Goal: Task Accomplishment & Management: Use online tool/utility

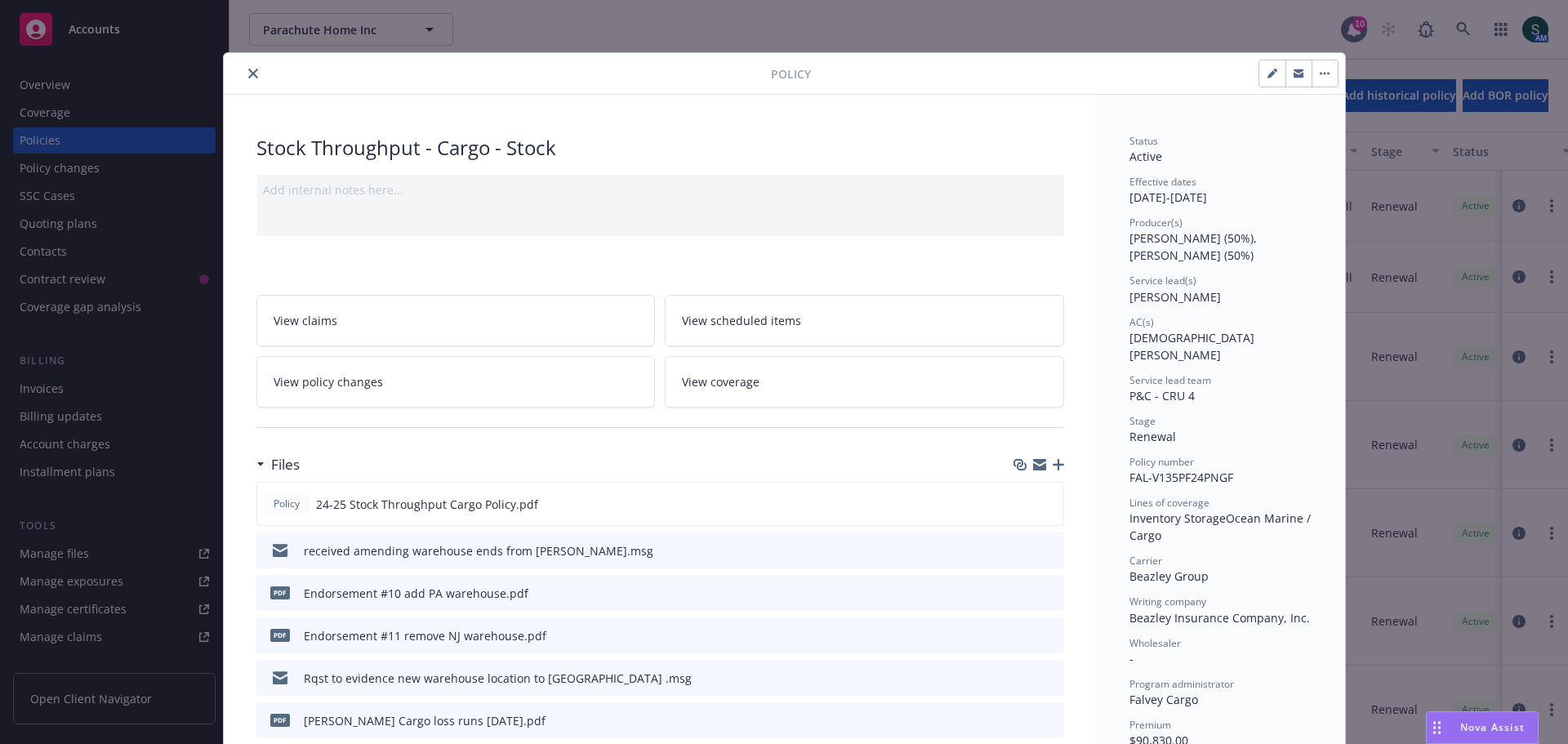
scroll to position [49, 0]
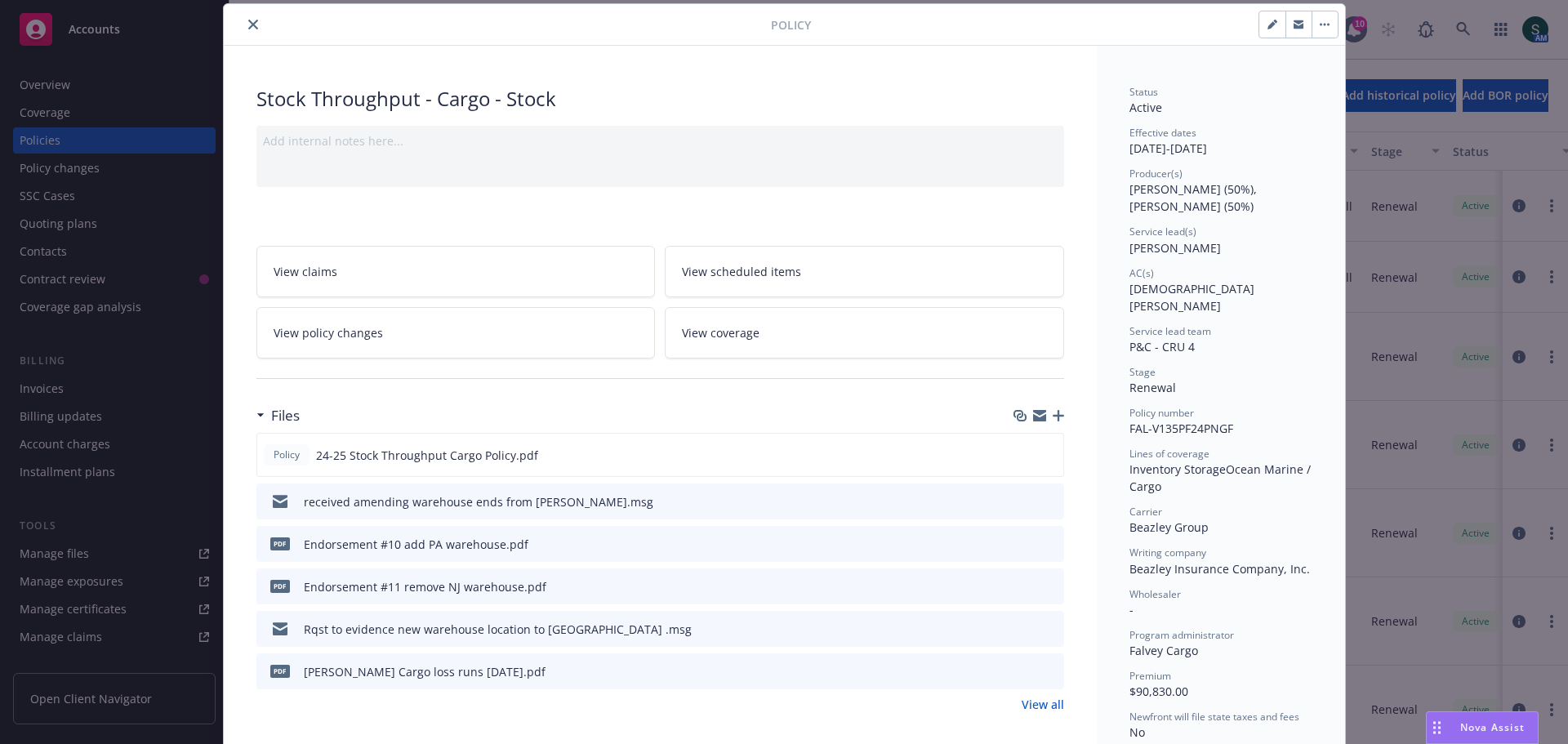
click at [248, 28] on icon "close" at bounding box center [253, 24] width 10 height 10
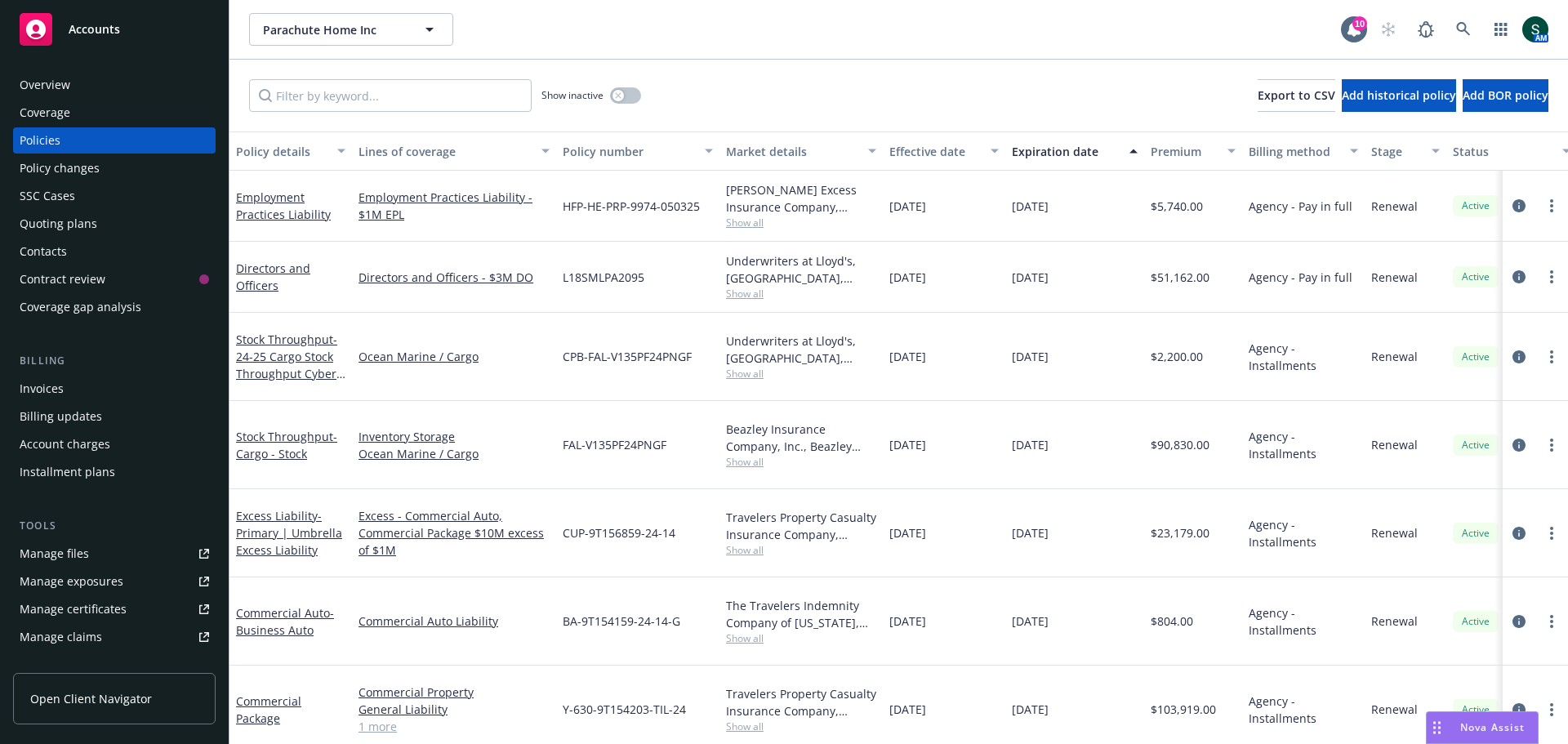
click at [66, 84] on div "Overview" at bounding box center [44, 85] width 51 height 26
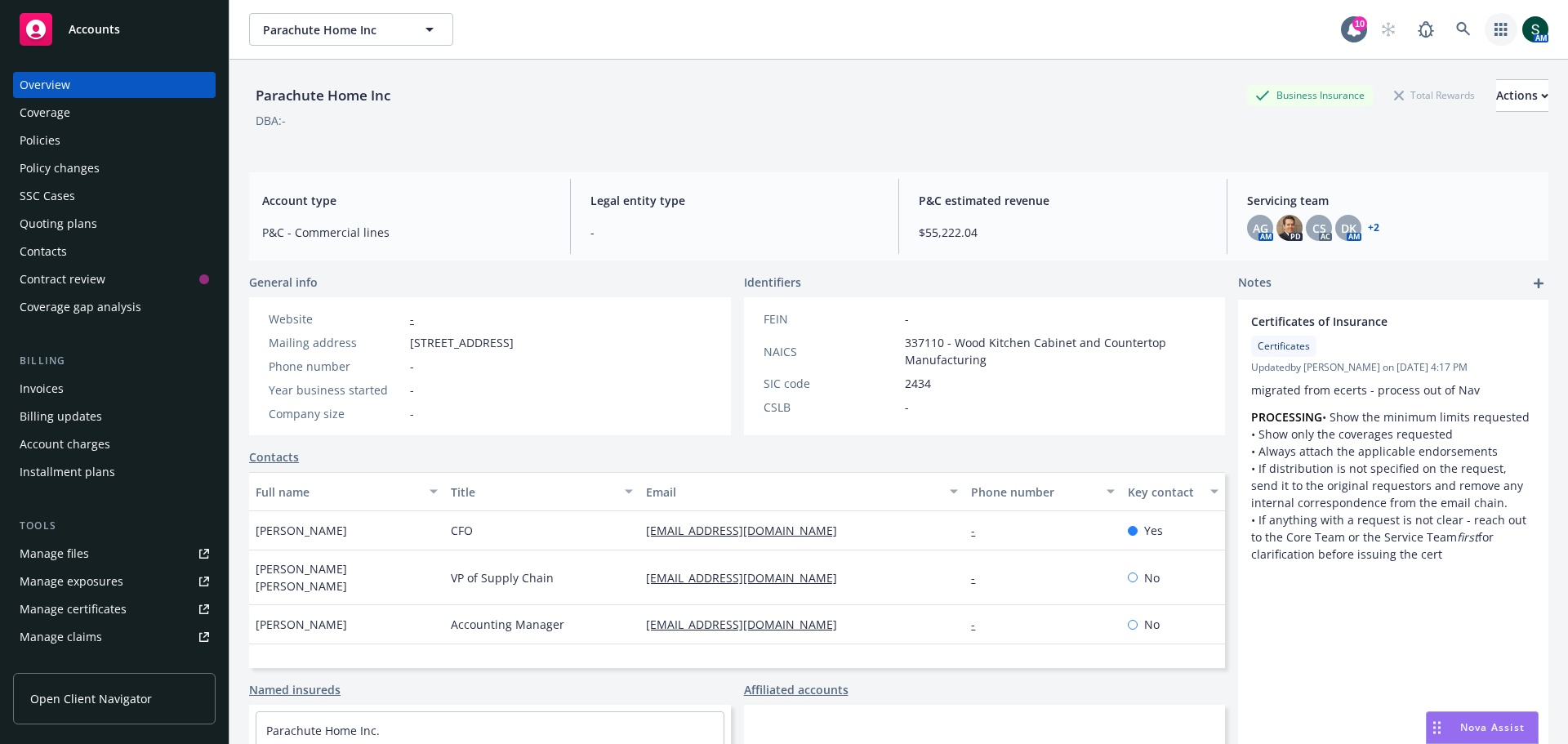
click at [1495, 31] on icon "button" at bounding box center [1502, 30] width 13 height 13
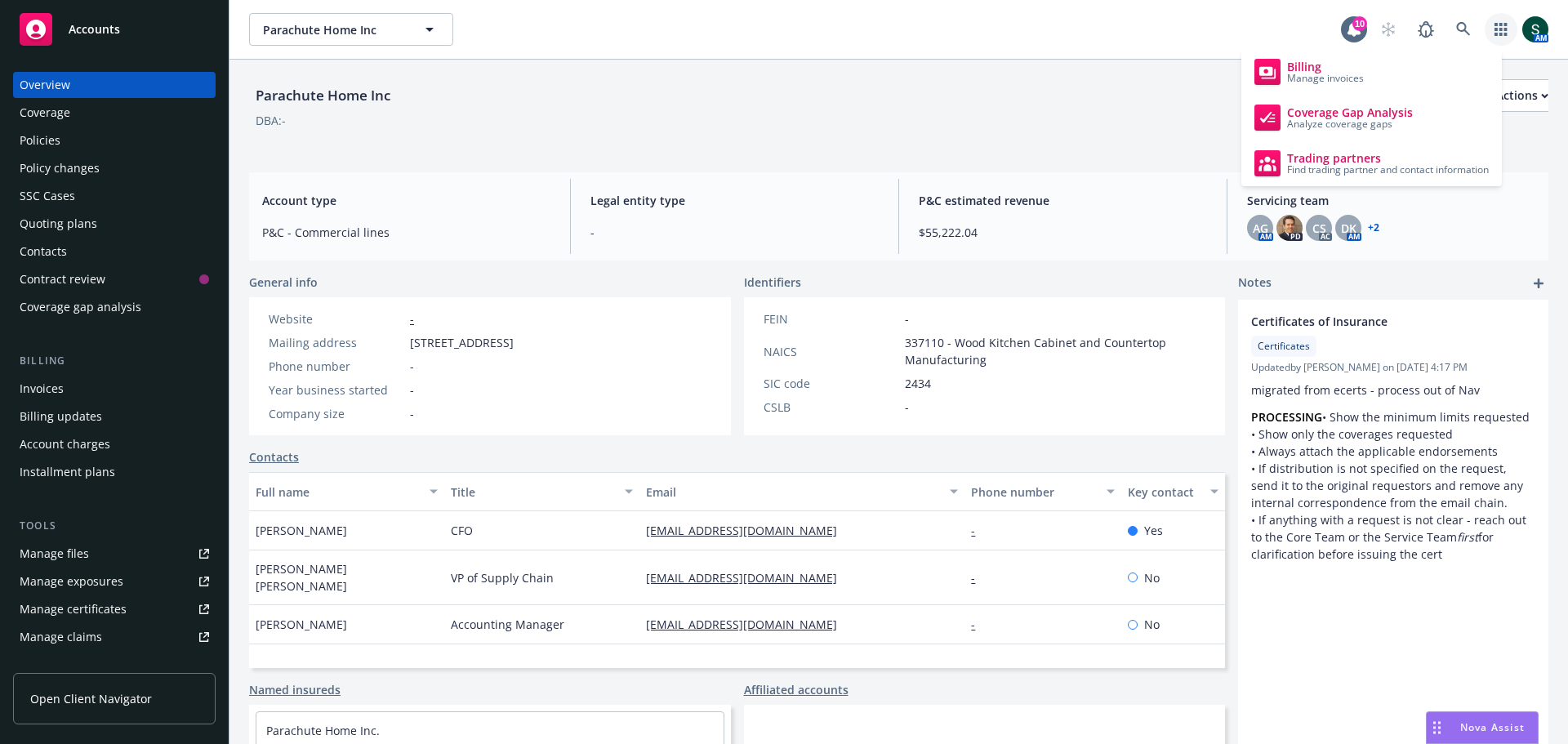
click at [1492, 36] on link "button" at bounding box center [1502, 30] width 33 height 33
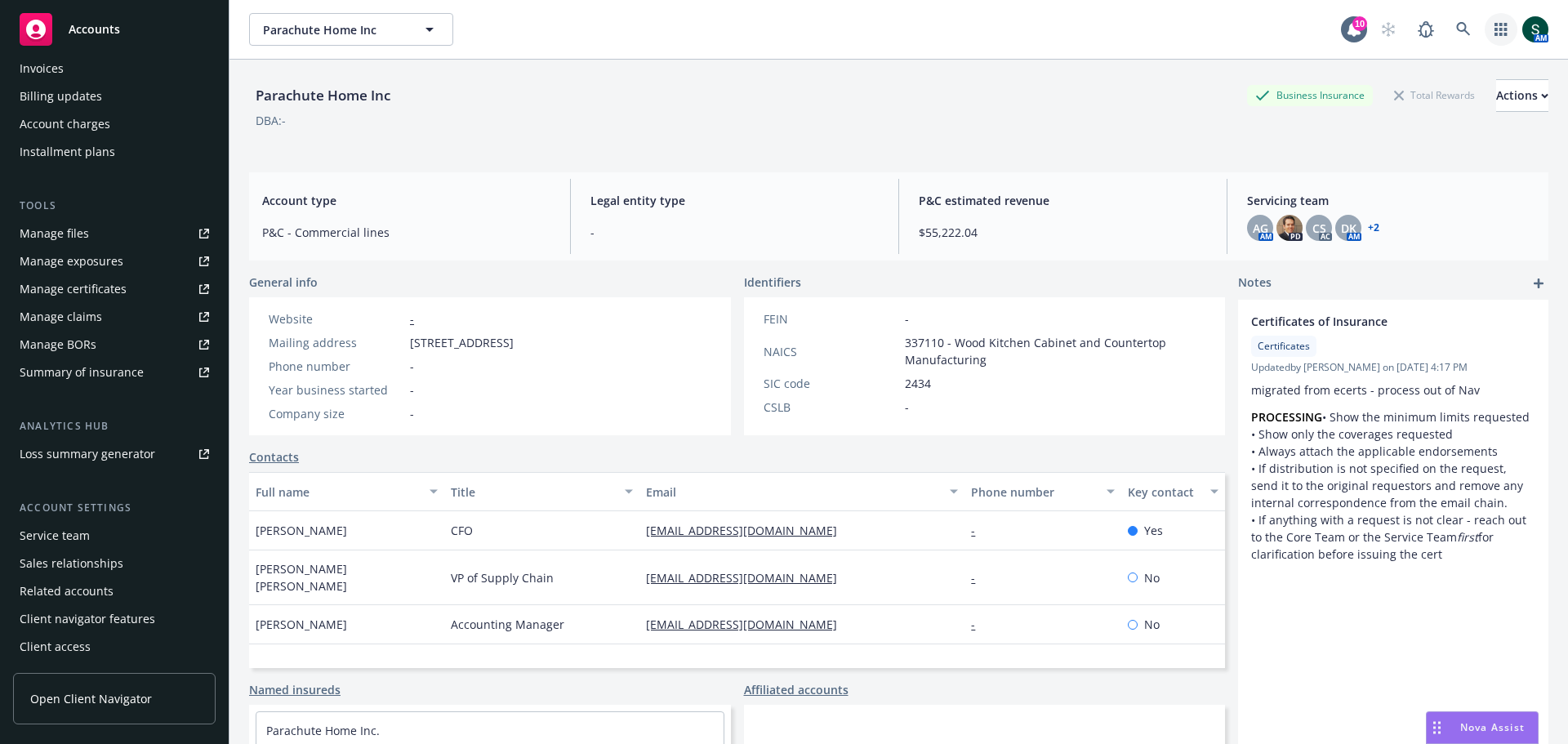
click at [1495, 31] on icon "button" at bounding box center [1502, 30] width 13 height 13
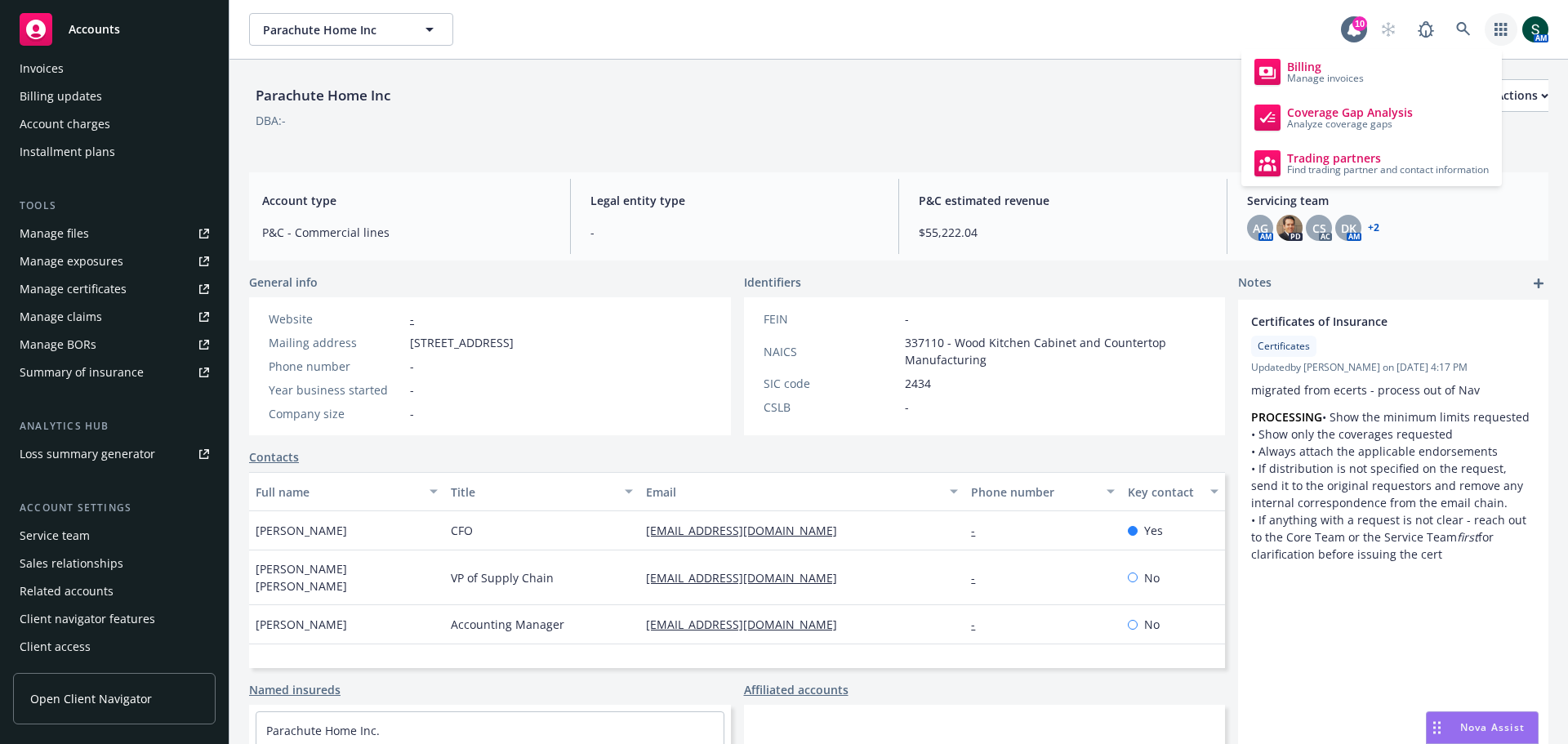
click at [910, 20] on div "Parachute Home Inc Parachute Home Inc" at bounding box center [795, 30] width 1092 height 33
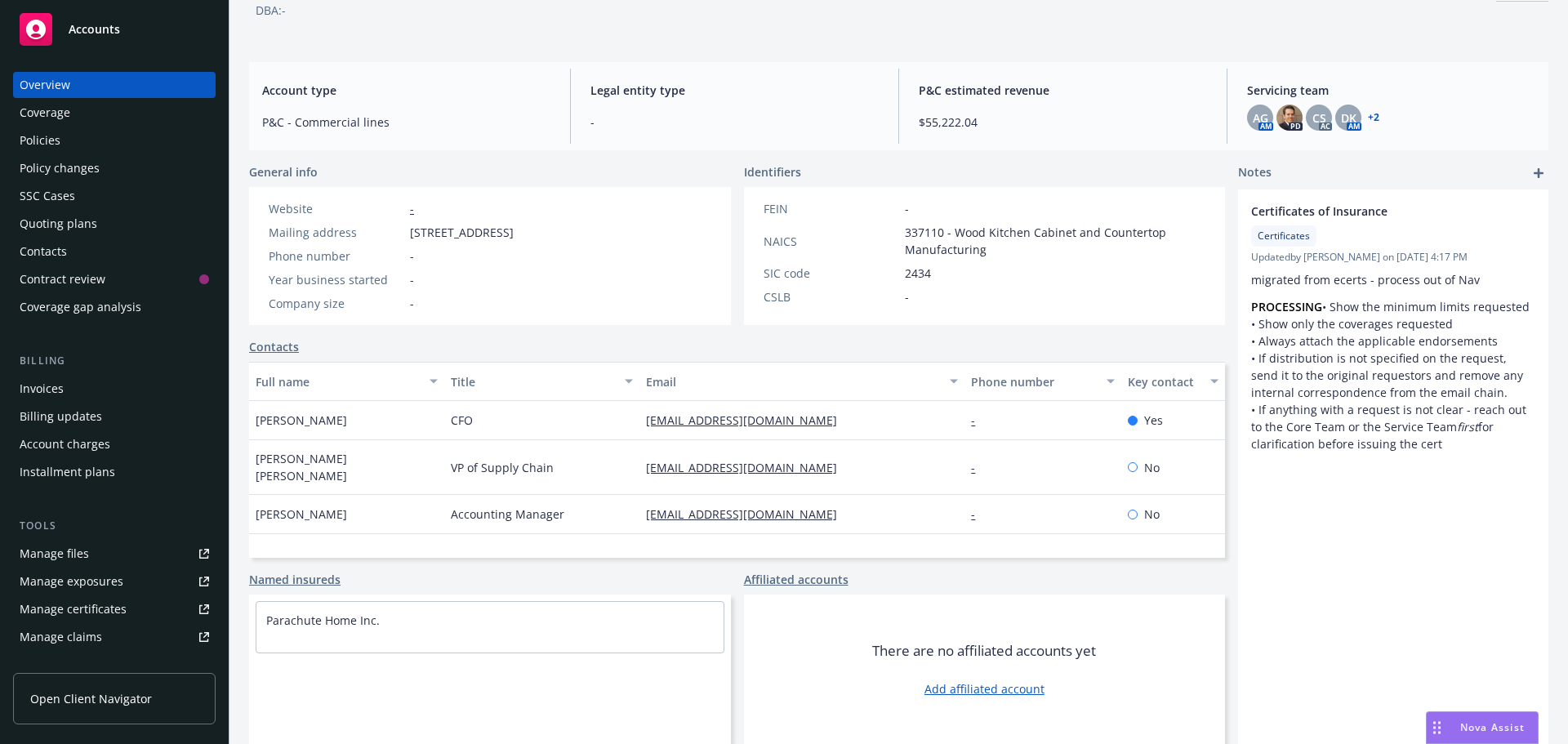
click at [96, 39] on div "Accounts" at bounding box center [114, 30] width 190 height 33
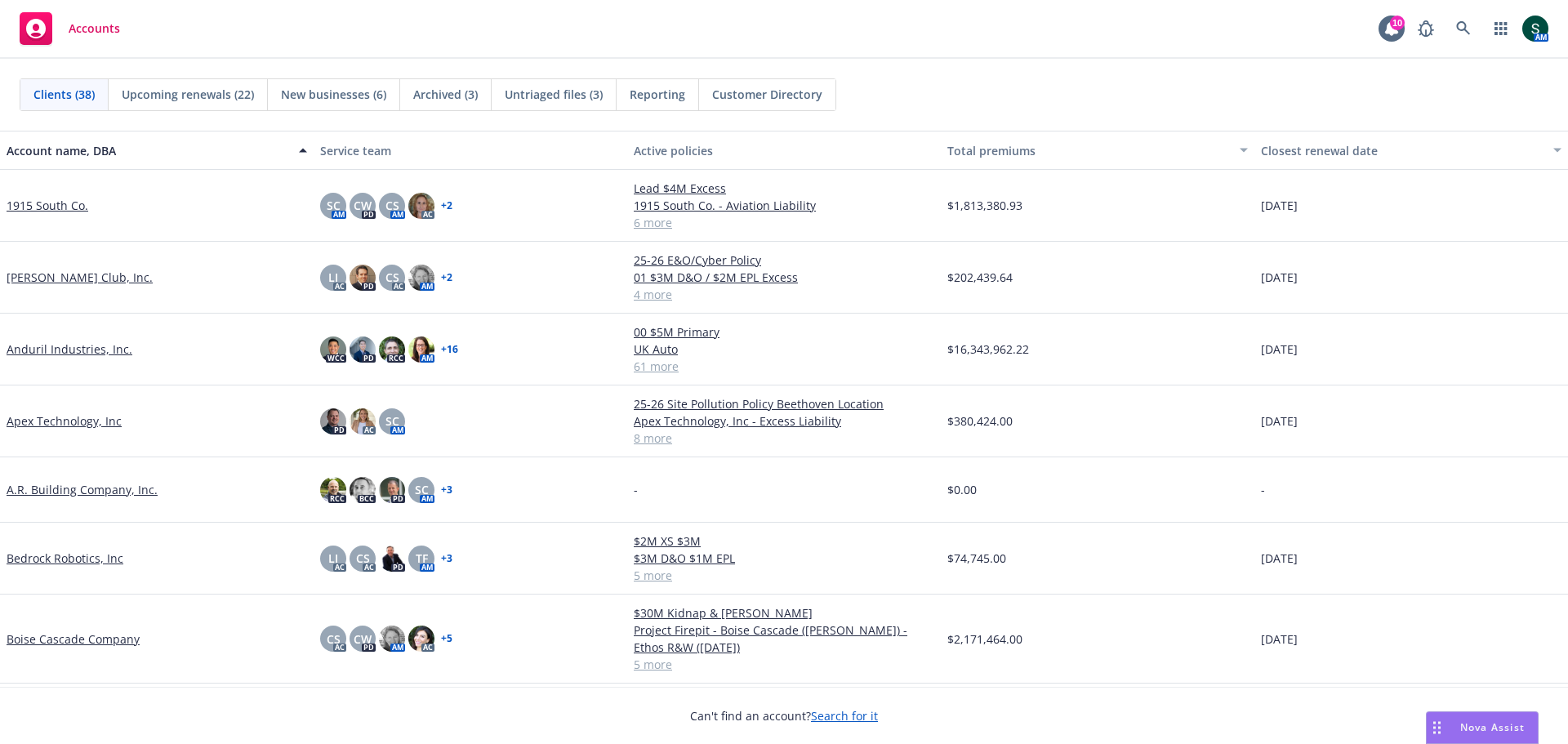
click at [661, 100] on span "Reporting" at bounding box center [657, 94] width 56 height 17
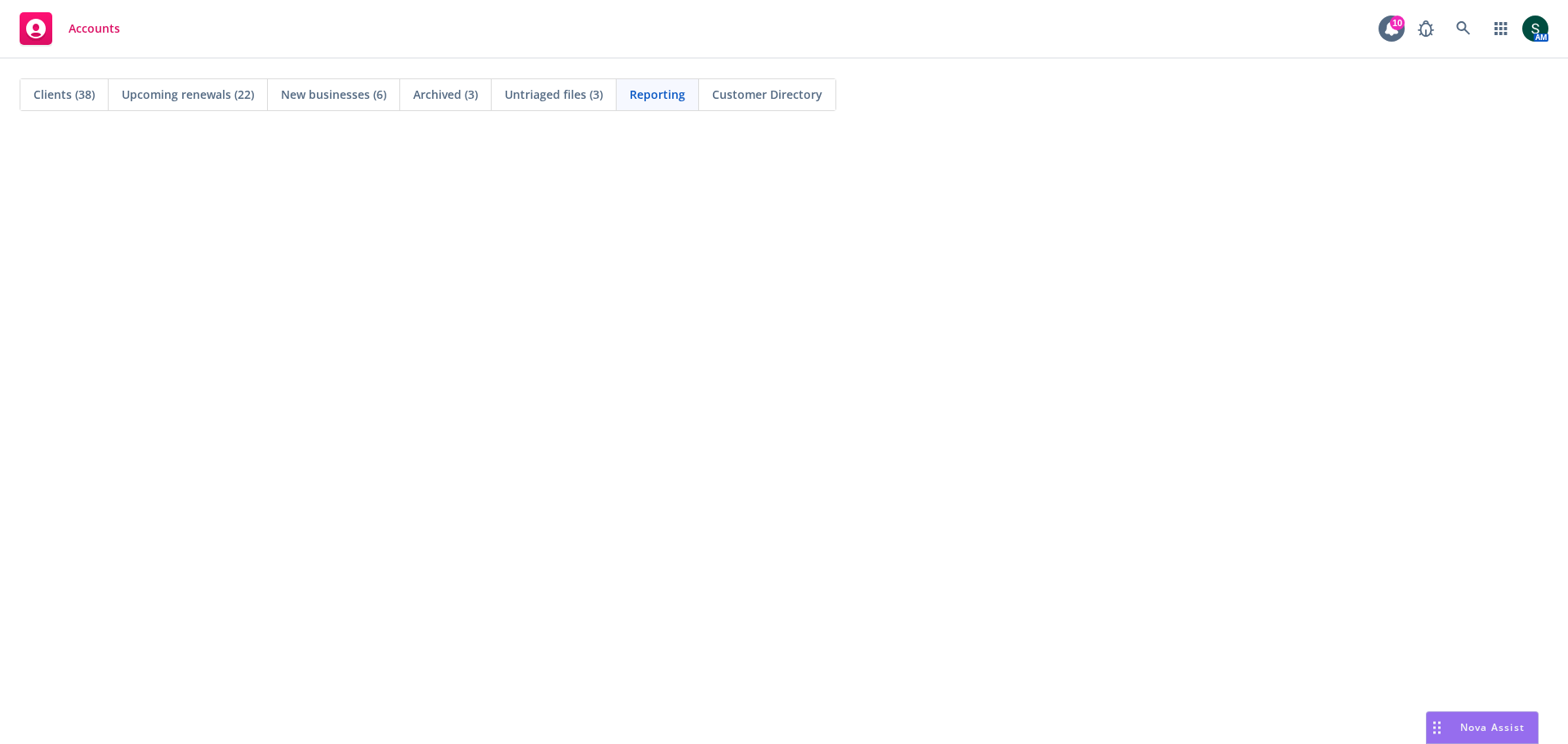
click at [89, 95] on span "Clients (38)" at bounding box center [64, 94] width 62 height 17
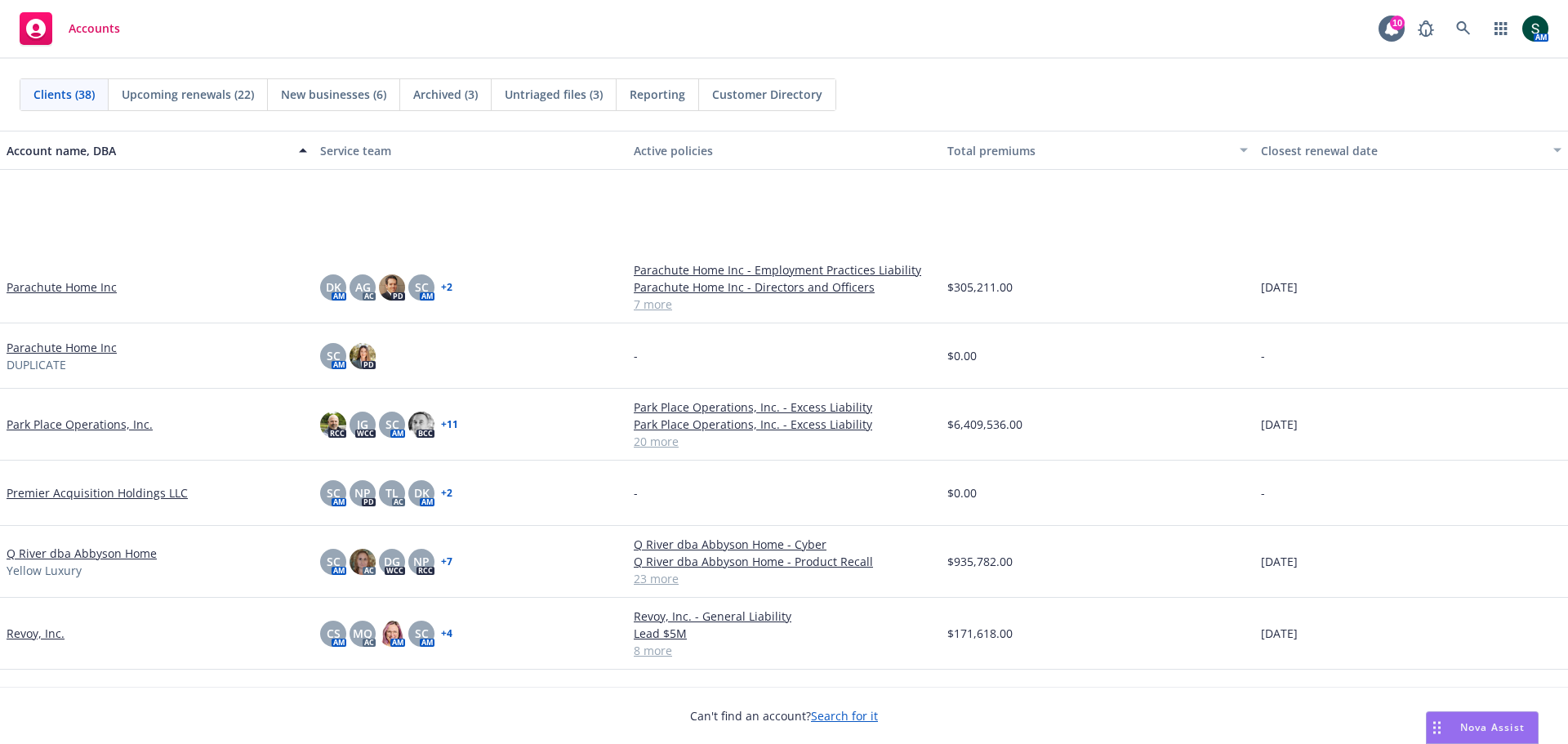
scroll to position [1966, 0]
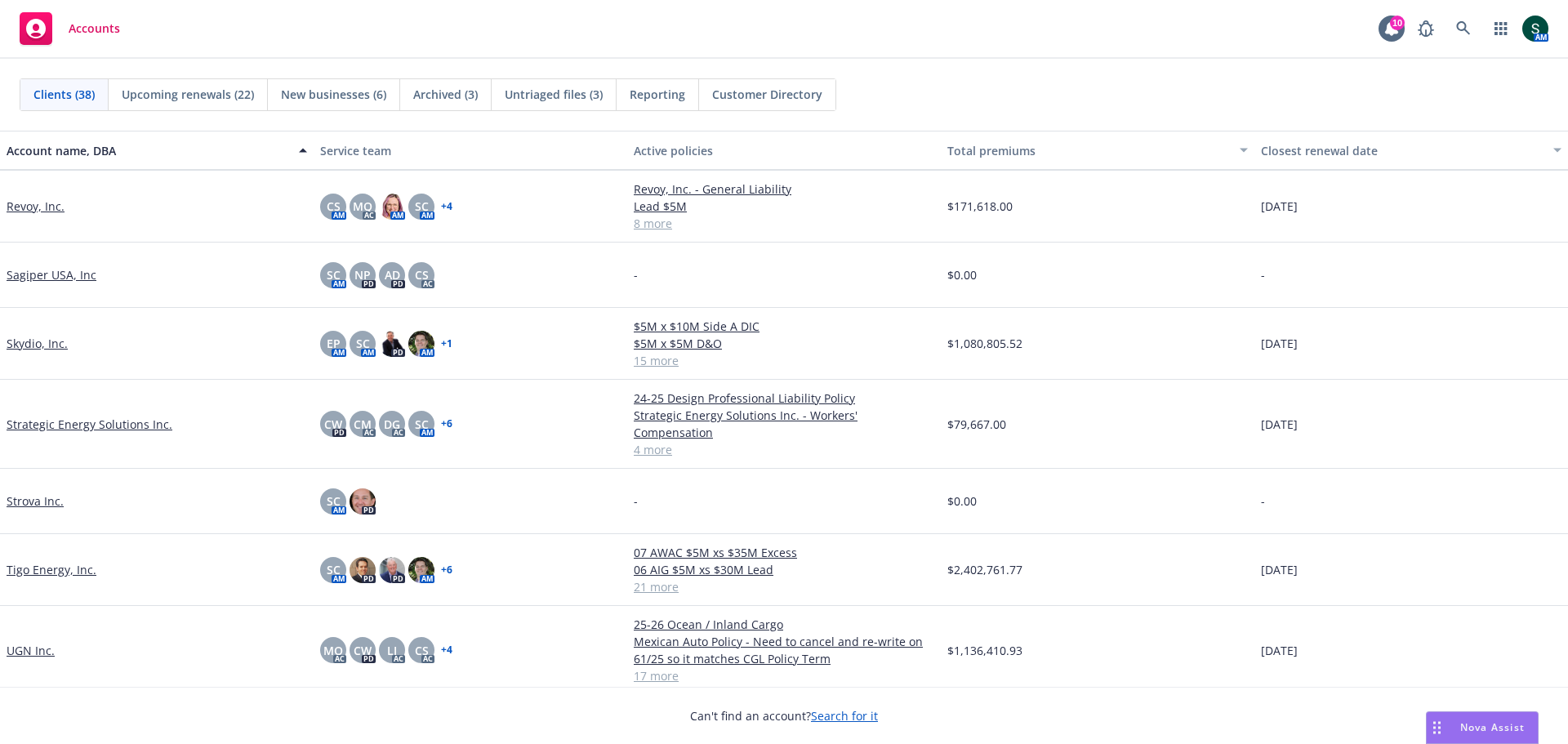
click at [62, 561] on link "Tigo Energy, Inc." at bounding box center [51, 570] width 90 height 17
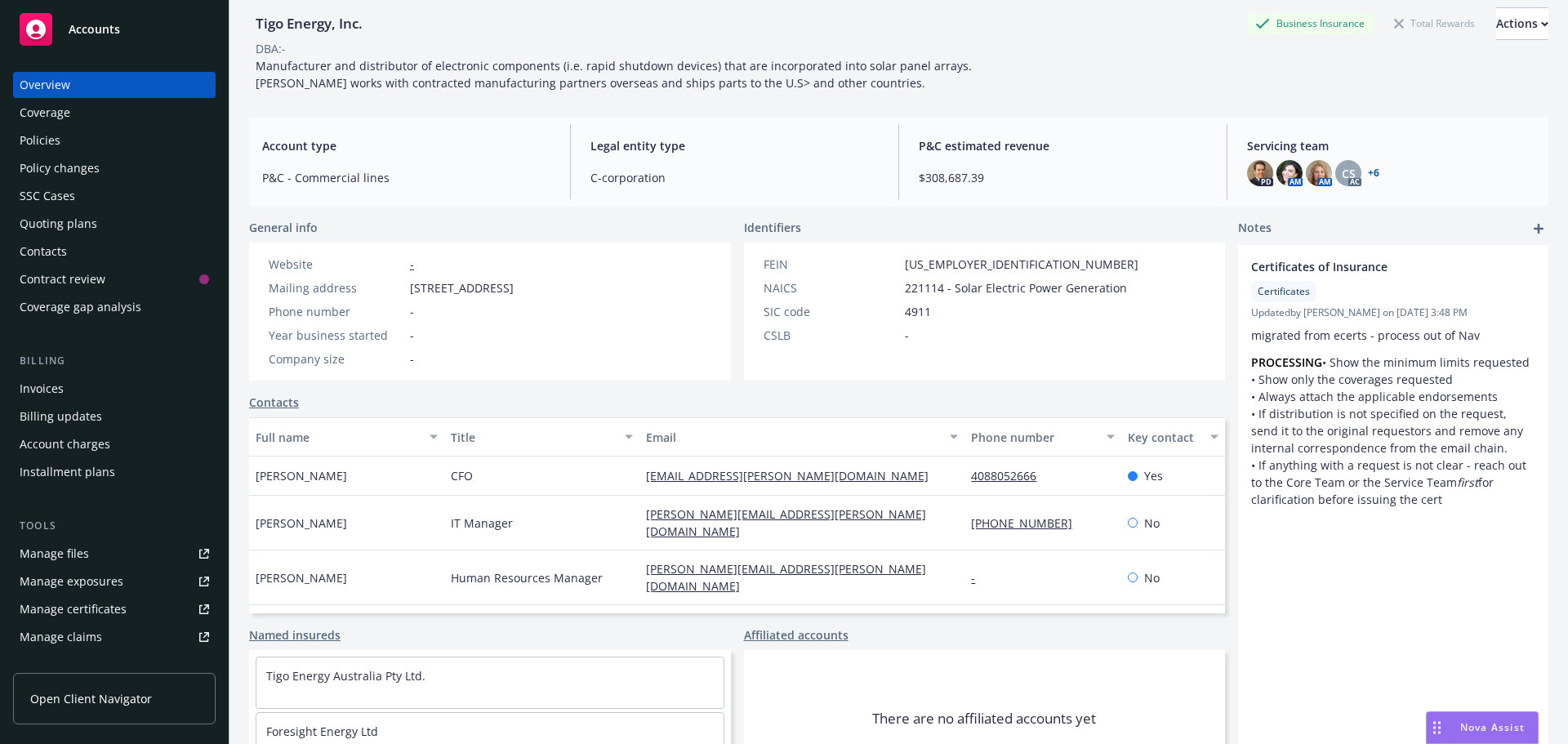
scroll to position [151, 0]
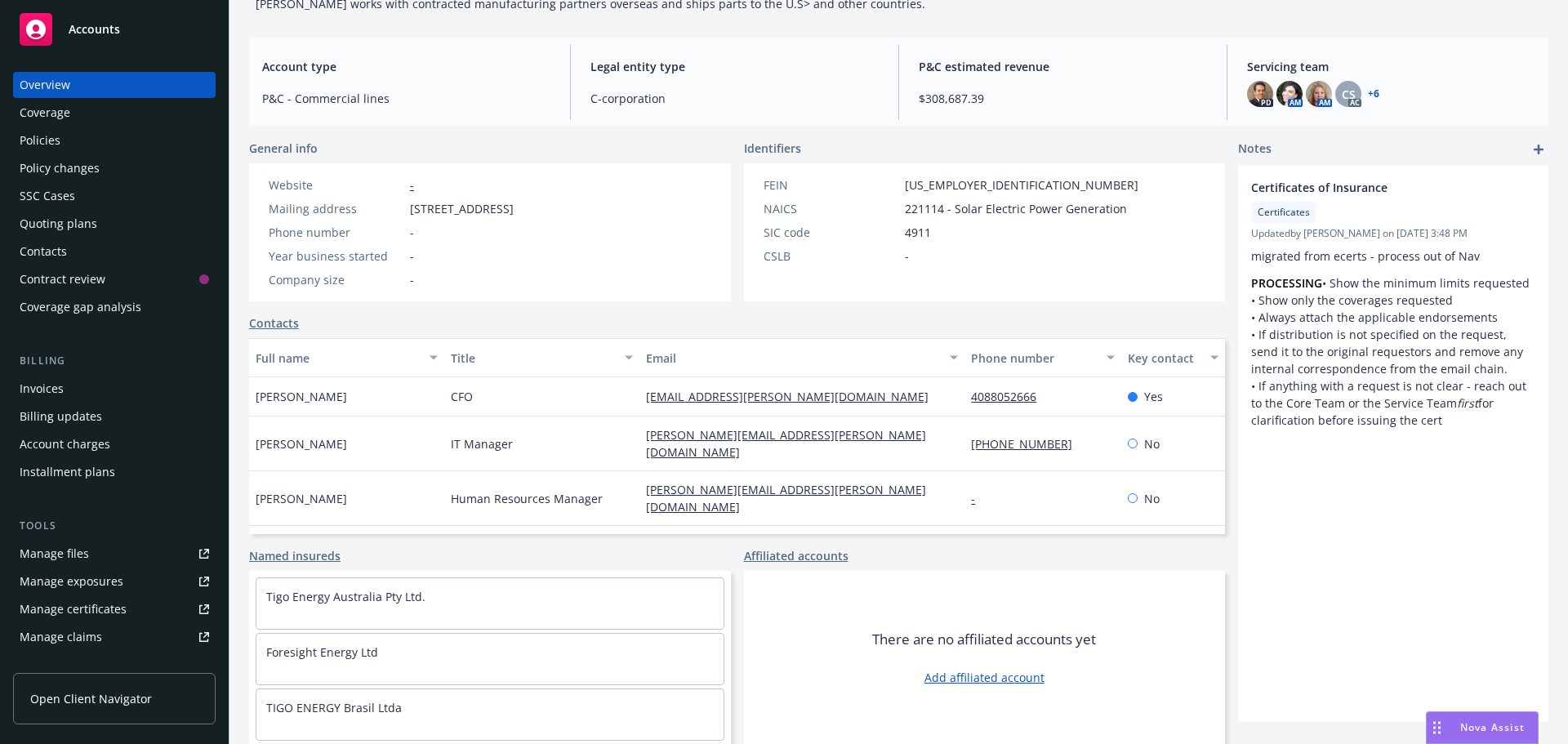
click at [21, 141] on div "Policies" at bounding box center [39, 140] width 40 height 26
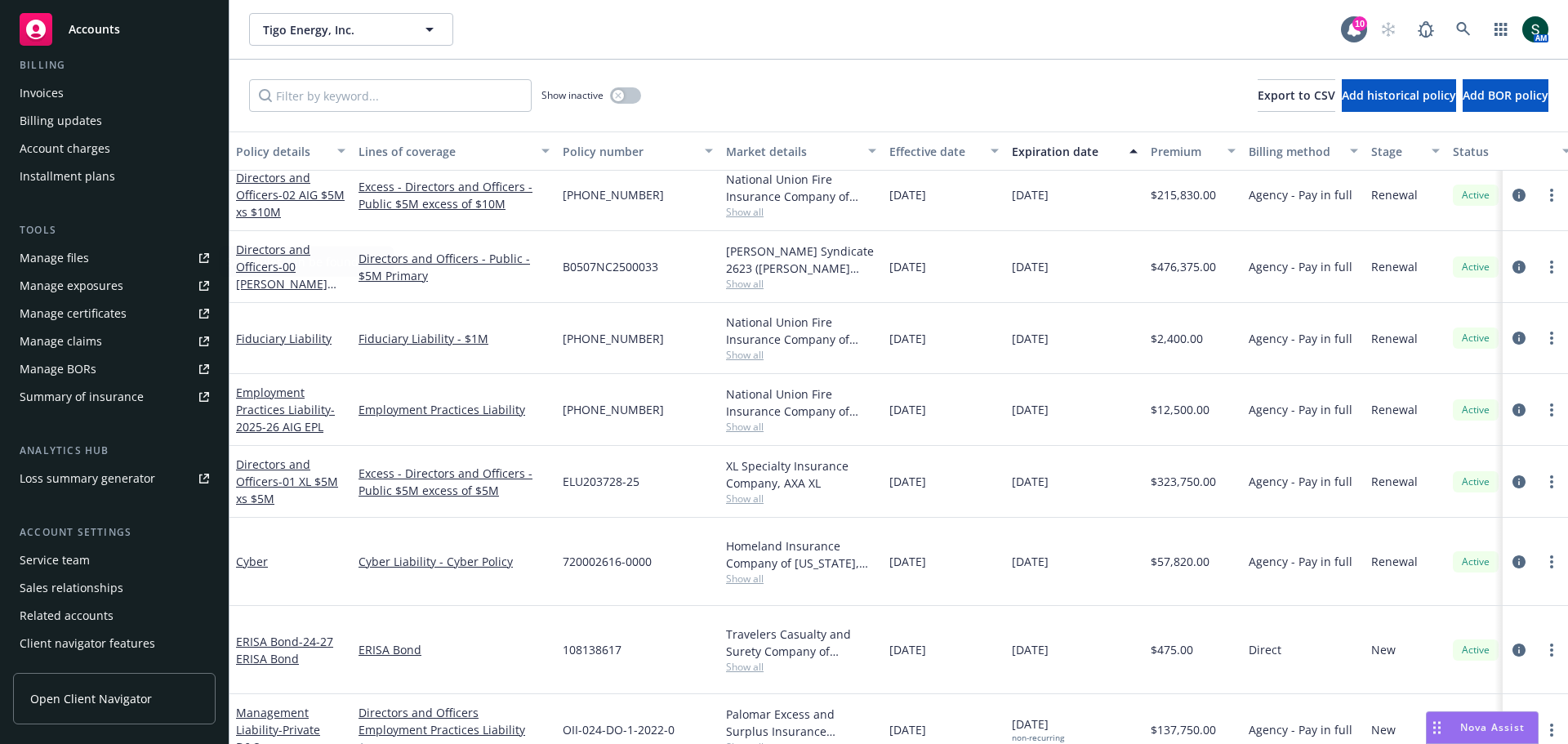
scroll to position [321, 0]
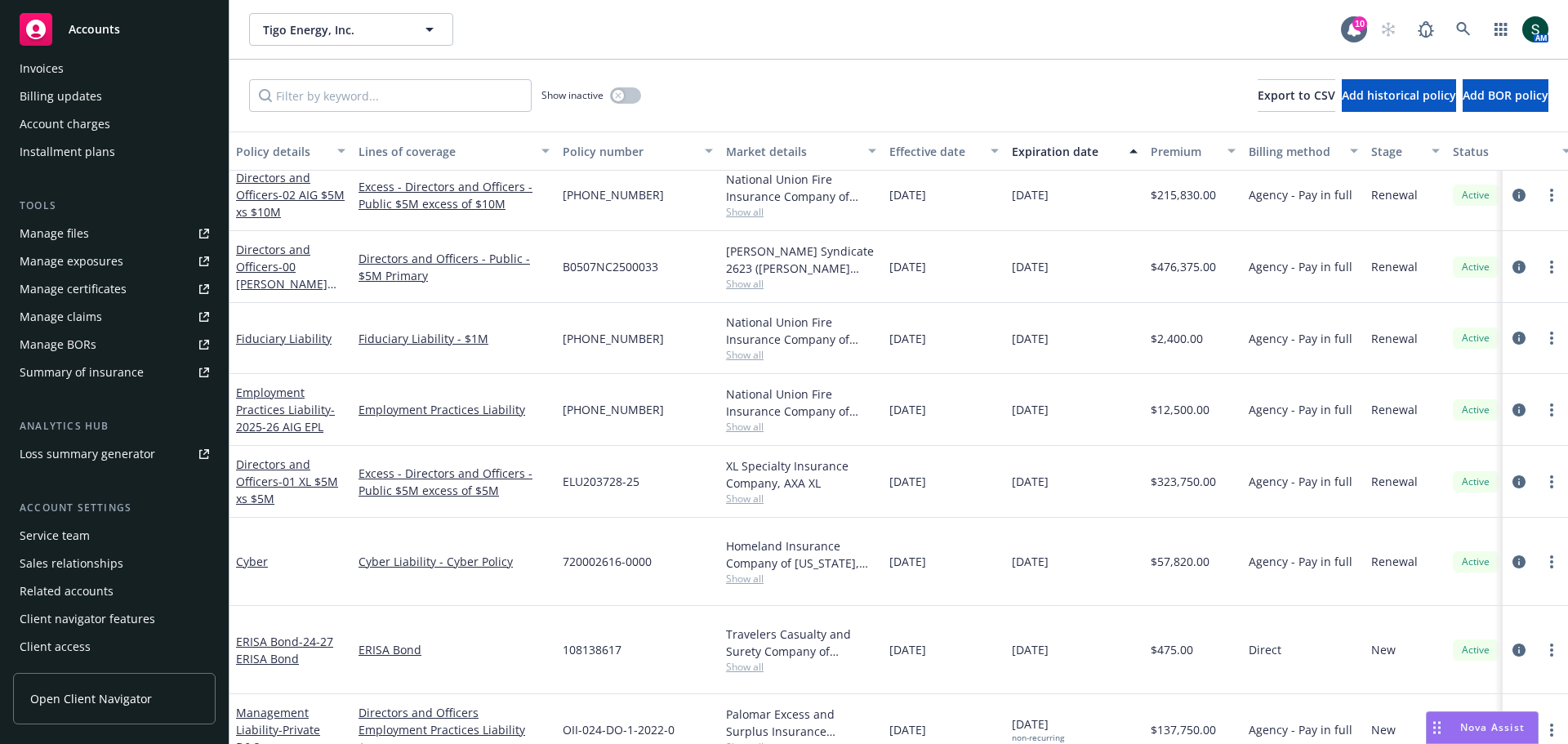
click at [122, 366] on div "Summary of insurance" at bounding box center [81, 372] width 124 height 26
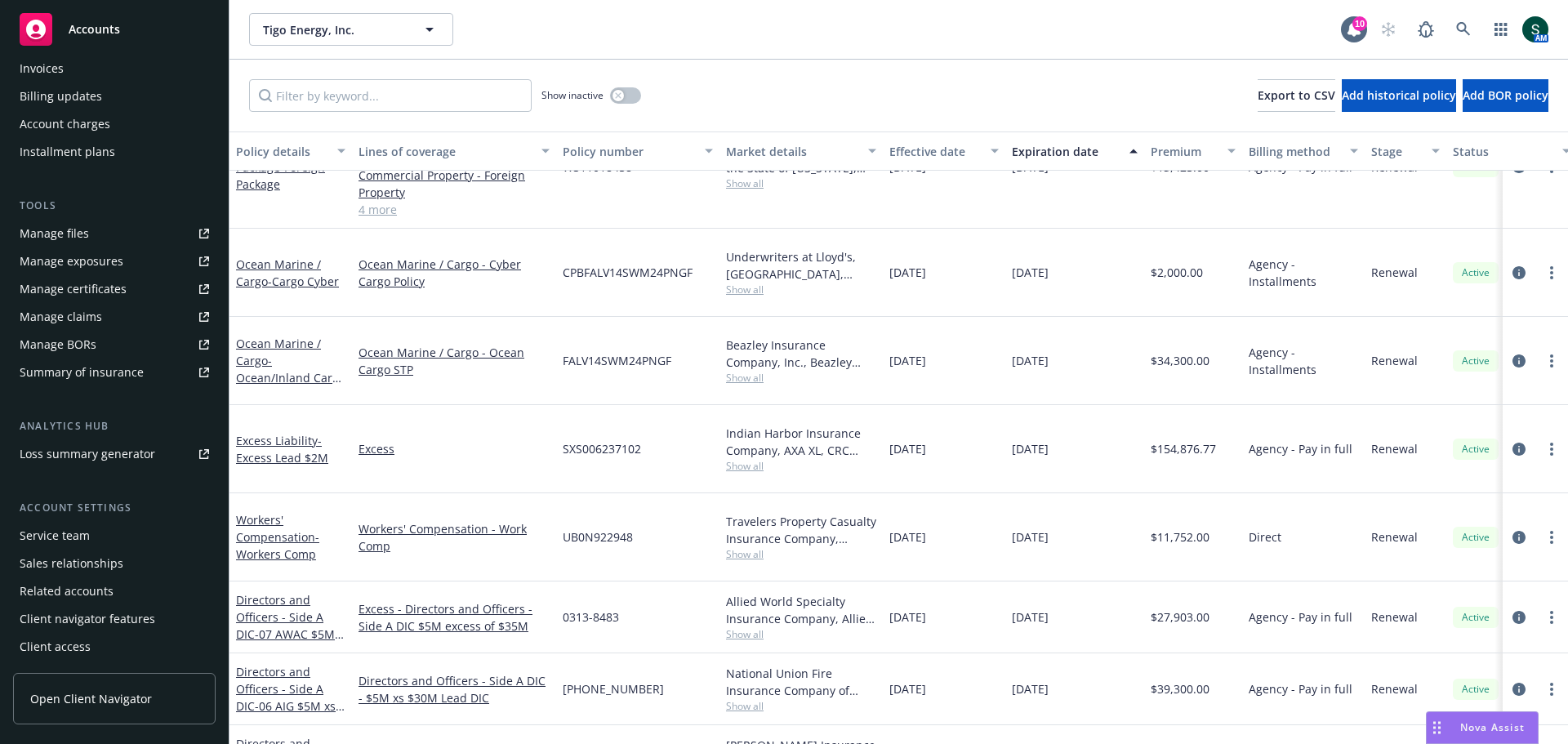
scroll to position [345, 0]
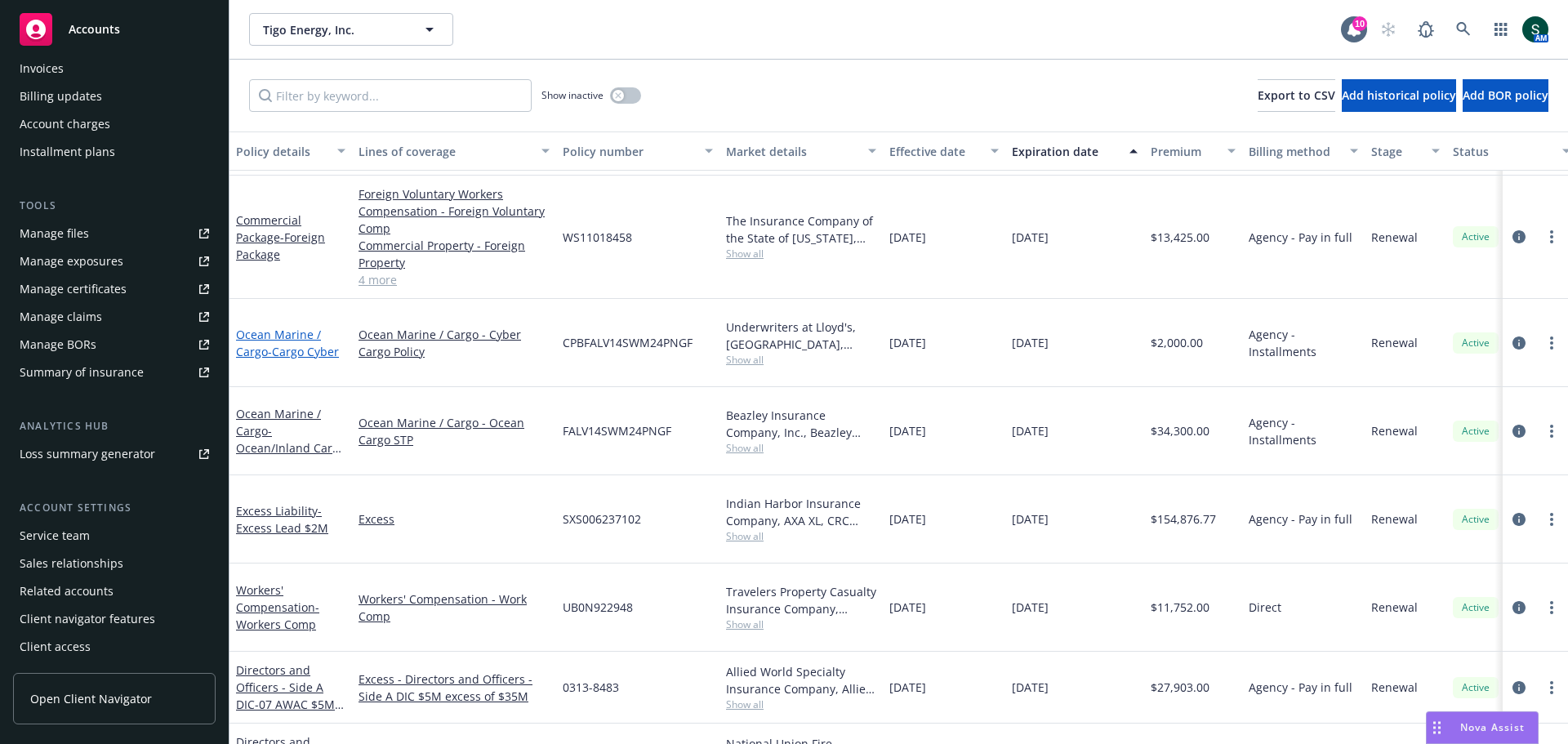
click at [302, 344] on span "- Cargo Cyber" at bounding box center [303, 351] width 71 height 15
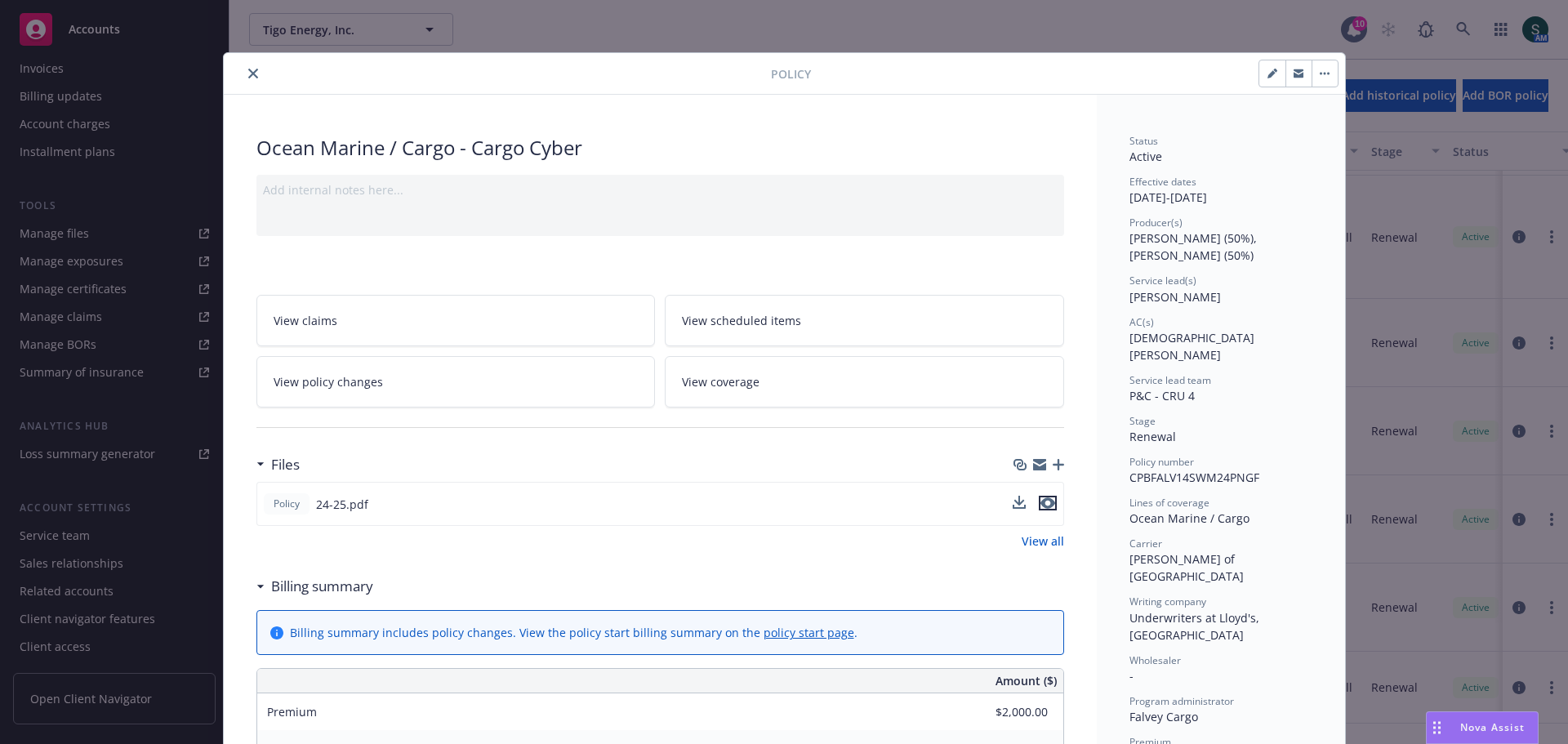
click at [1046, 500] on icon "preview file" at bounding box center [1047, 503] width 14 height 12
click at [777, 382] on link "View coverage" at bounding box center [864, 381] width 399 height 51
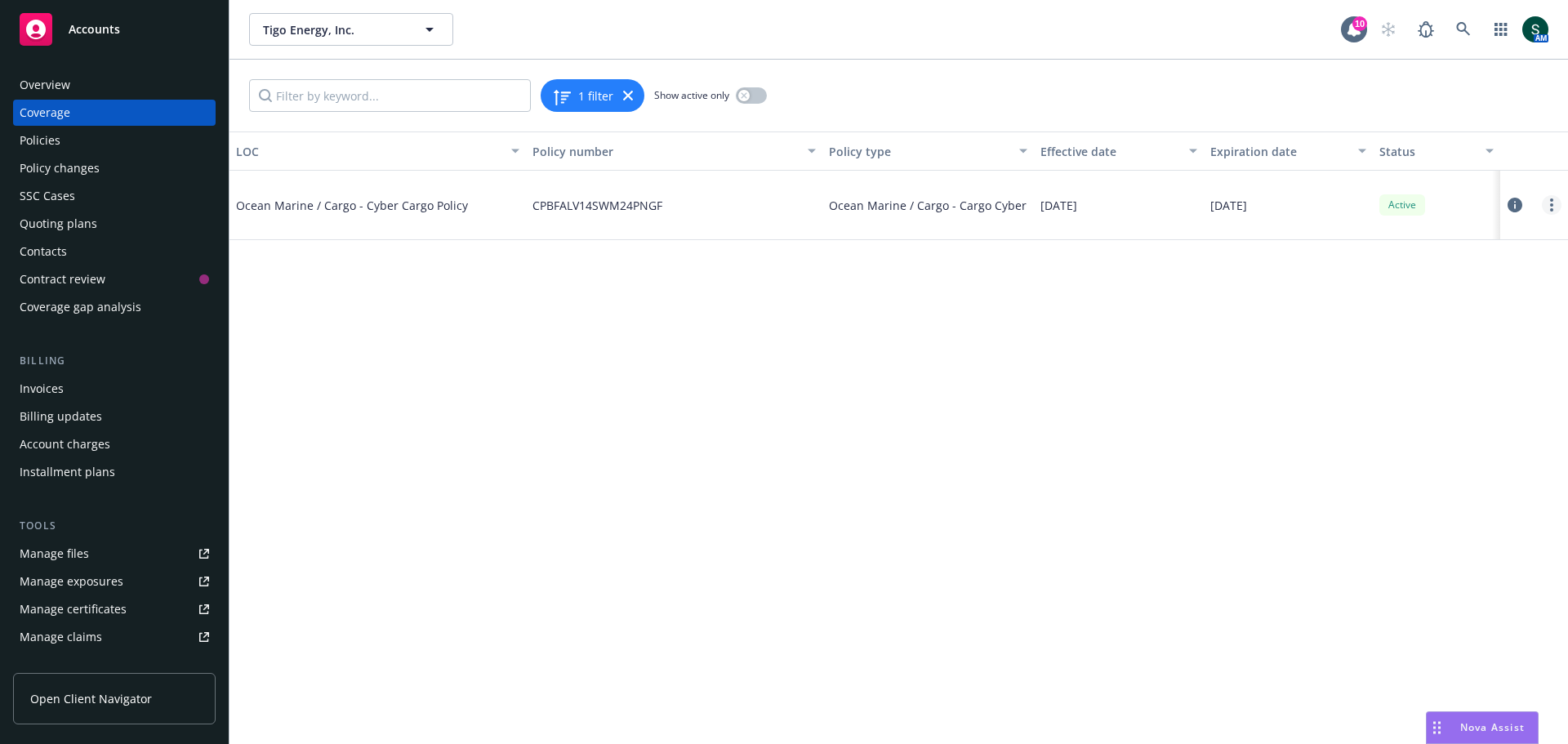
click at [1553, 206] on circle "more" at bounding box center [1552, 204] width 3 height 3
click at [1460, 233] on link "Edit coverage" at bounding box center [1453, 239] width 215 height 33
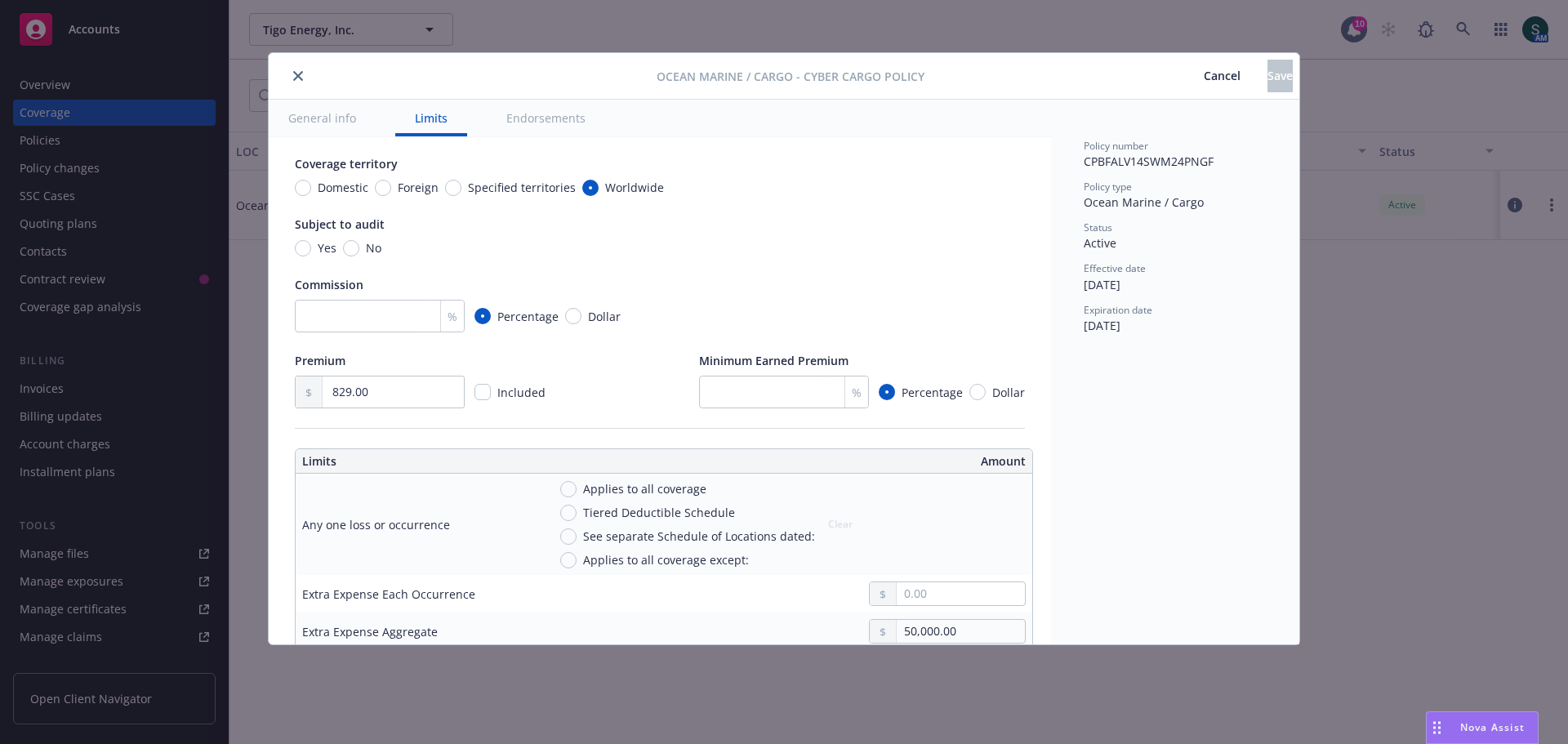
scroll to position [326, 0]
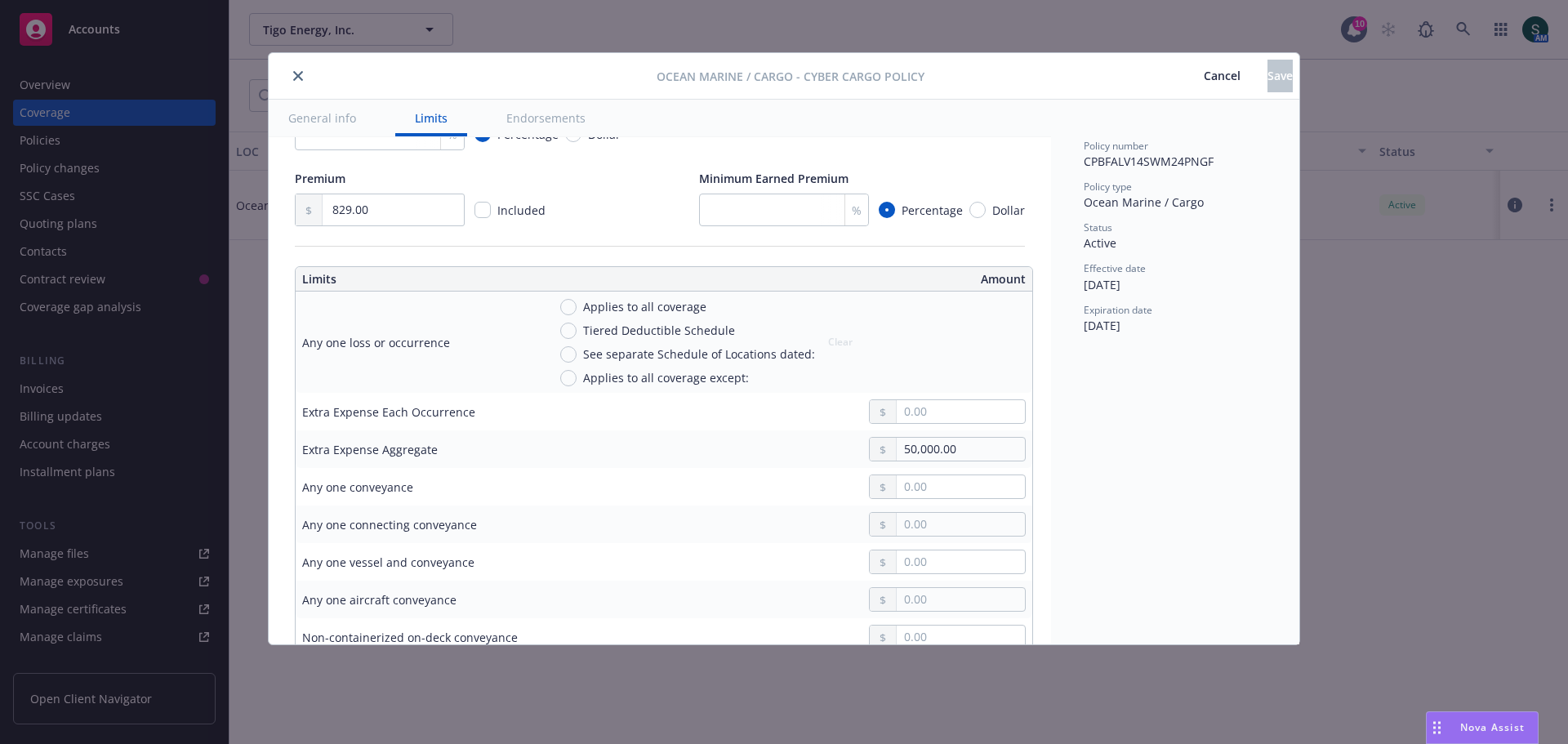
click at [1204, 72] on span "Cancel" at bounding box center [1222, 75] width 37 height 15
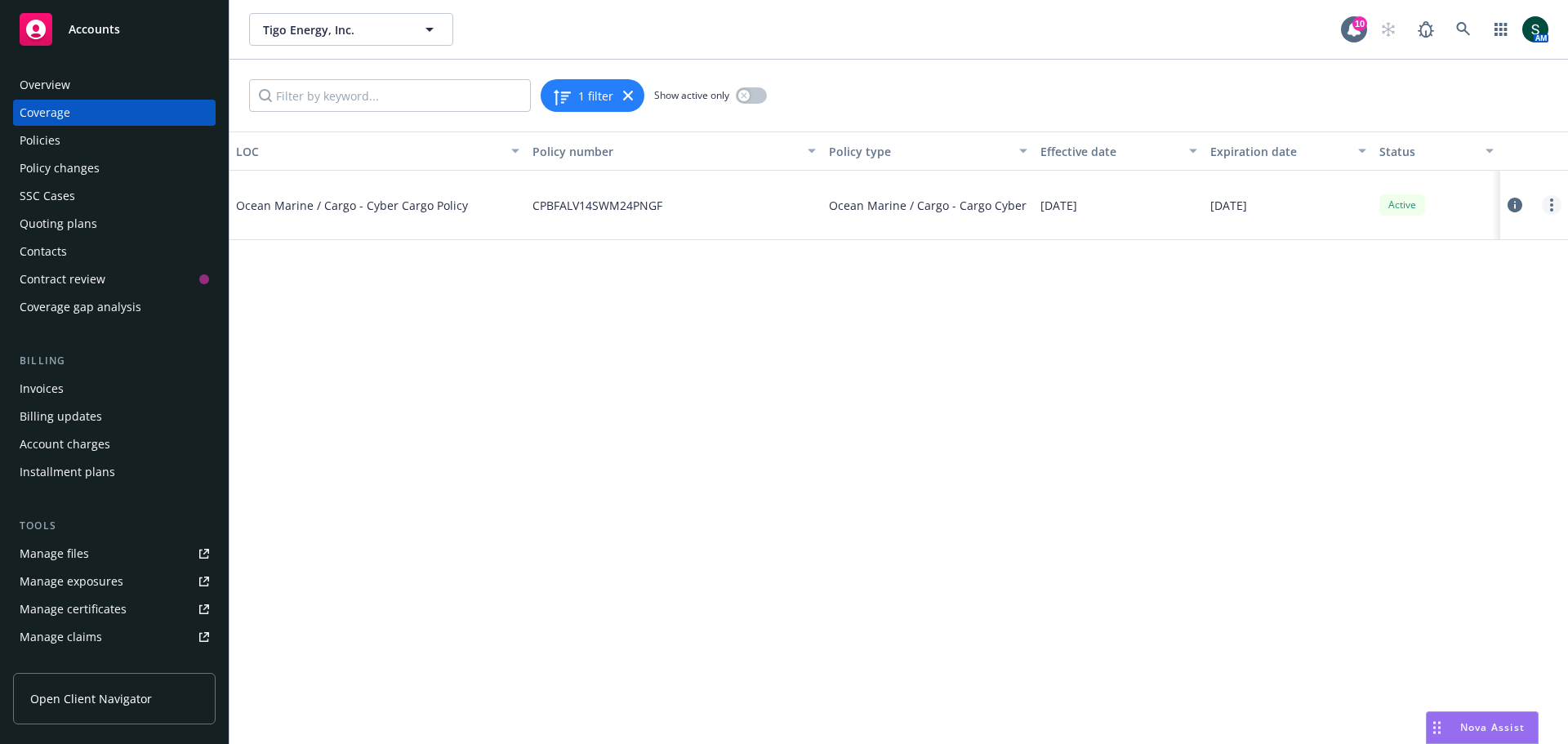
click at [1549, 208] on link "more" at bounding box center [1552, 205] width 19 height 19
click at [1486, 240] on link "Edit coverage" at bounding box center [1453, 239] width 215 height 33
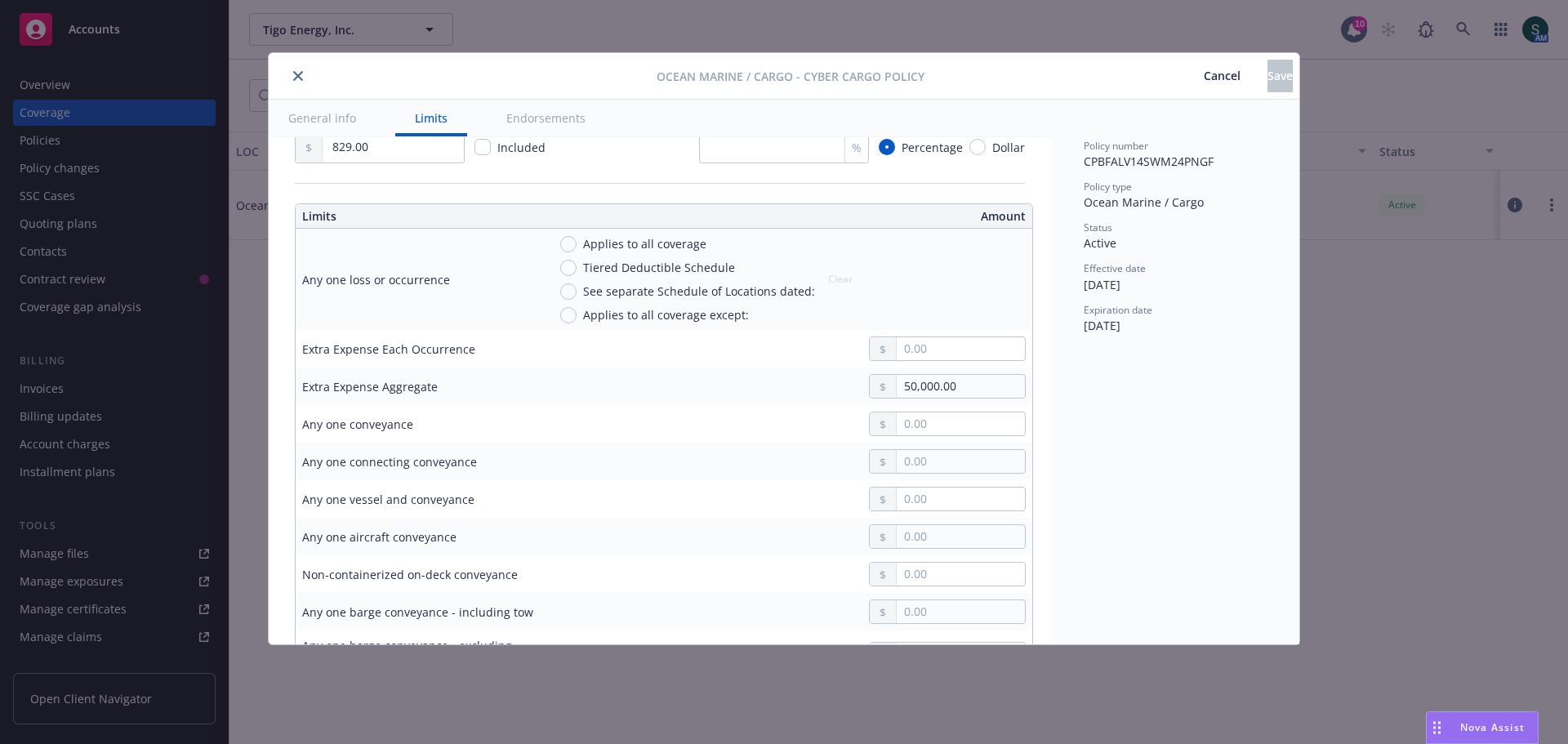
scroll to position [408, 0]
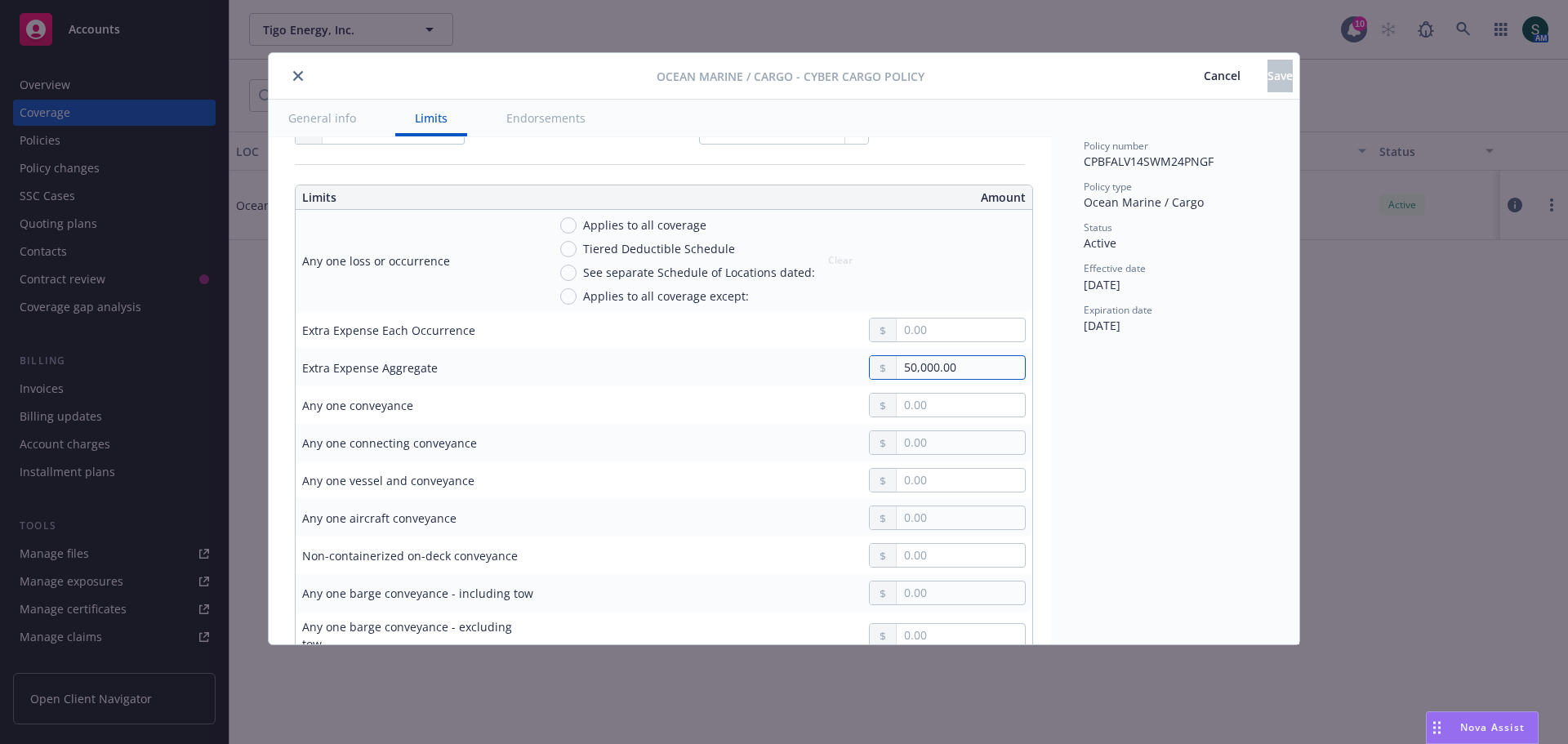
click at [902, 370] on input "50,000.00" at bounding box center [961, 368] width 128 height 23
drag, startPoint x: 899, startPoint y: 369, endPoint x: 908, endPoint y: 368, distance: 9.1
click at [908, 368] on input "50,000.00" at bounding box center [961, 368] width 128 height 23
type textarea "x"
type input "1,000.00"
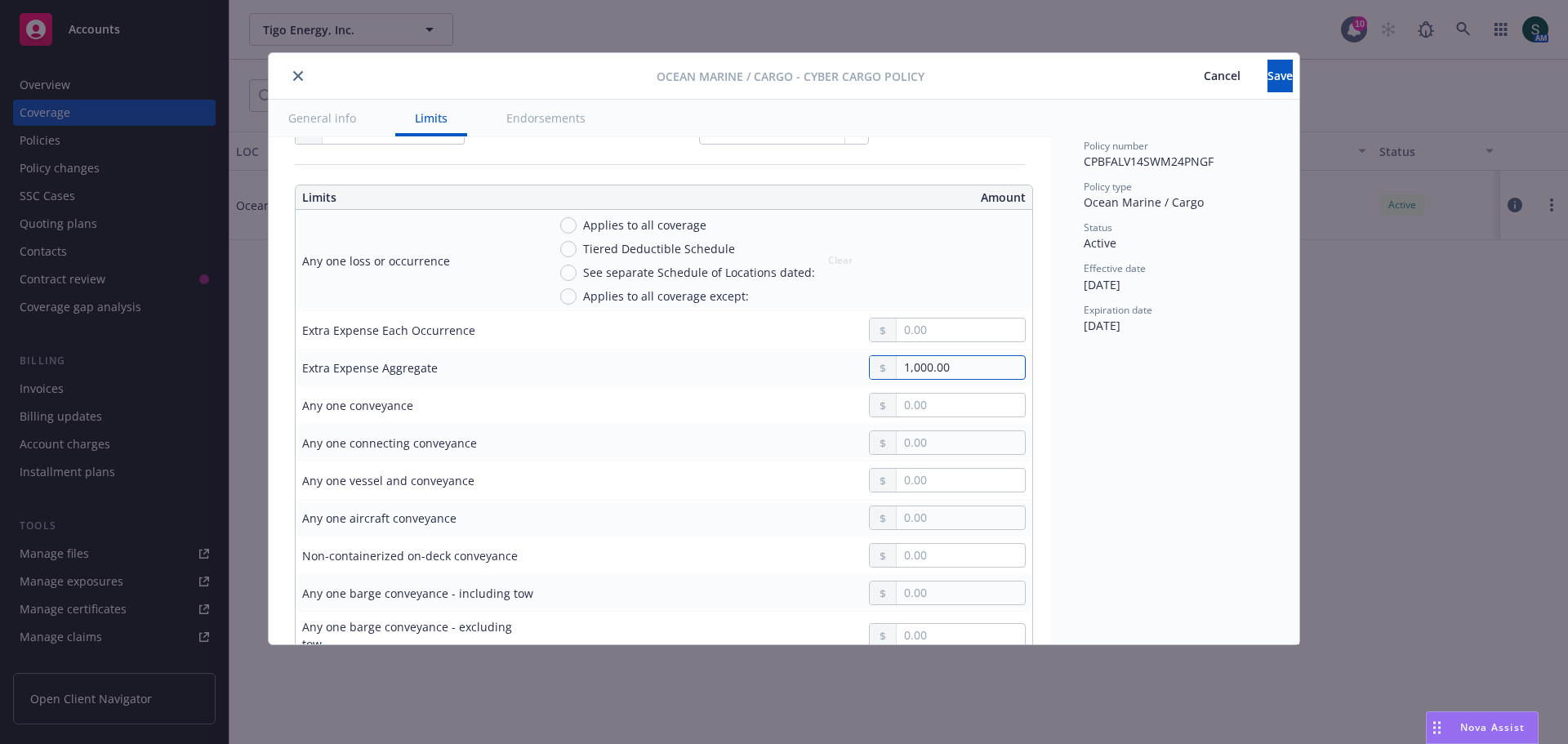
type textarea "x"
type input "10,000.00"
type textarea "x"
type input "100,000.00"
click at [709, 362] on div "100,000.00" at bounding box center [786, 367] width 478 height 24
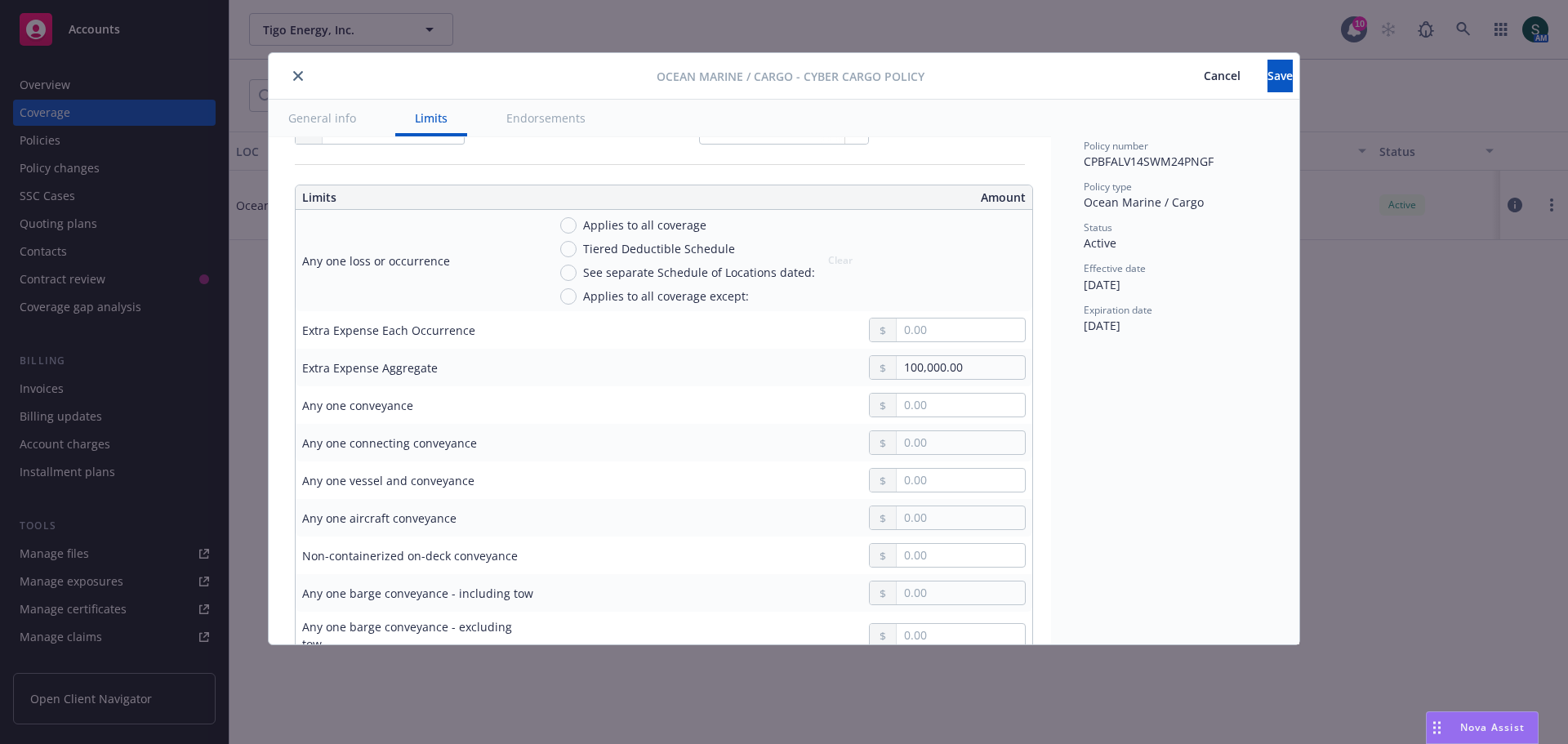
scroll to position [0, 0]
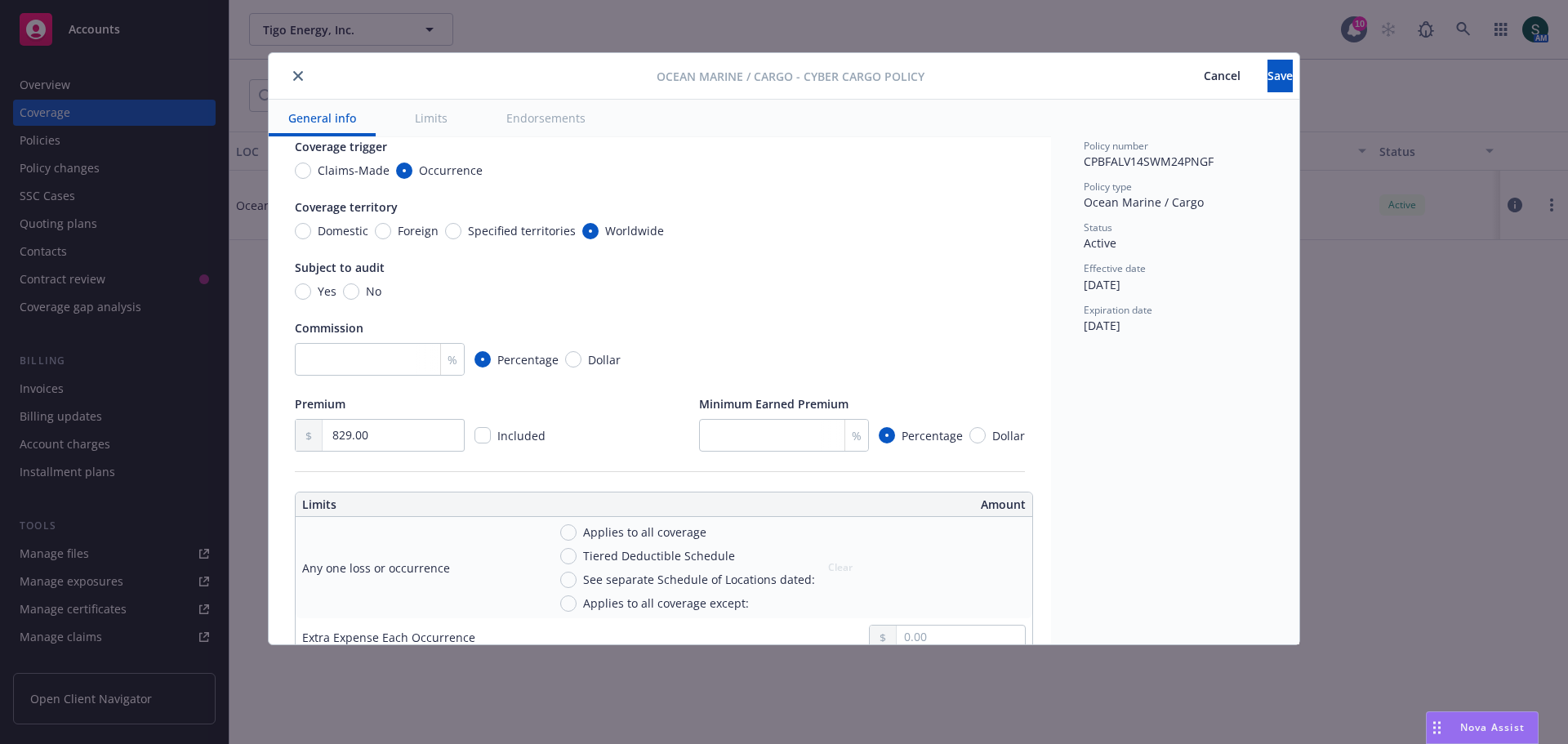
type textarea "x"
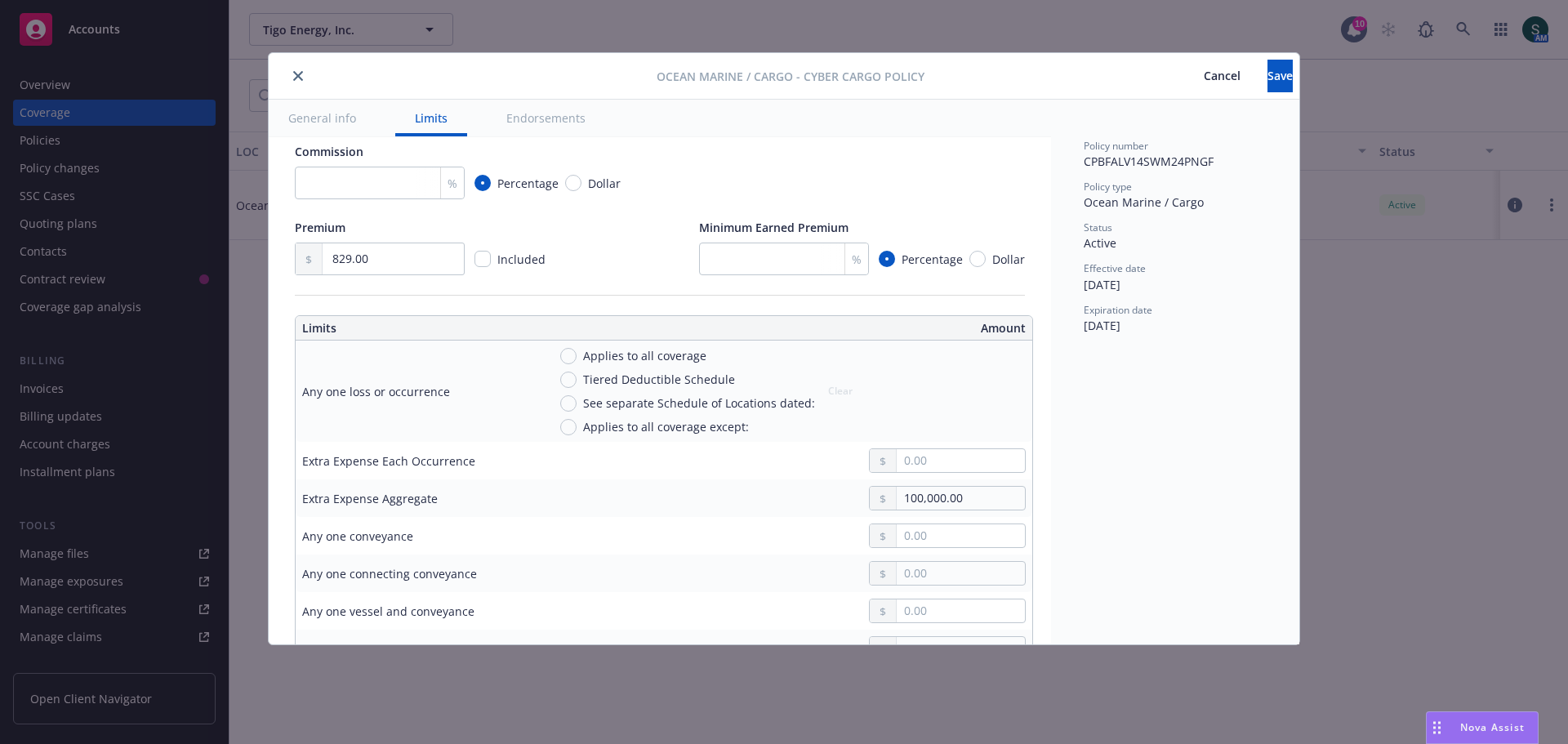
scroll to position [326, 0]
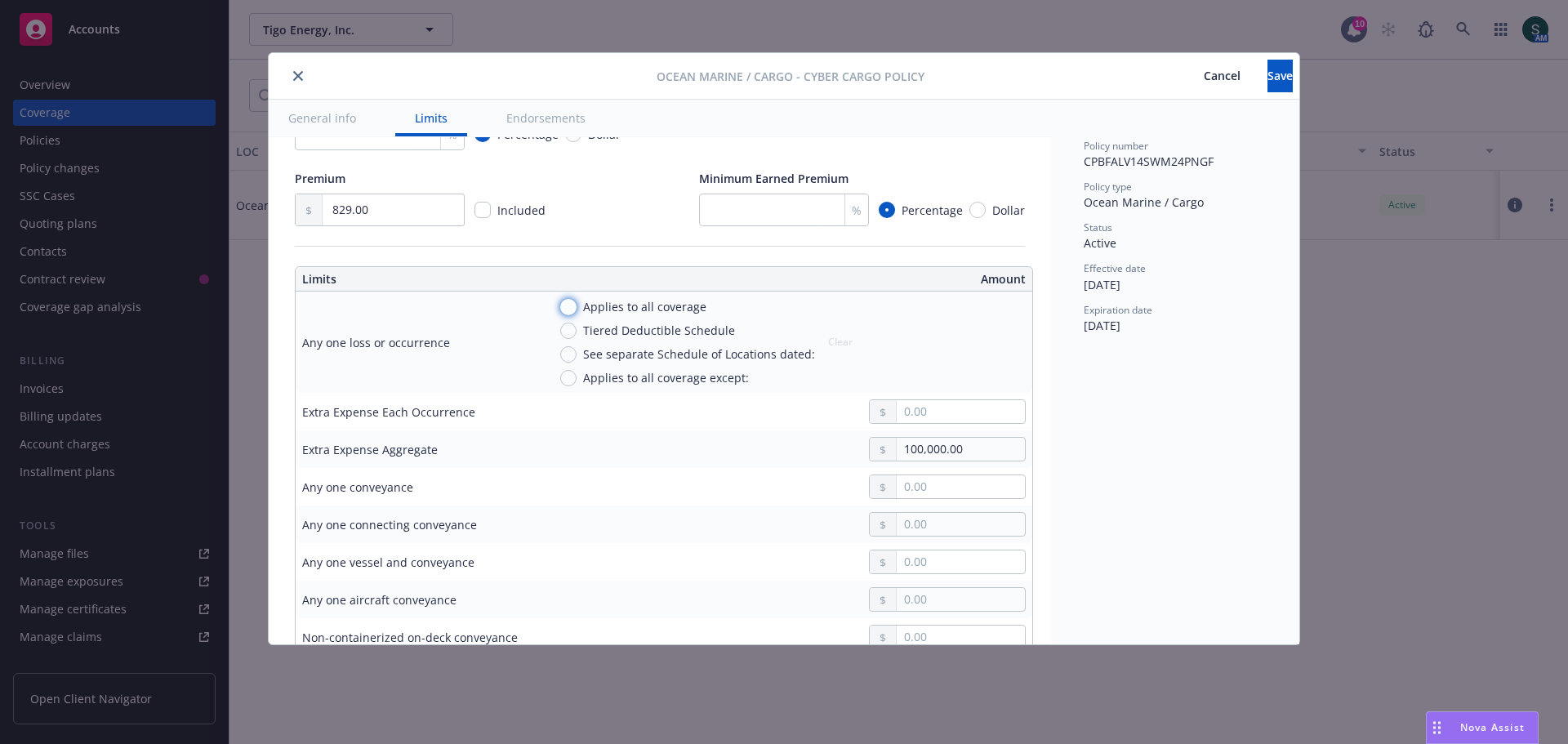
click at [575, 306] on input "Applies to all coverage" at bounding box center [568, 307] width 16 height 16
radio input "true"
click at [693, 316] on div "Applies to all coverage Tiered Deductible Schedule See separate Schedule of Loc…" at bounding box center [687, 343] width 255 height 89
click at [839, 340] on button "Clear" at bounding box center [840, 343] width 44 height 23
type textarea "x"
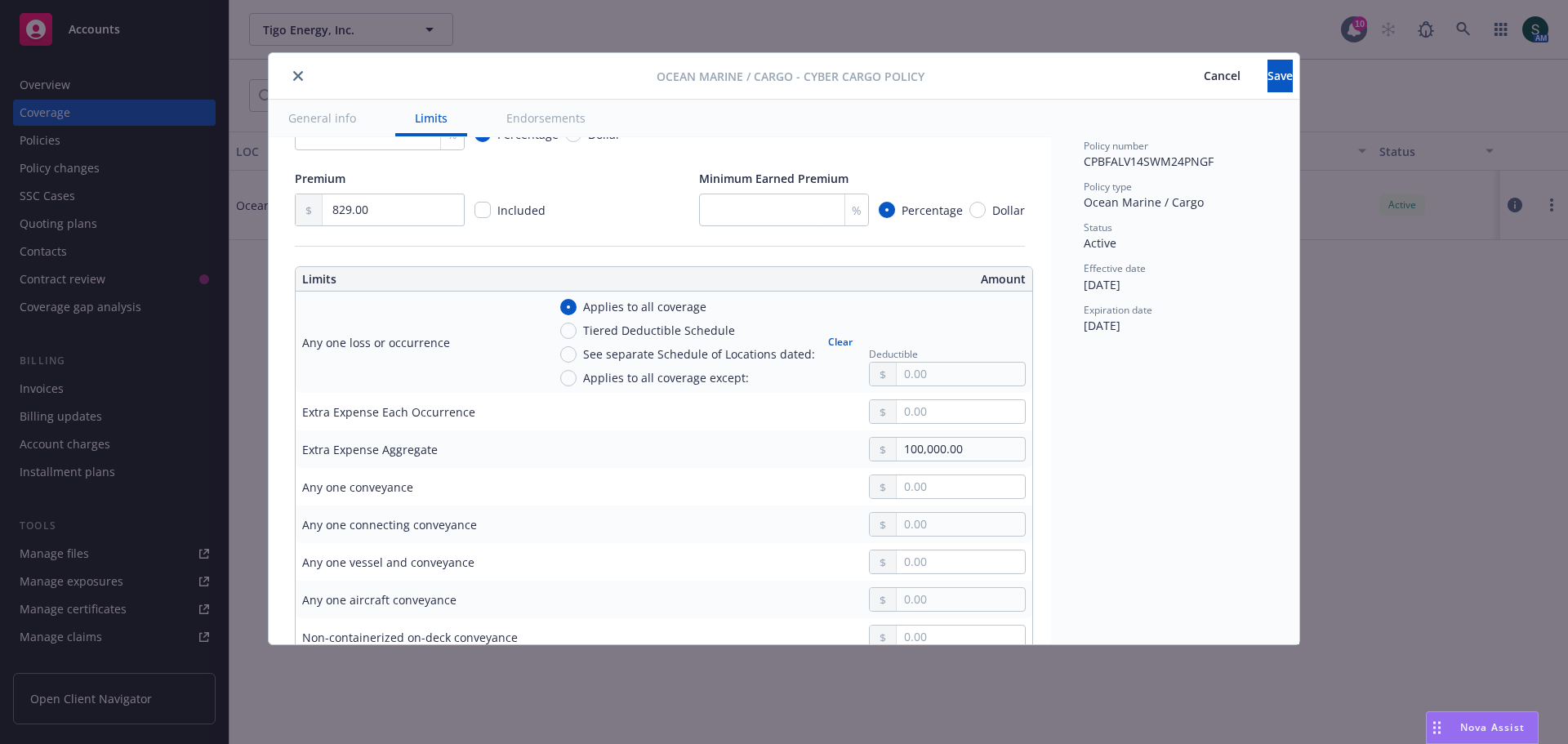
radio input "false"
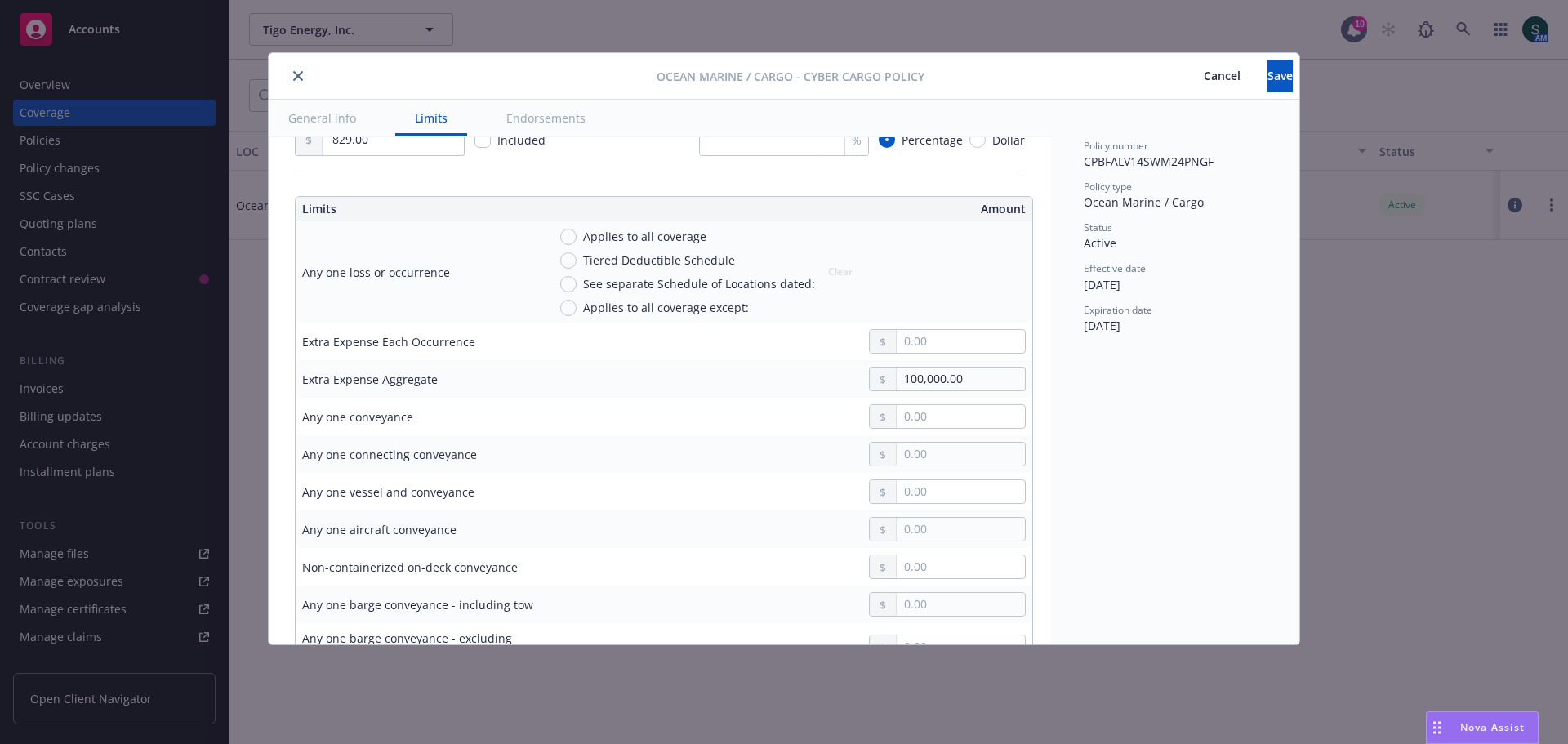
type textarea "x"
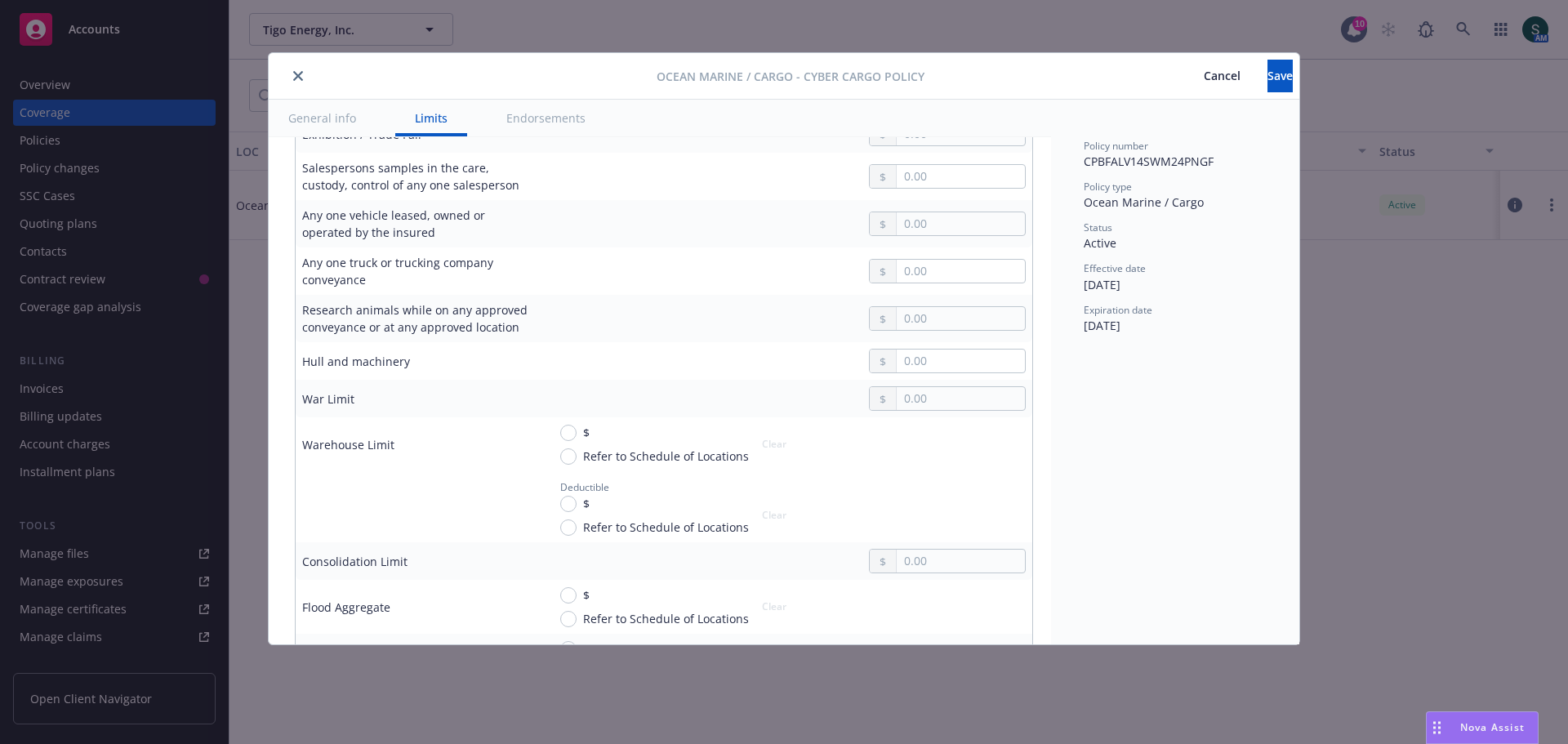
scroll to position [1225, 0]
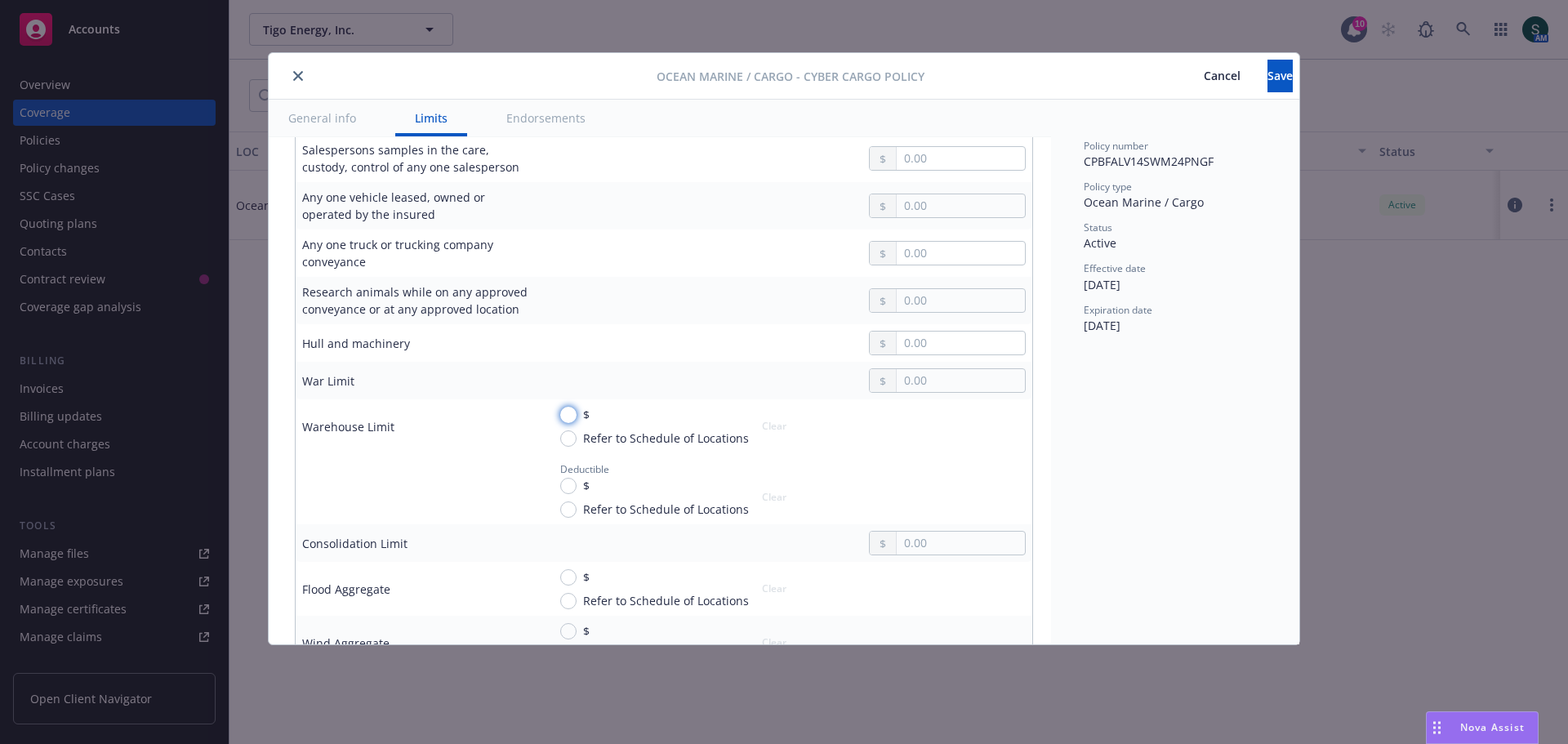
click at [574, 411] on input "$" at bounding box center [568, 415] width 16 height 16
radio input "true"
click at [938, 424] on input "text" at bounding box center [961, 435] width 128 height 23
type textarea "x"
type input "1.00"
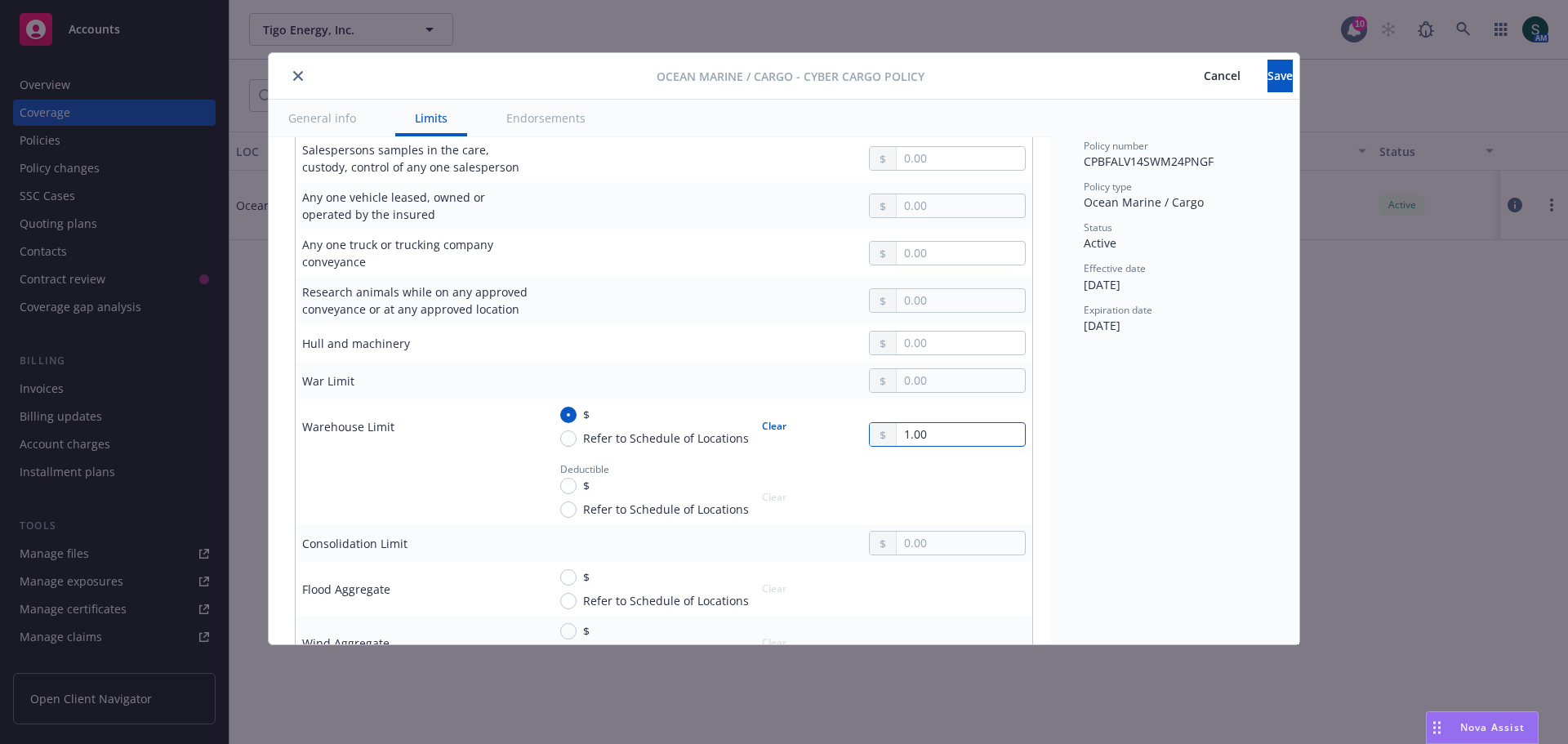
type textarea "x"
type input "15.00"
type textarea "x"
type input "150.00"
type textarea "x"
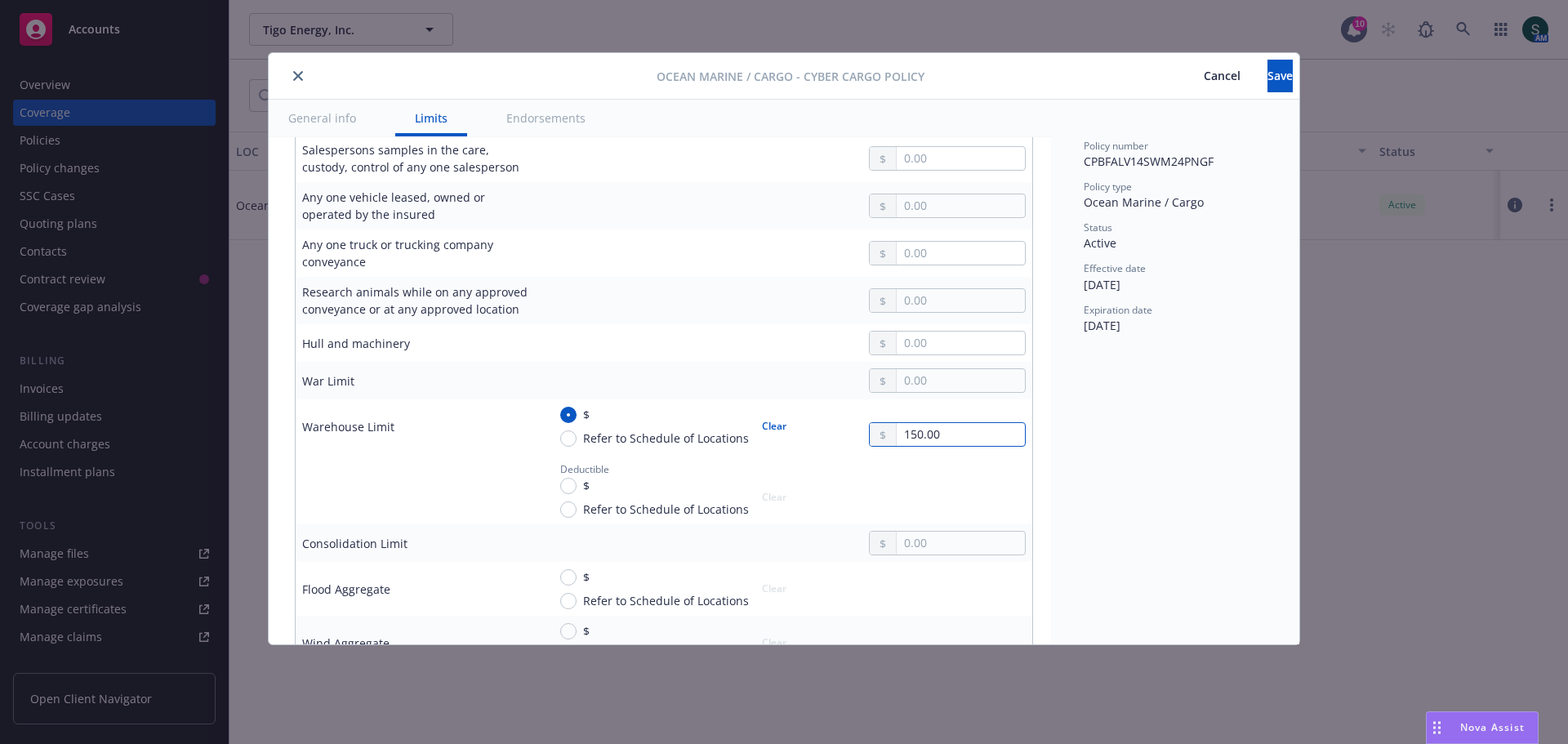
type input "1,500.00"
type textarea "x"
type input "15,000.00"
type textarea "x"
type input "150,000.00"
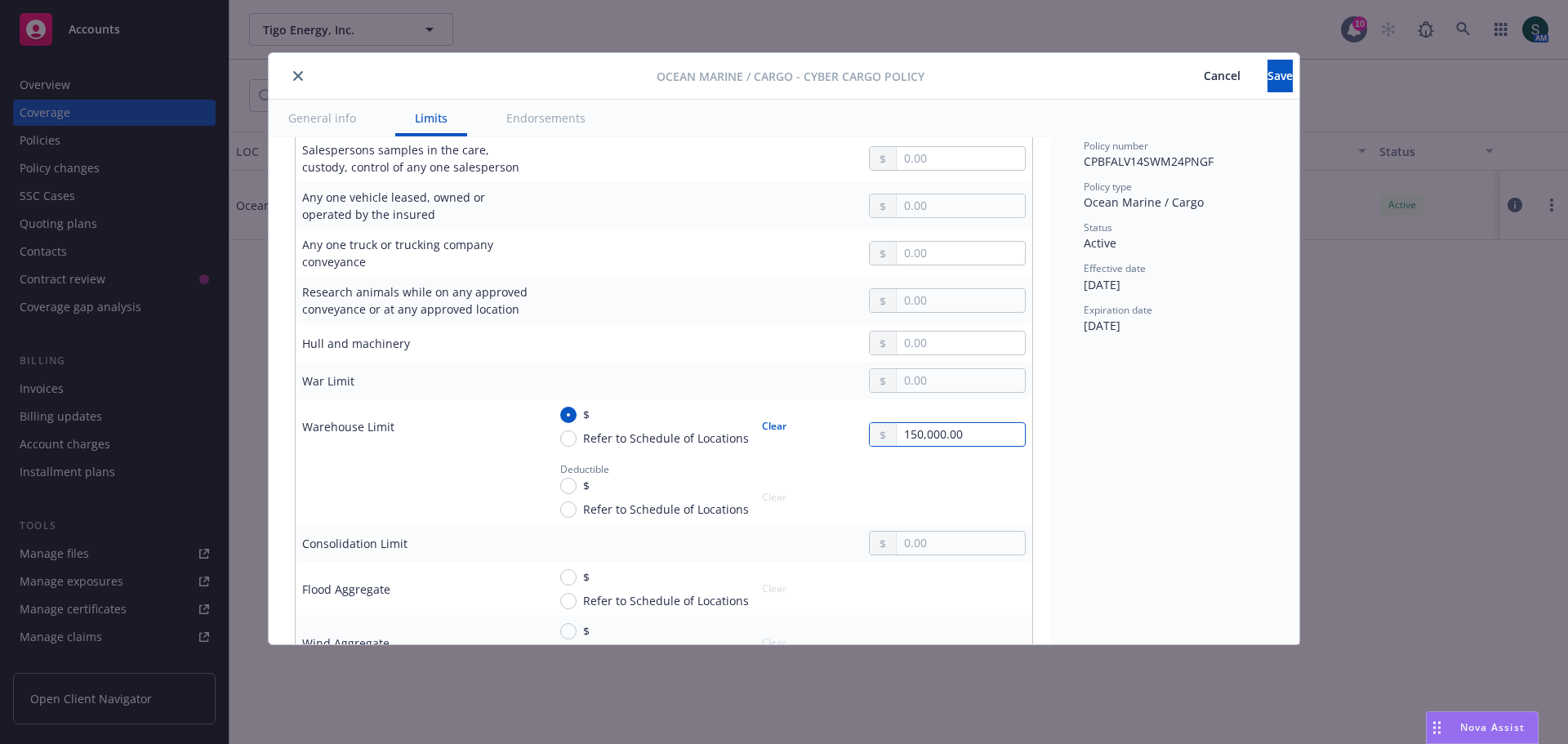
type textarea "x"
type input "1,500,000.00"
type textarea "x"
type input "1,500,000.00"
click at [574, 477] on input "$" at bounding box center [568, 485] width 16 height 16
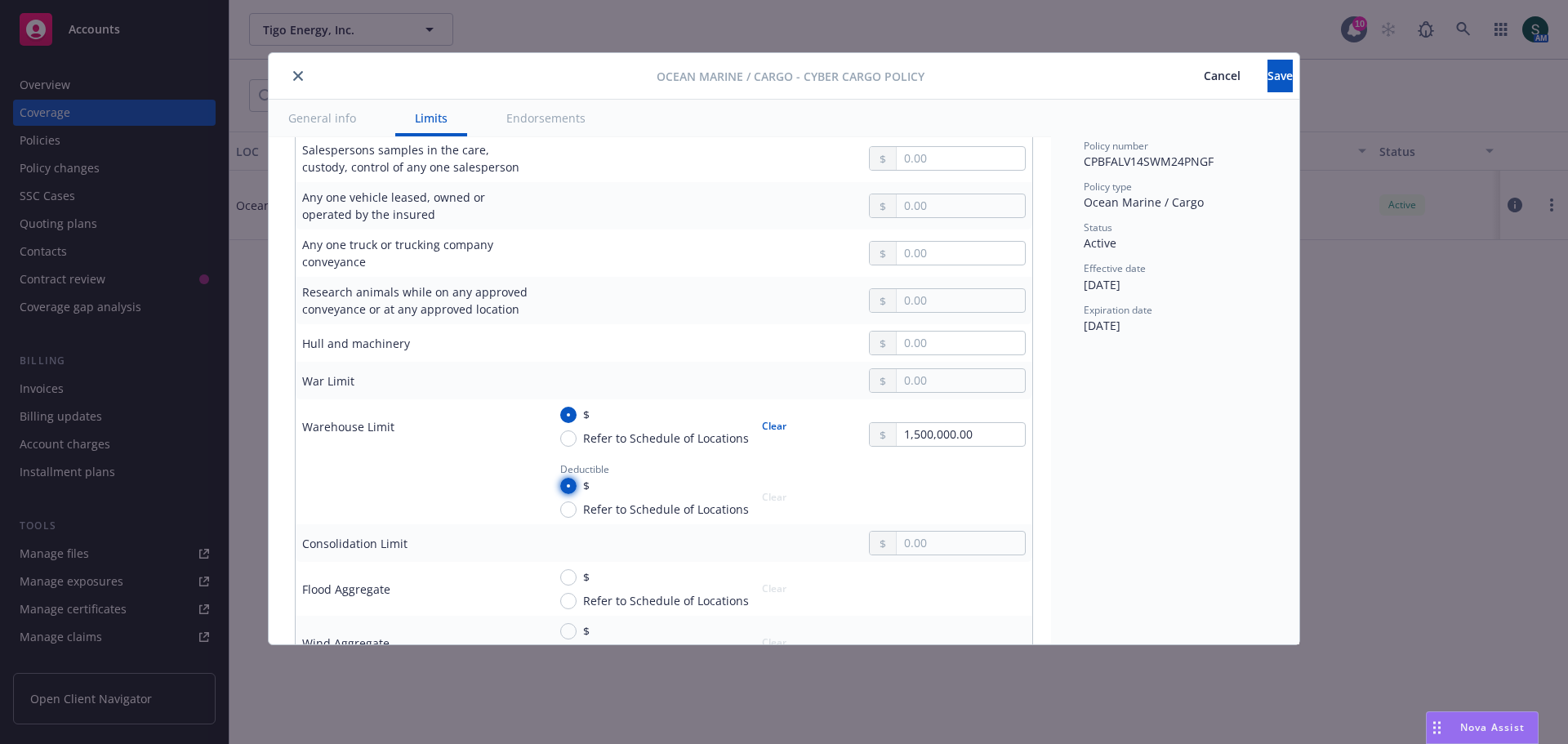
radio input "true"
click at [933, 500] on input "text" at bounding box center [961, 505] width 128 height 23
type textarea "x"
type input "1.00"
type textarea "x"
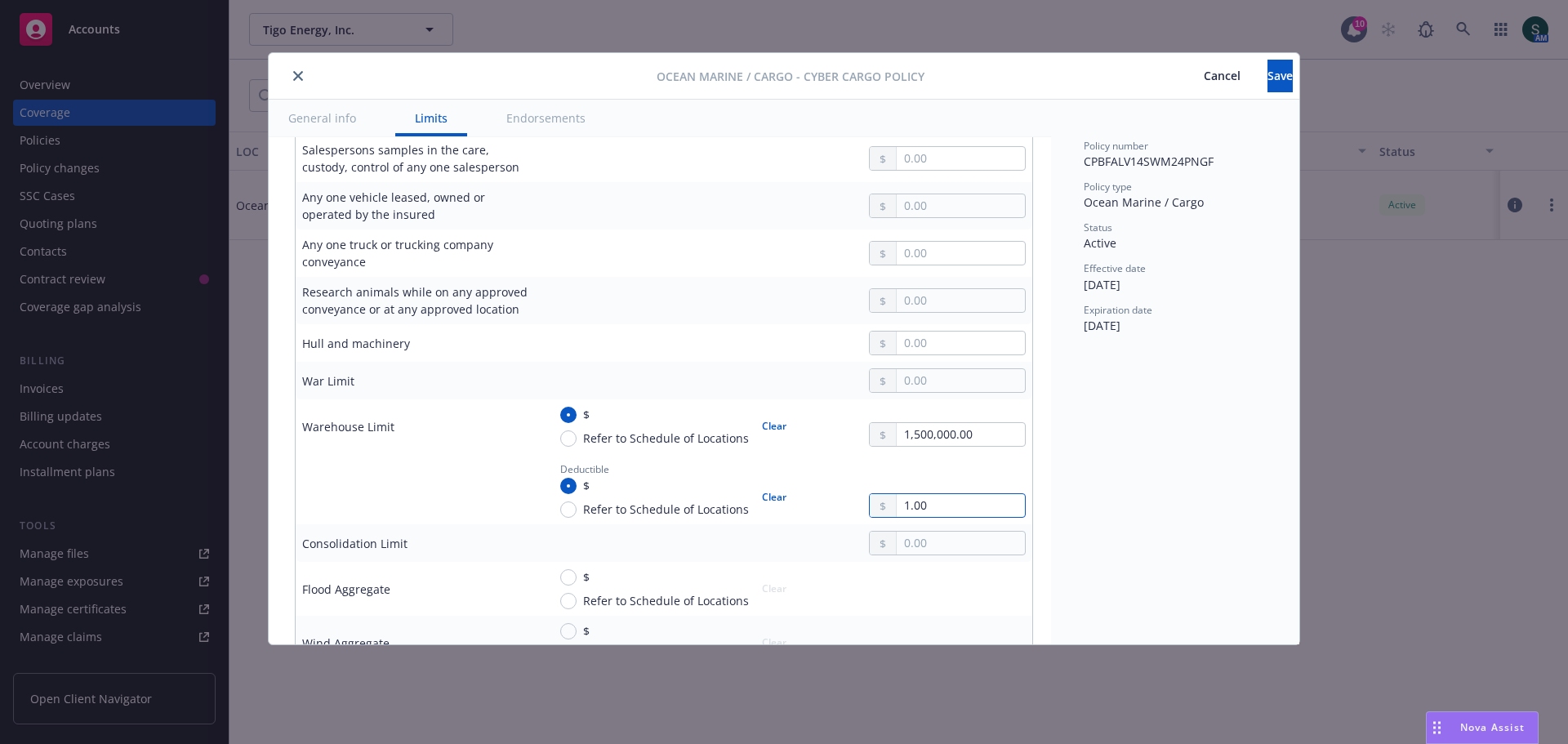
type input "10.00"
type textarea "x"
type input "100.00"
type textarea "x"
type input "1,000.00"
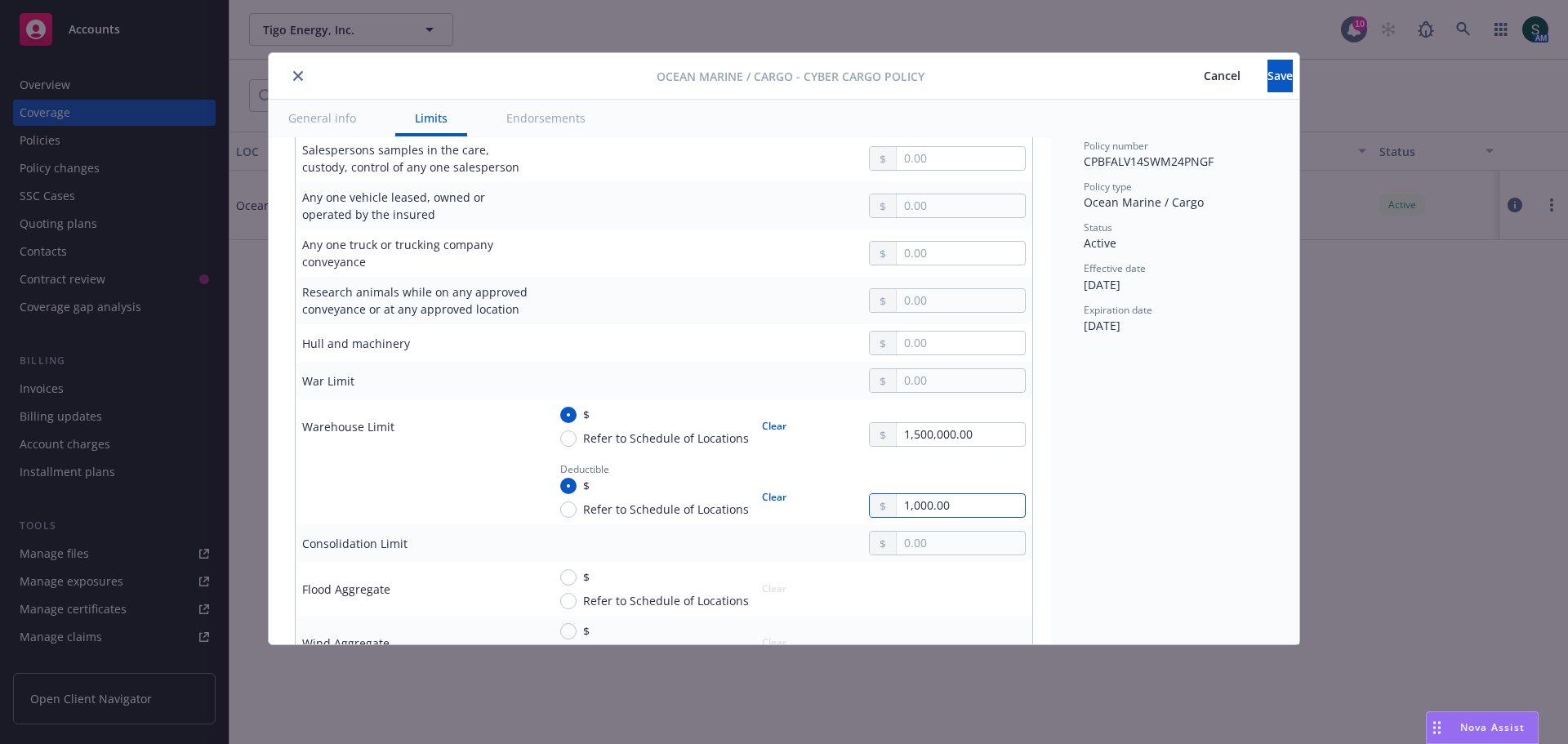
type textarea "x"
type input "10,000.00"
click at [1235, 542] on div "Policy number CPBFALV14SWM24PNGF Policy type Ocean Marine / Cargo Status Active…" at bounding box center [1175, 372] width 248 height 545
click at [1268, 75] on span "Save" at bounding box center [1280, 75] width 25 height 15
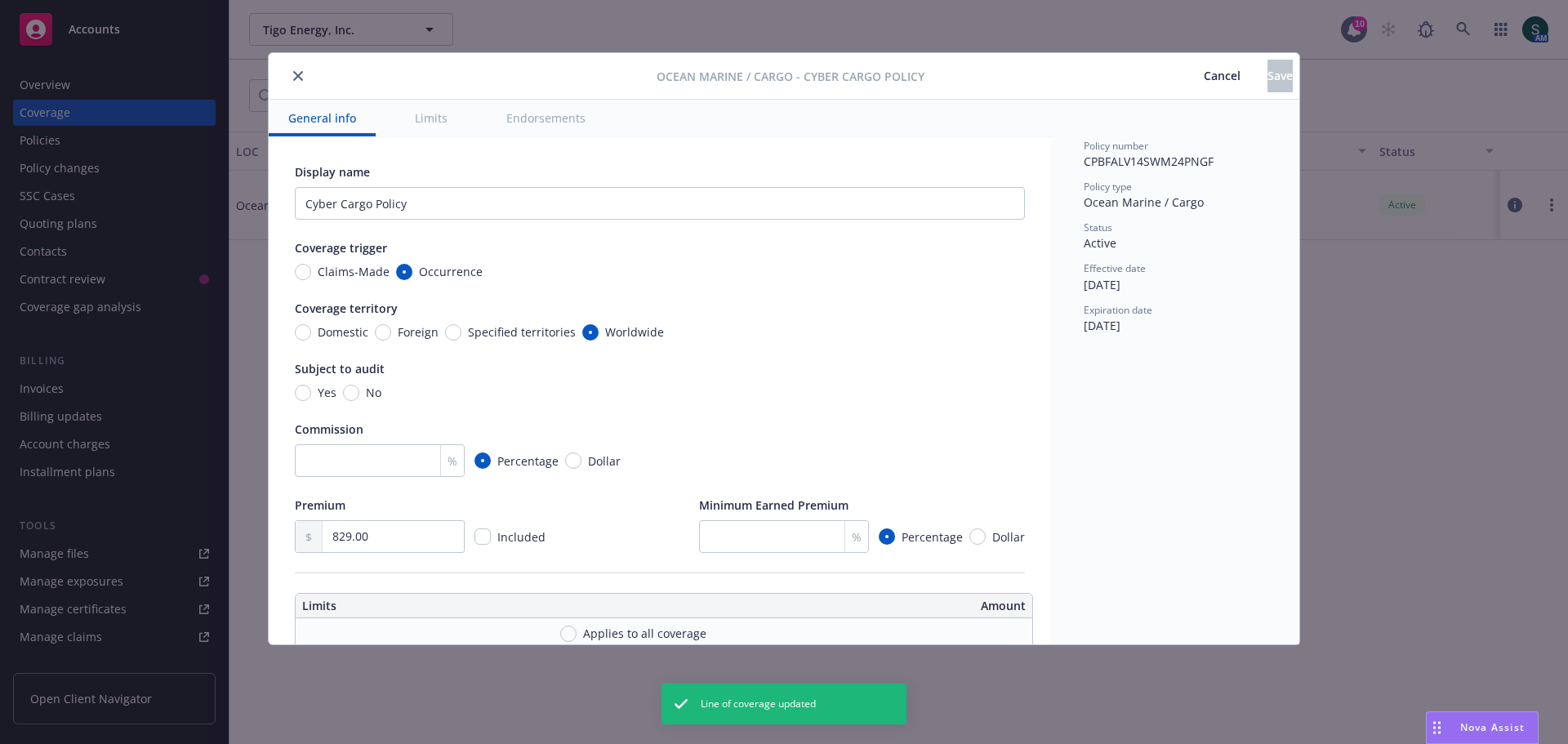
type textarea "x"
type input "100,000.00"
radio input "true"
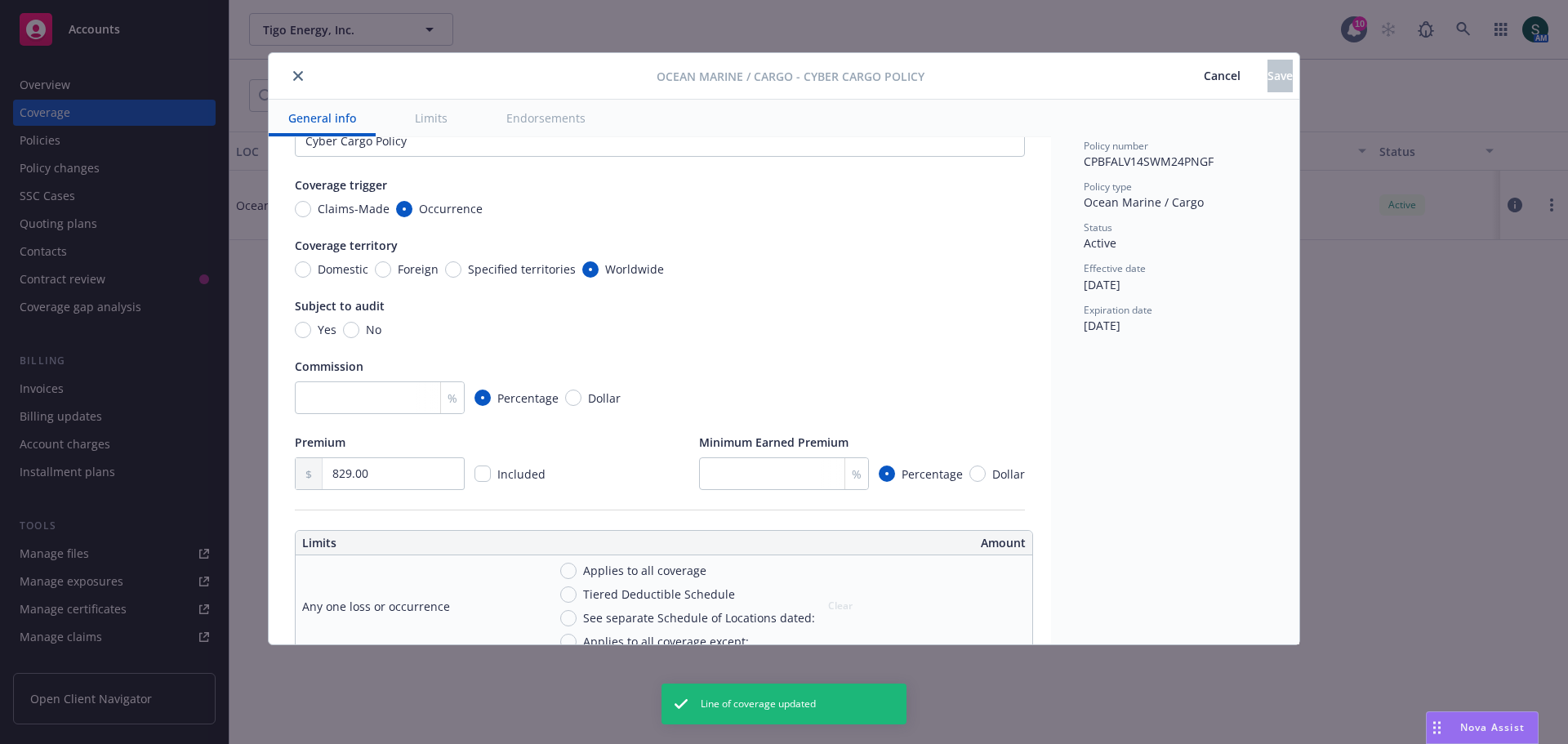
scroll to position [82, 0]
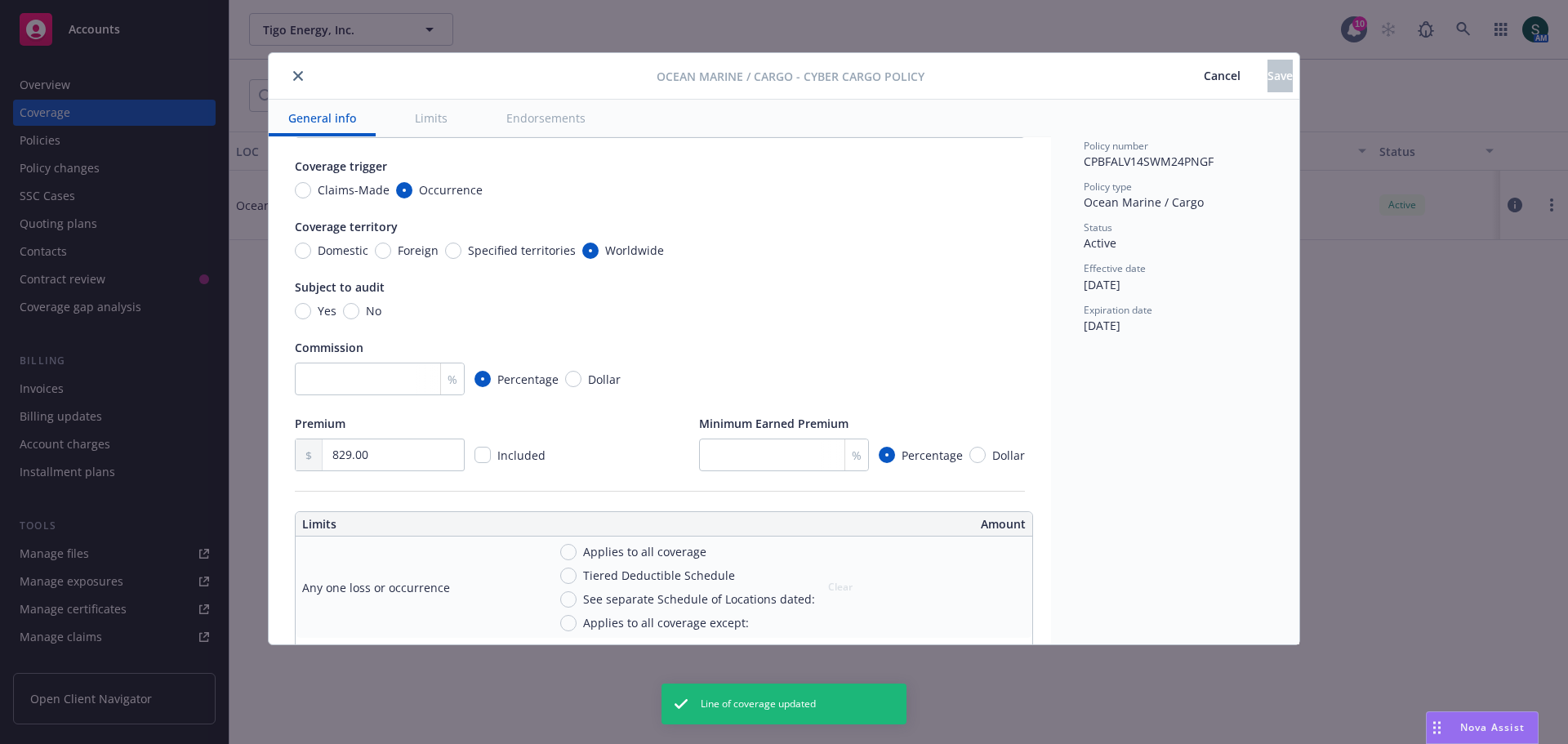
type textarea "x"
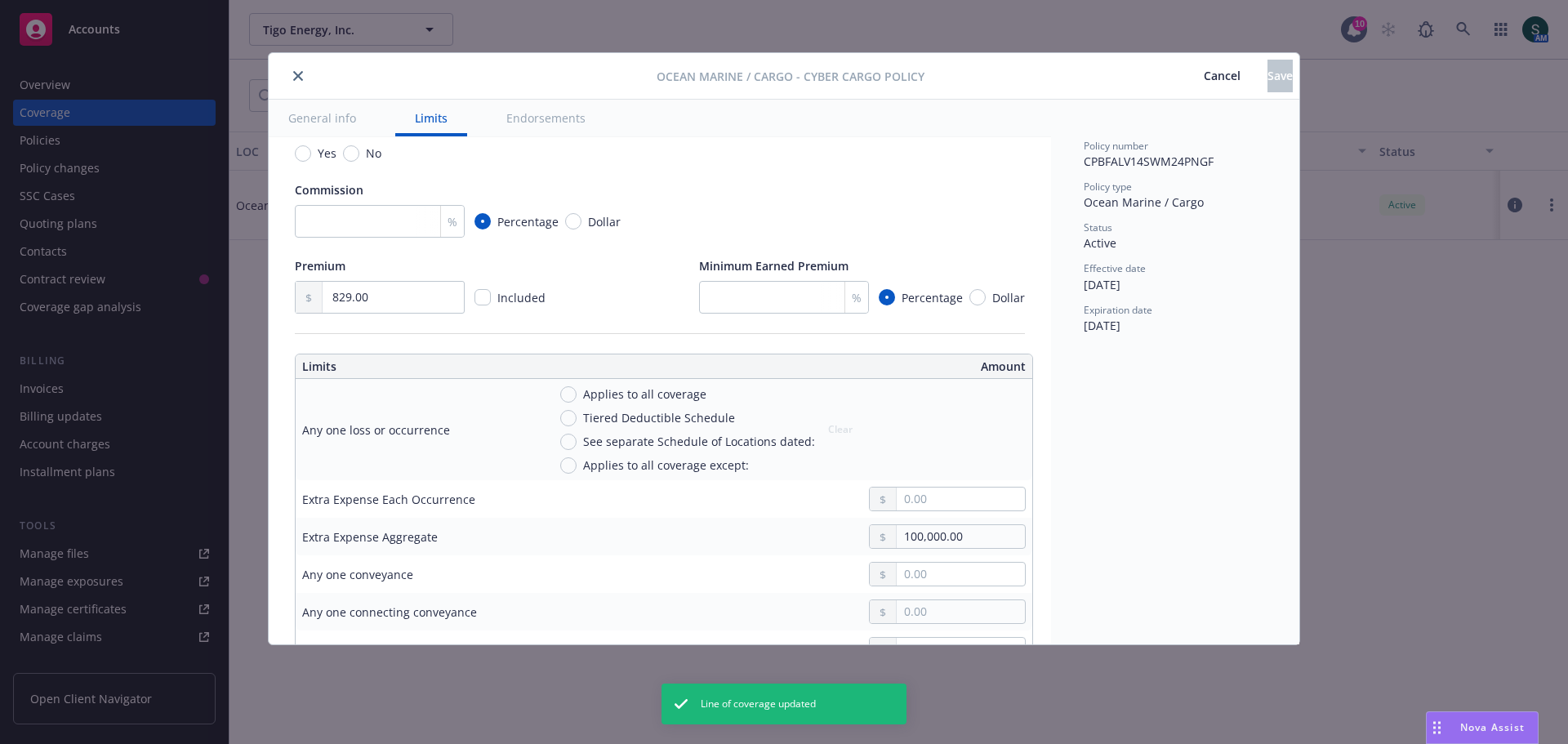
scroll to position [245, 0]
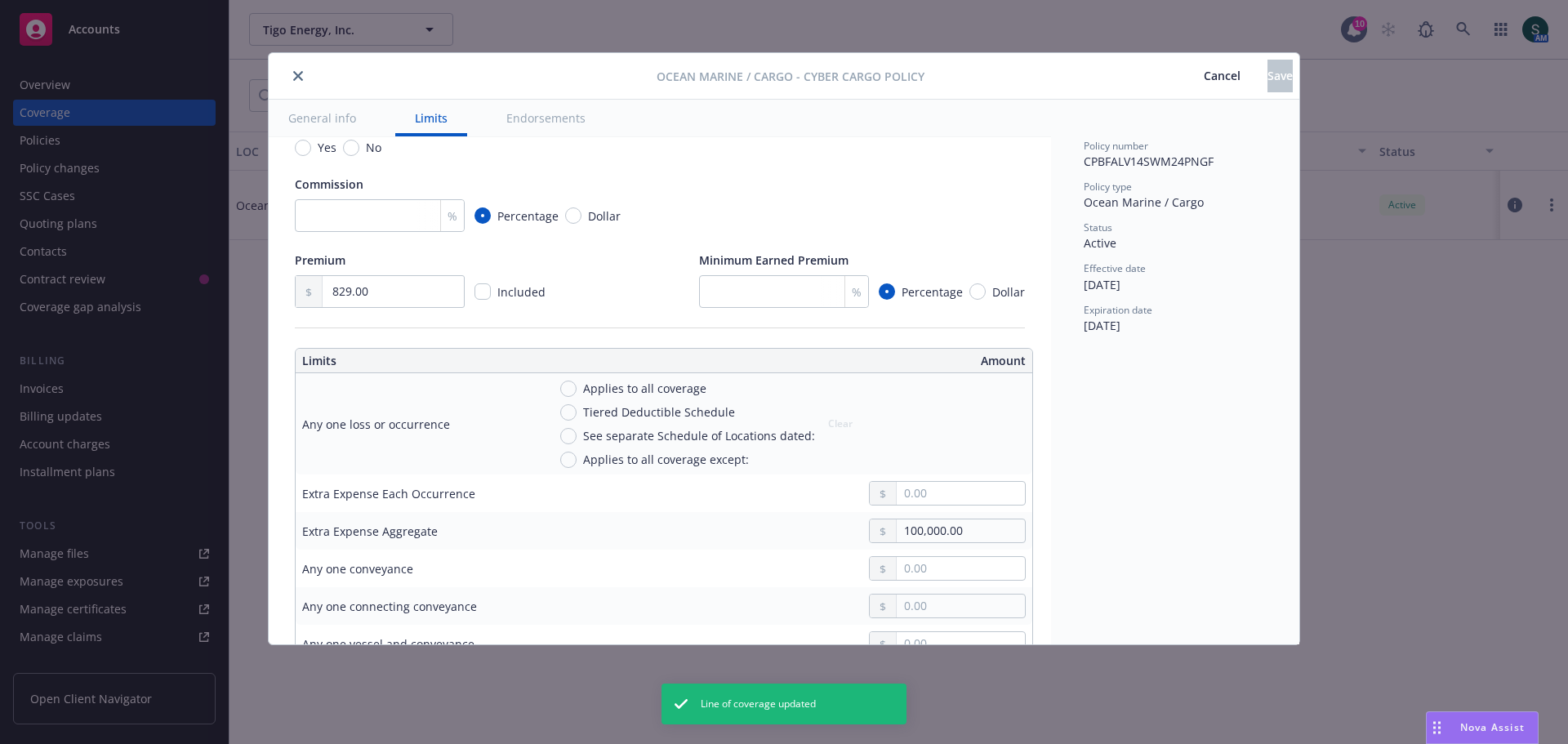
click at [299, 75] on icon "close" at bounding box center [298, 76] width 10 height 10
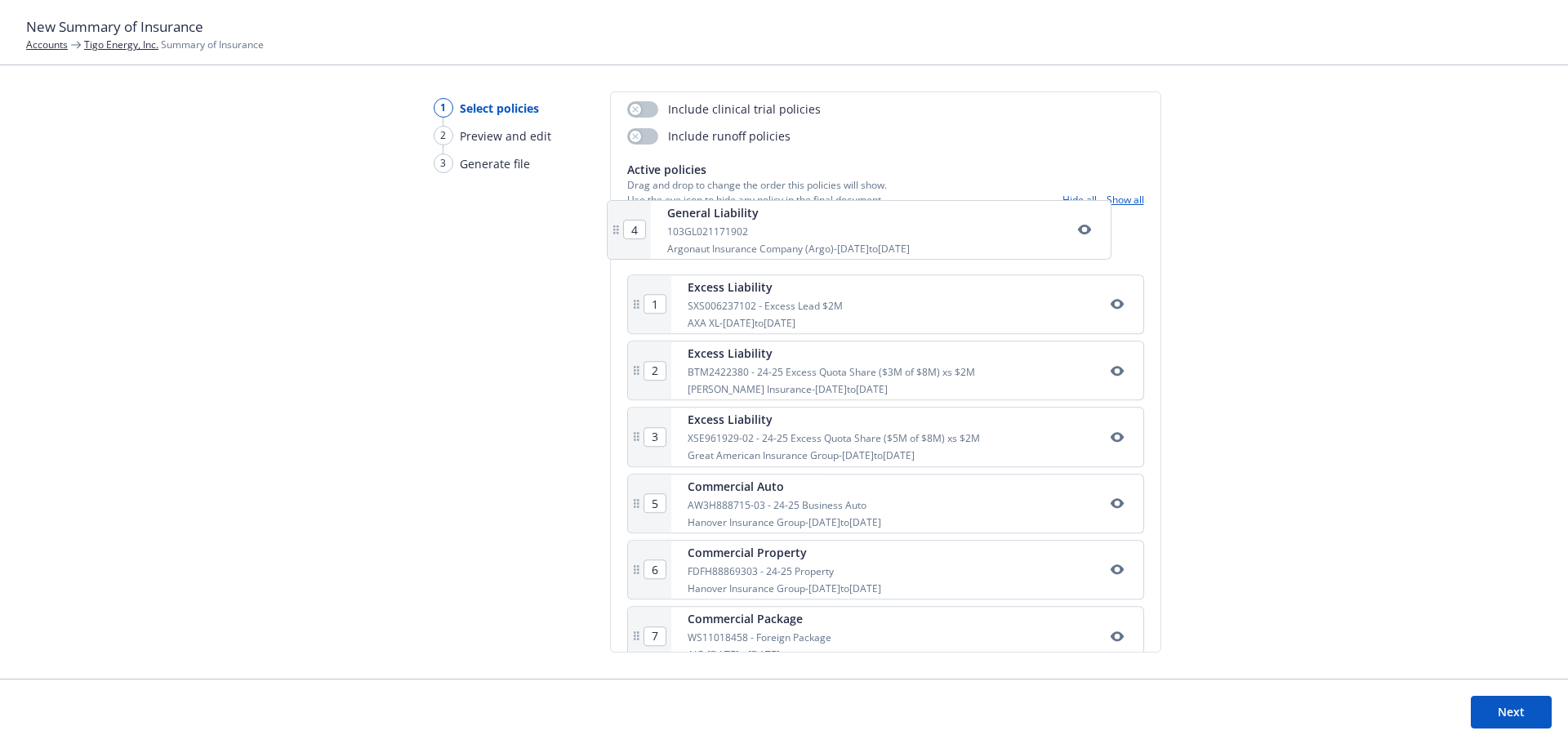
scroll to position [218, 0]
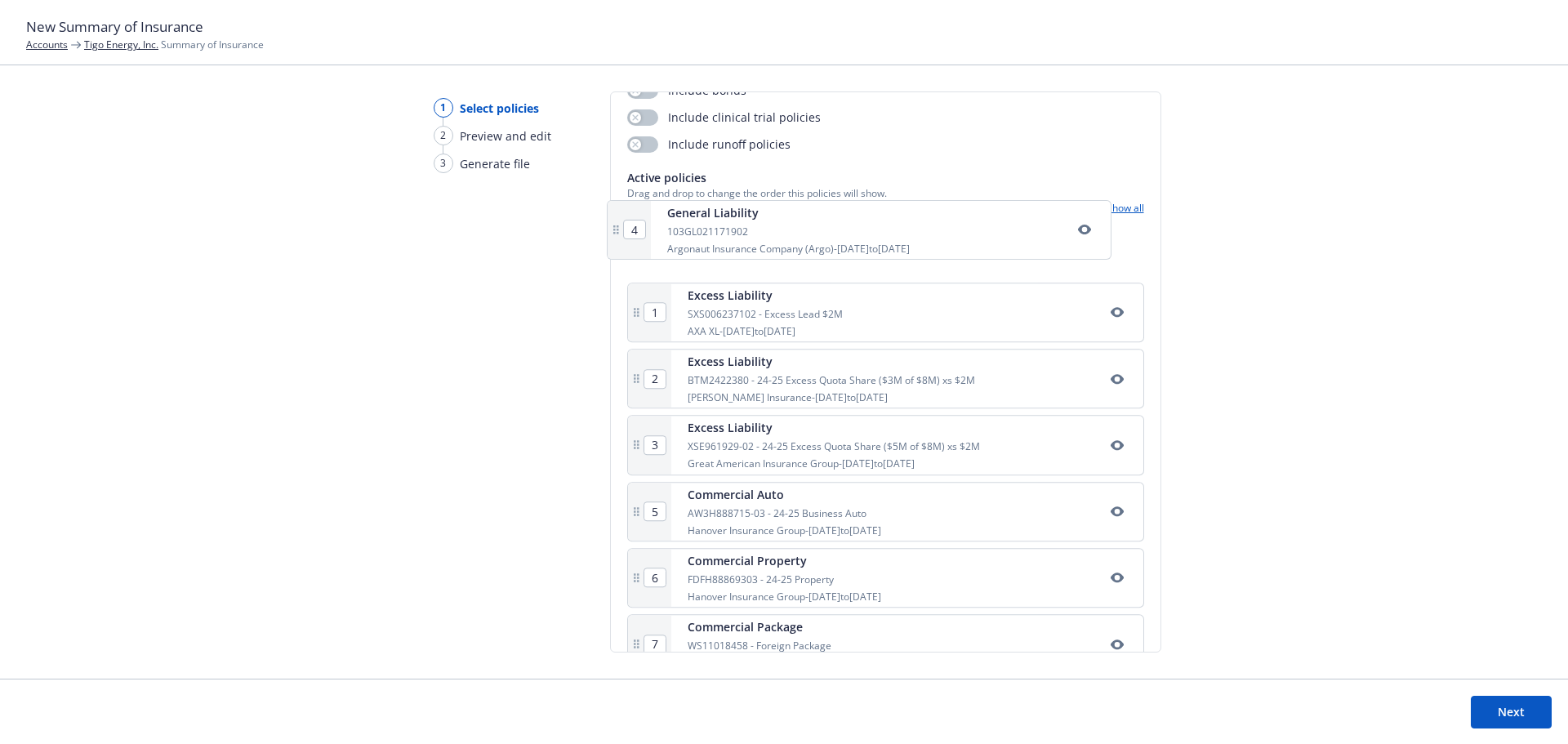
drag, startPoint x: 827, startPoint y: 449, endPoint x: 808, endPoint y: 234, distance: 215.8
click at [808, 234] on div "1 Excess Liability SXS006237102 - Excess Lead $2M AXA XL - 10/29/2024 to 10/29/…" at bounding box center [886, 684] width 517 height 923
type input "2"
type input "3"
type input "4"
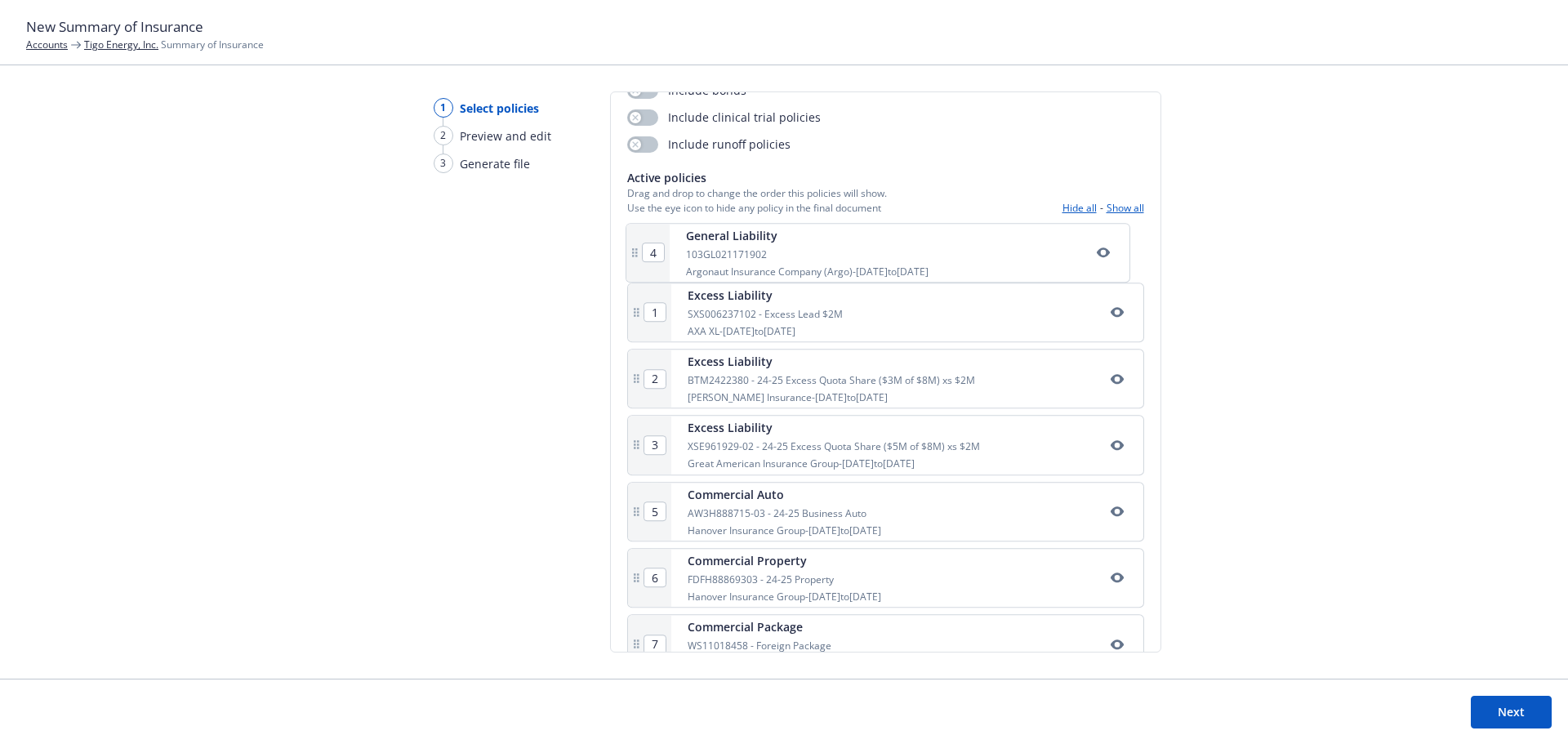
type input "1"
drag, startPoint x: 826, startPoint y: 536, endPoint x: 786, endPoint y: 318, distance: 221.6
click at [786, 318] on div "1 General Liability 103GL021171902 Argonaut Insurance Company (Argo) - 10/29/20…" at bounding box center [886, 683] width 517 height 923
type input "2"
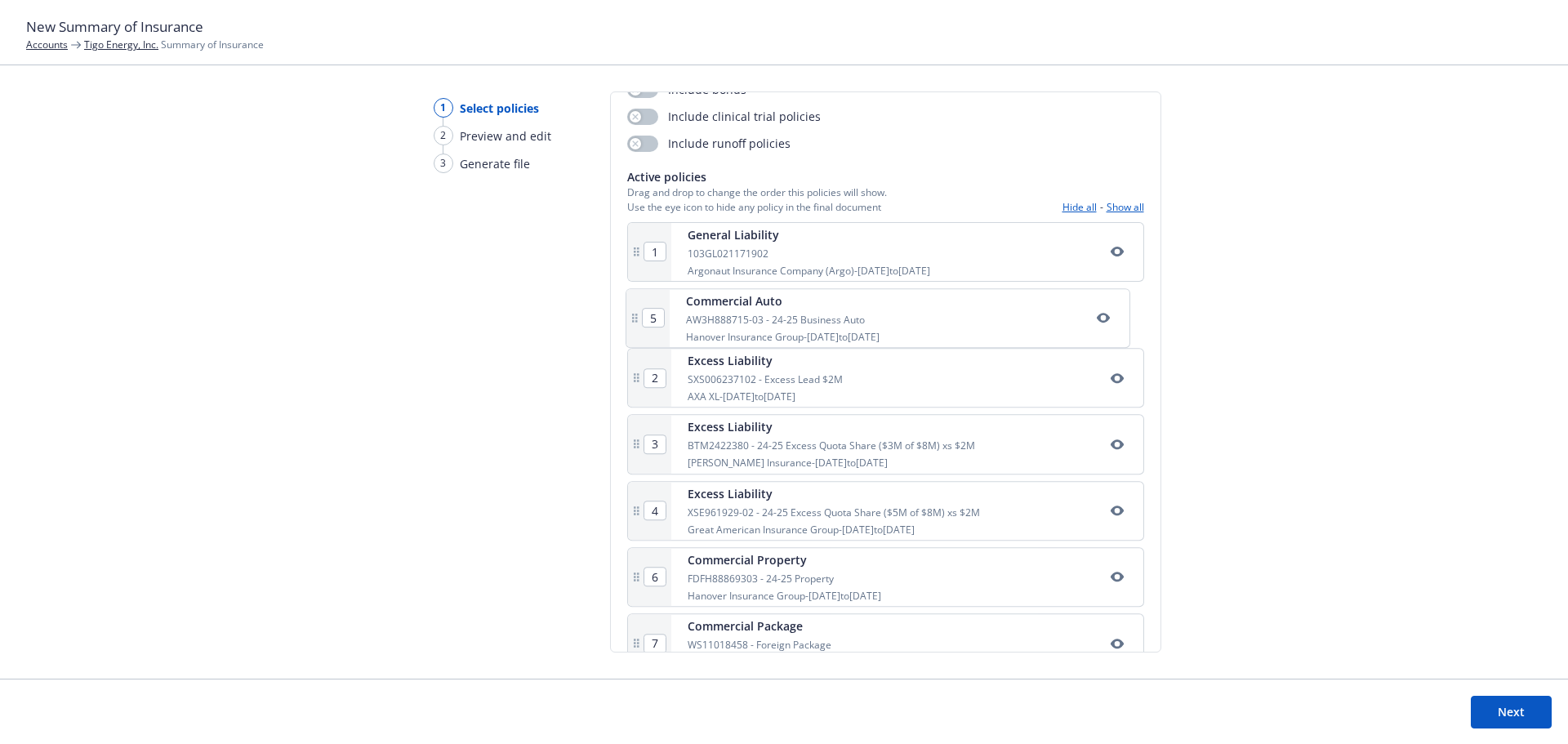
type input "3"
type input "4"
type input "5"
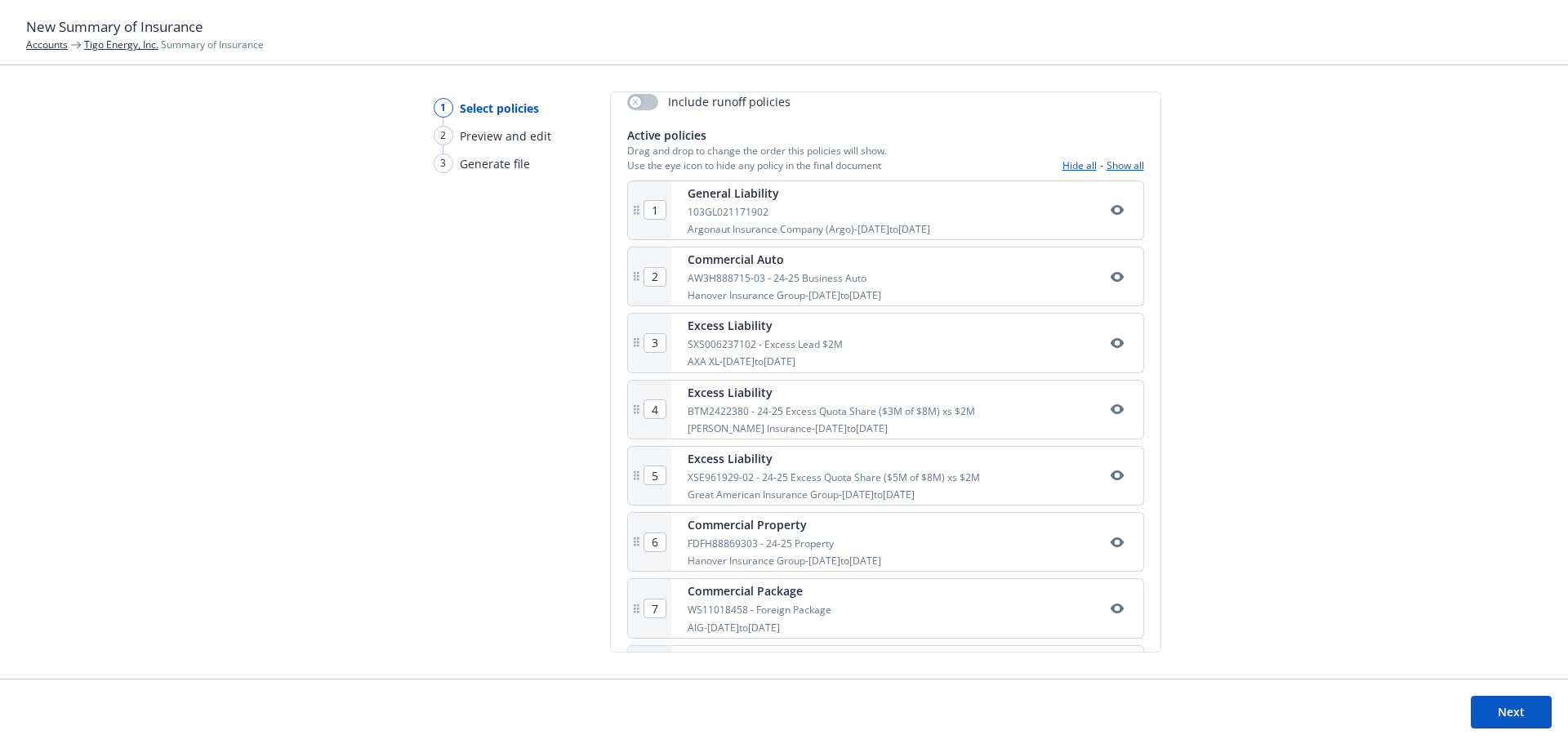
scroll to position [300, 0]
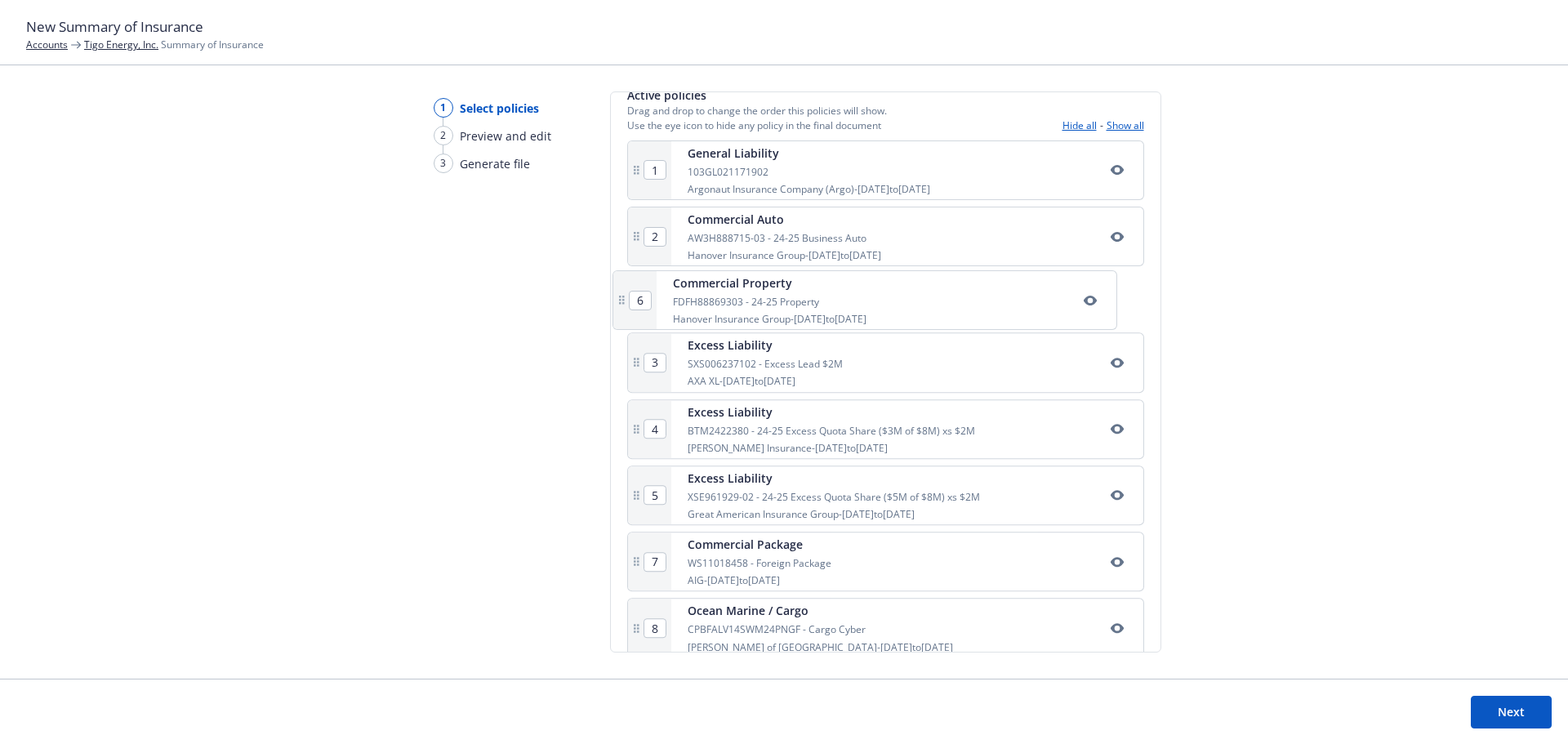
drag, startPoint x: 817, startPoint y: 516, endPoint x: 804, endPoint y: 308, distance: 208.4
click at [804, 308] on div "1 General Liability 103GL021171902 Argonaut Insurance Company (Argo) - 10/29/20…" at bounding box center [886, 602] width 517 height 923
type input "3"
type input "4"
type input "5"
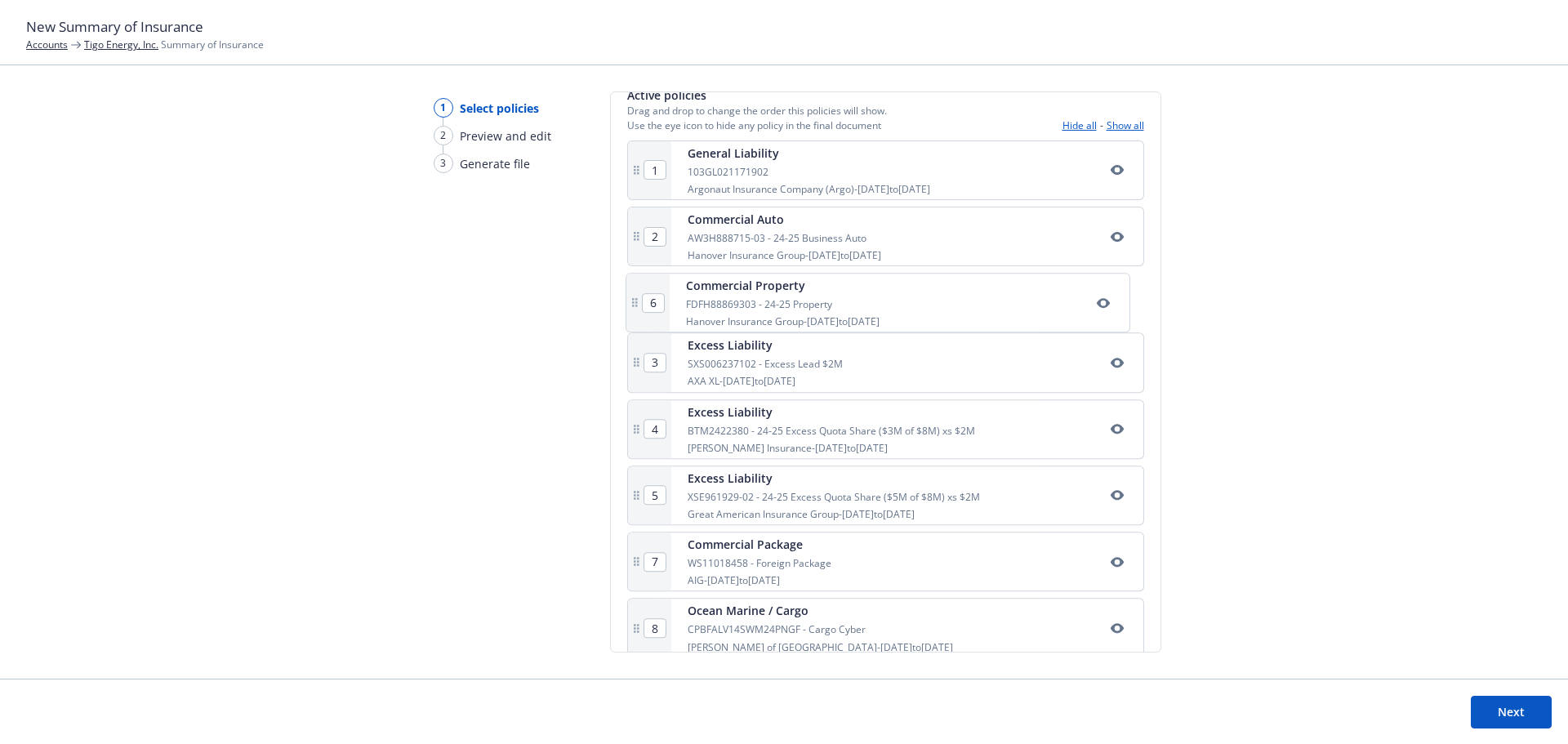
type input "6"
drag, startPoint x: 785, startPoint y: 585, endPoint x: 783, endPoint y: 364, distance: 221.0
click at [783, 364] on div "1 General Liability 103GL021171902 Argonaut Insurance Company (Argo) - 10/29/20…" at bounding box center [886, 598] width 517 height 923
type input "4"
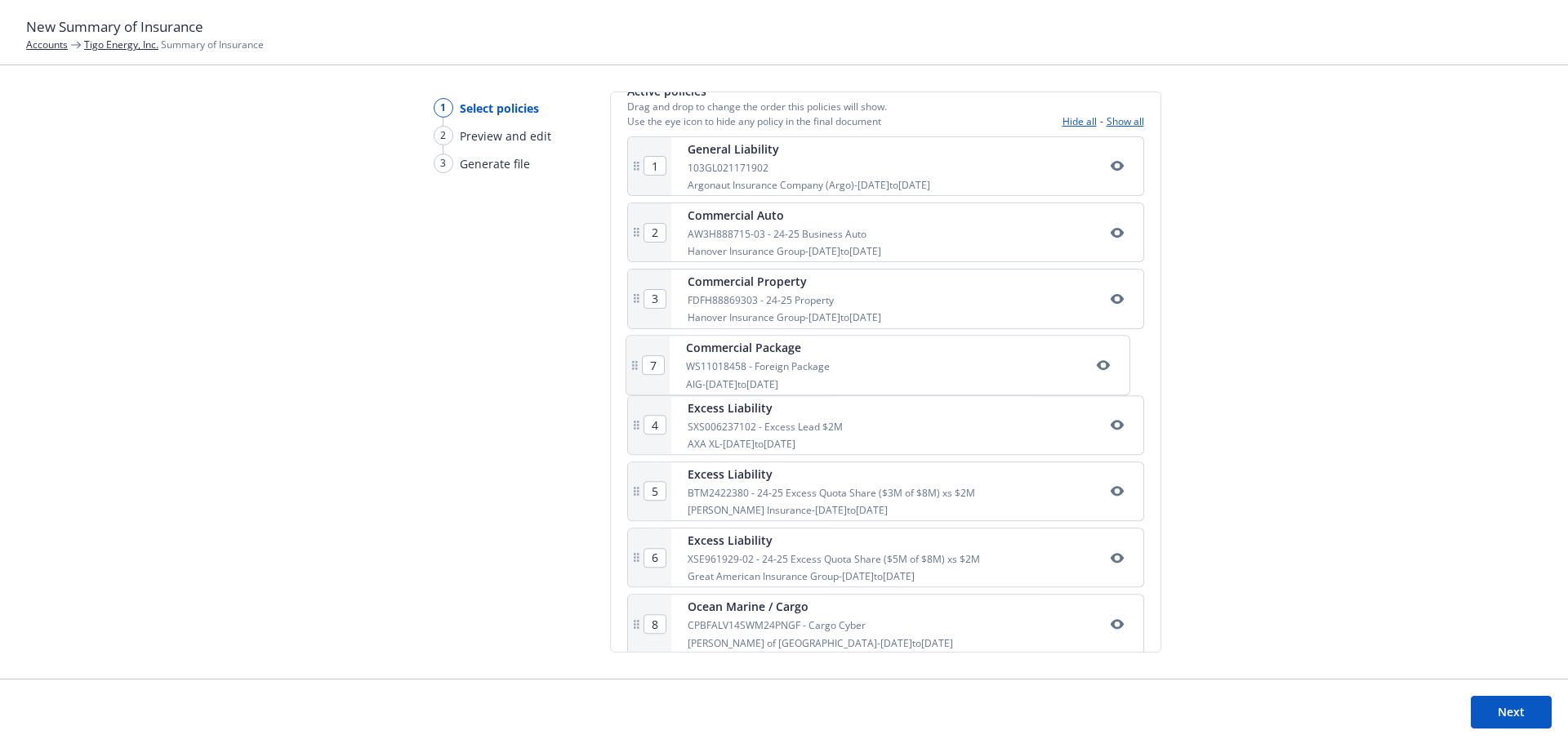
type input "5"
type input "6"
type input "7"
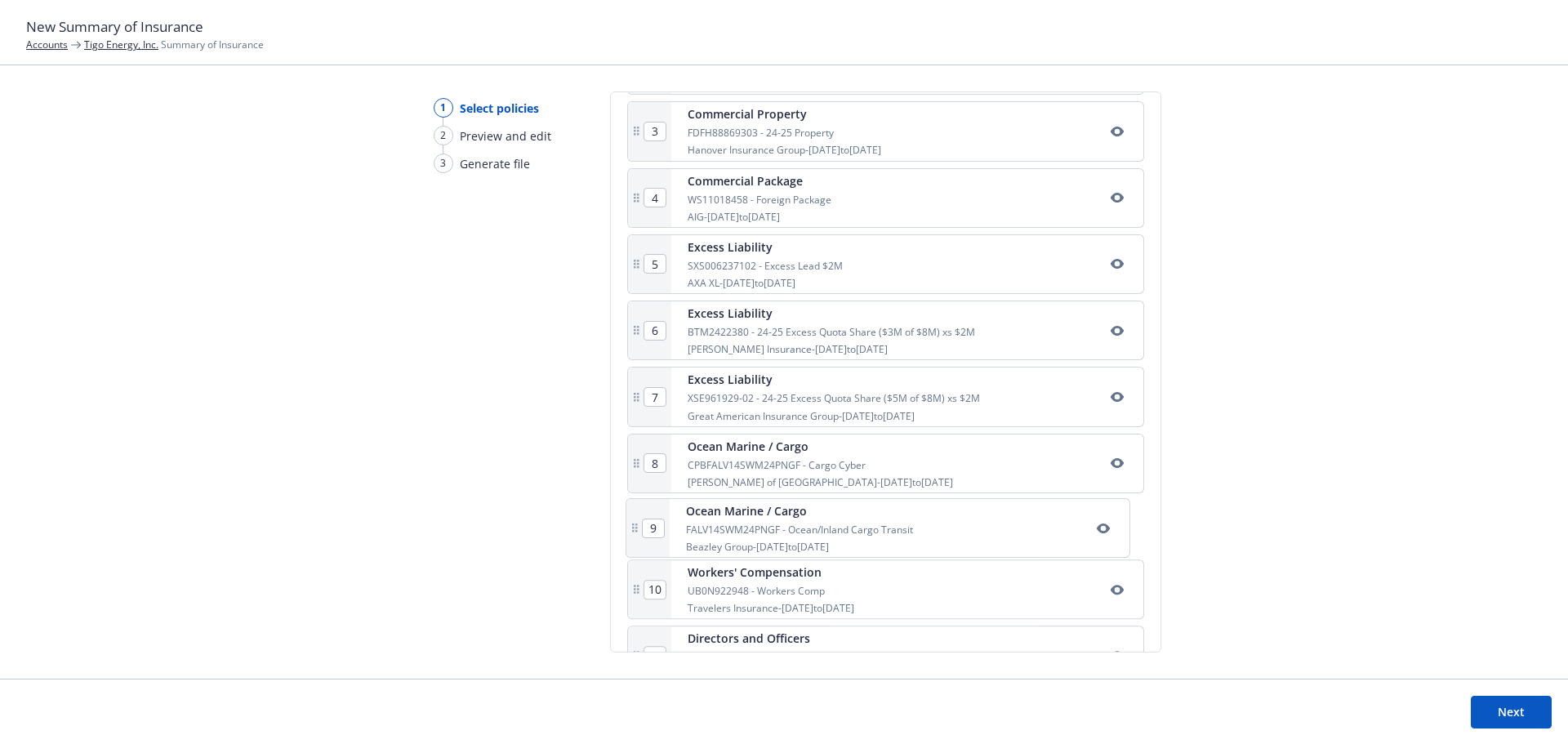
scroll to position [473, 0]
drag, startPoint x: 878, startPoint y: 552, endPoint x: 867, endPoint y: 467, distance: 85.7
click at [867, 467] on div "1 General Liability 103GL021171902 Argonaut Insurance Company (Argo) - 10/29/20…" at bounding box center [886, 430] width 517 height 923
type input "9"
type input "8"
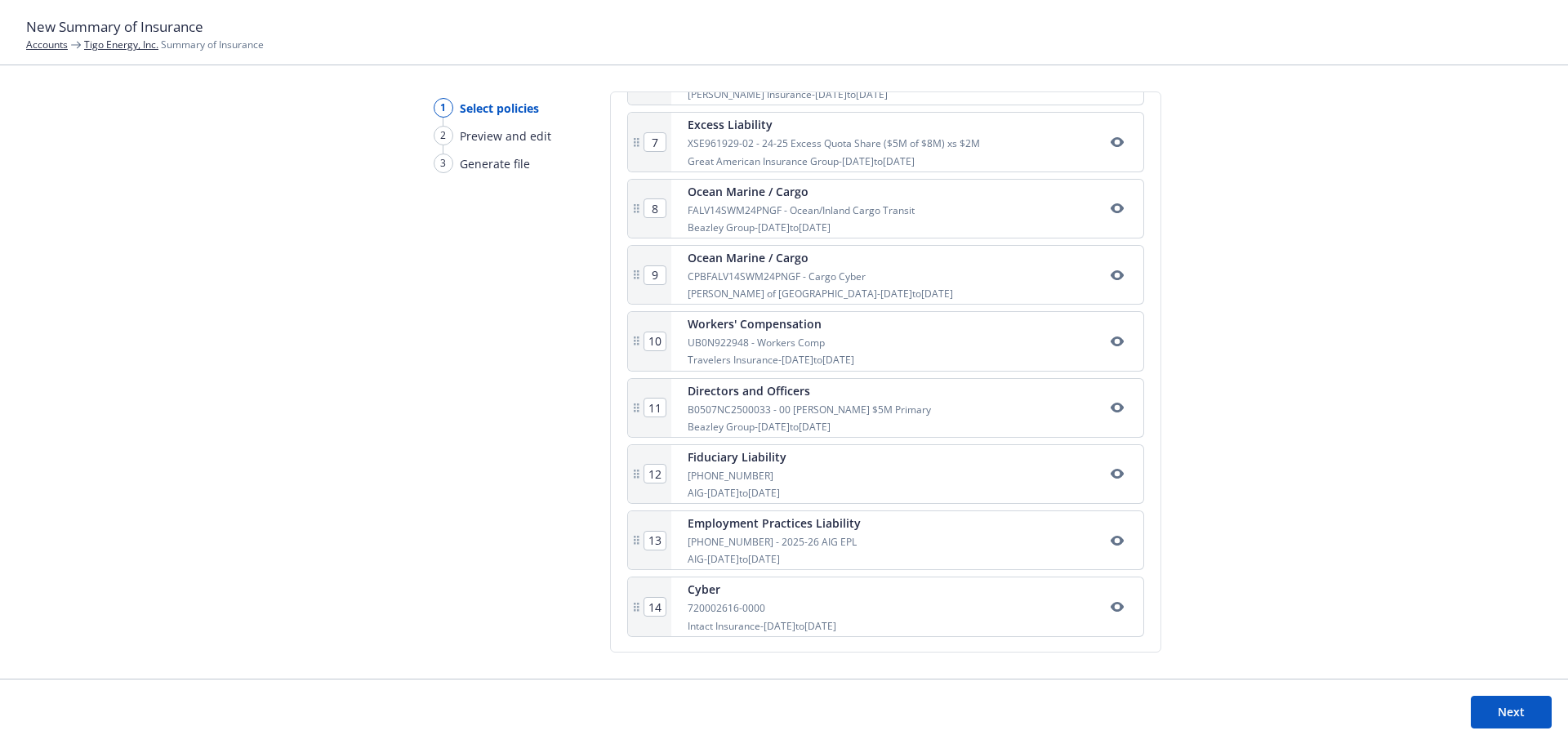
scroll to position [729, 0]
drag, startPoint x: 816, startPoint y: 544, endPoint x: 820, endPoint y: 475, distance: 69.1
click at [820, 475] on div "1 General Liability 103GL021171902 Argonaut Insurance Company (Argo) - 10/29/20…" at bounding box center [886, 173] width 517 height 923
type input "13"
type input "12"
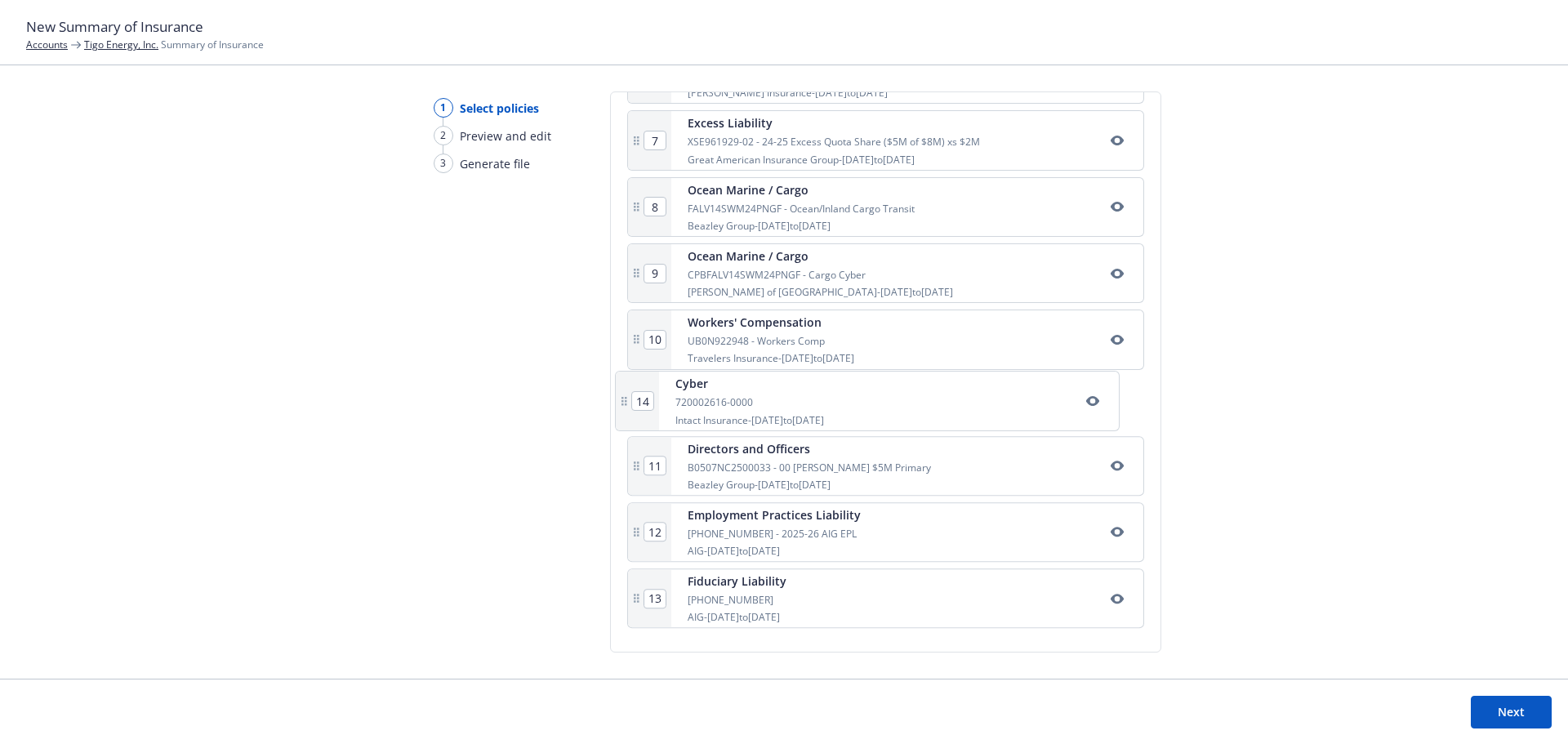
drag, startPoint x: 785, startPoint y: 618, endPoint x: 774, endPoint y: 408, distance: 210.3
click at [774, 408] on div "1 General Liability 103GL021171902 Argonaut Insurance Company (Argo) - 10/29/20…" at bounding box center [886, 173] width 517 height 923
type input "12"
type input "13"
type input "11"
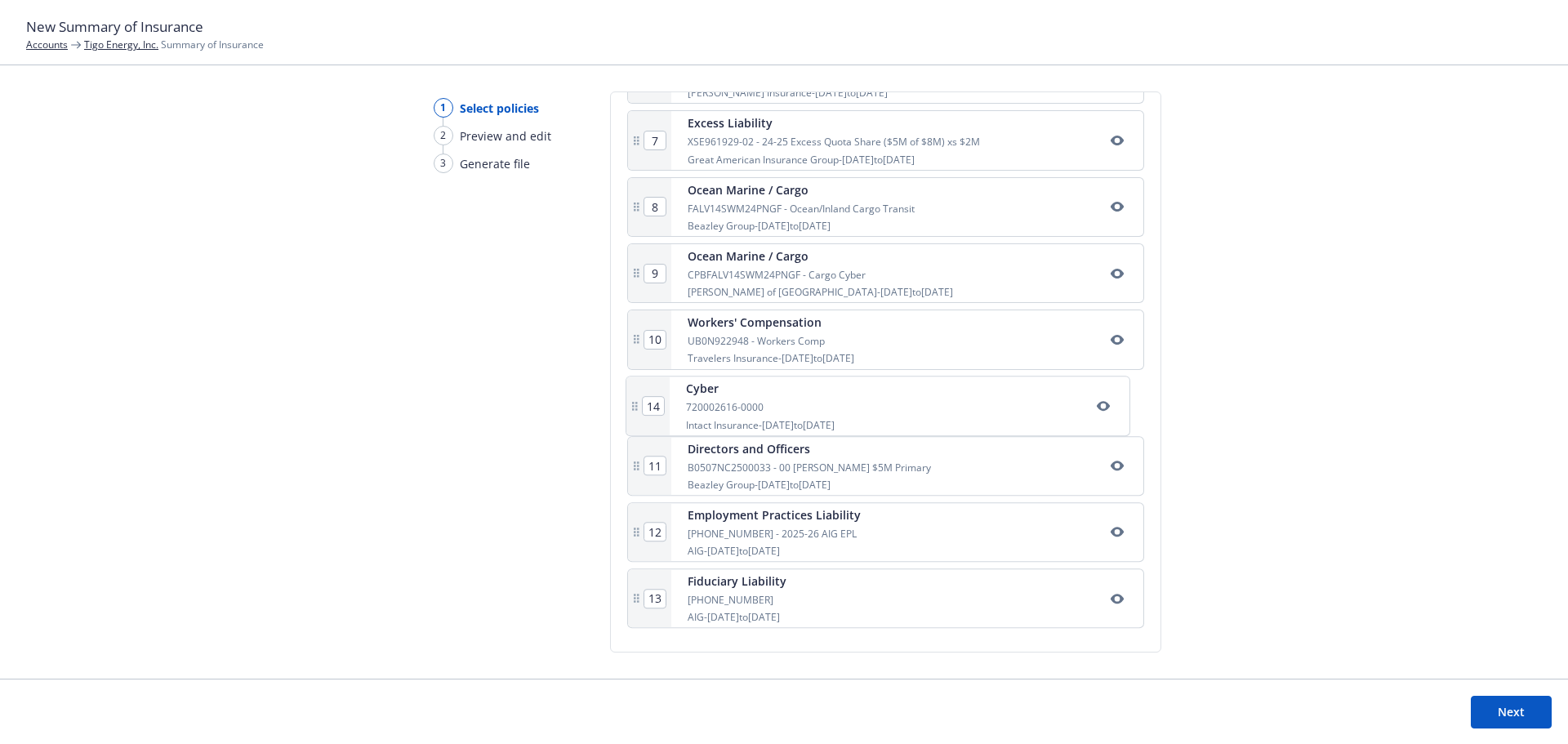
type input "14"
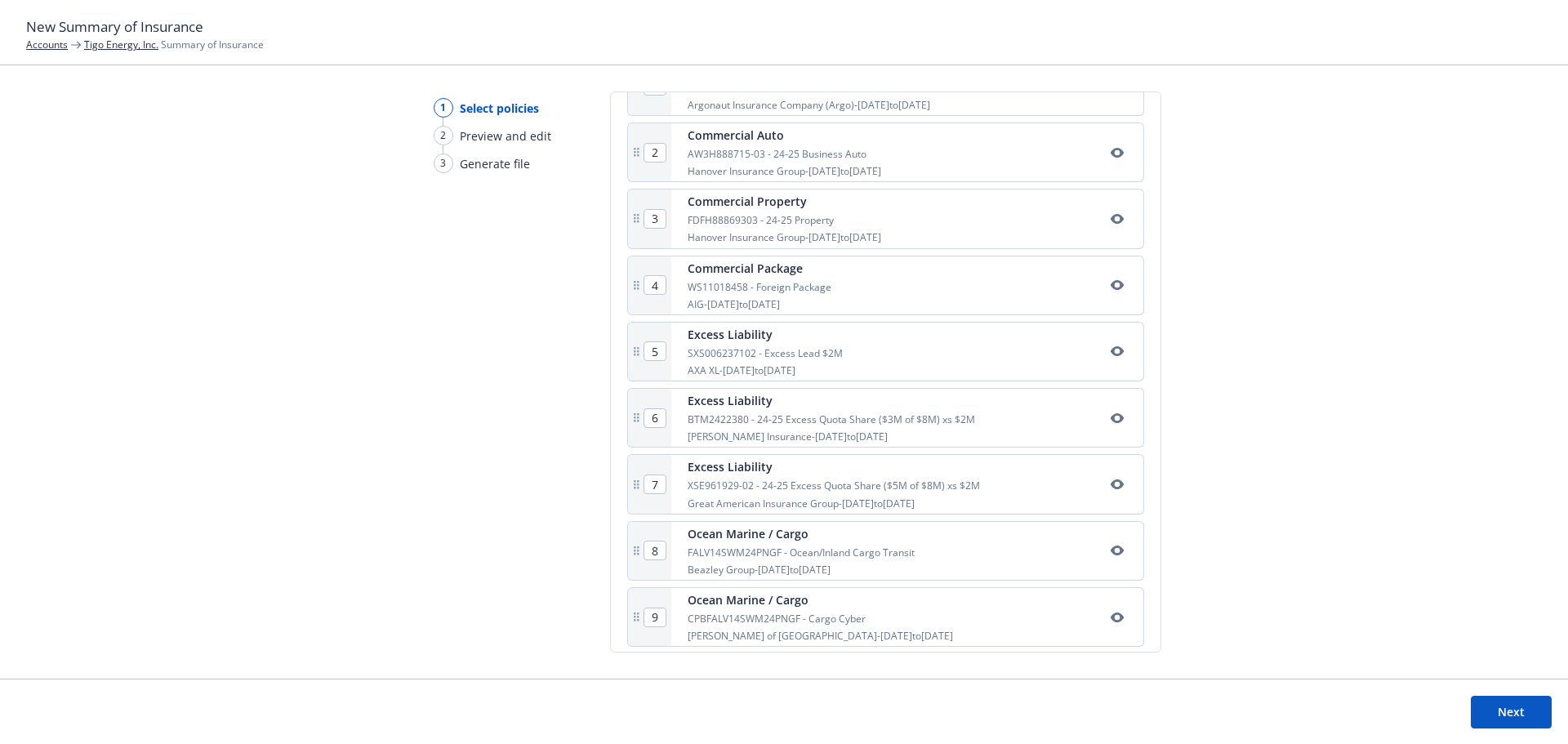
scroll to position [572, 0]
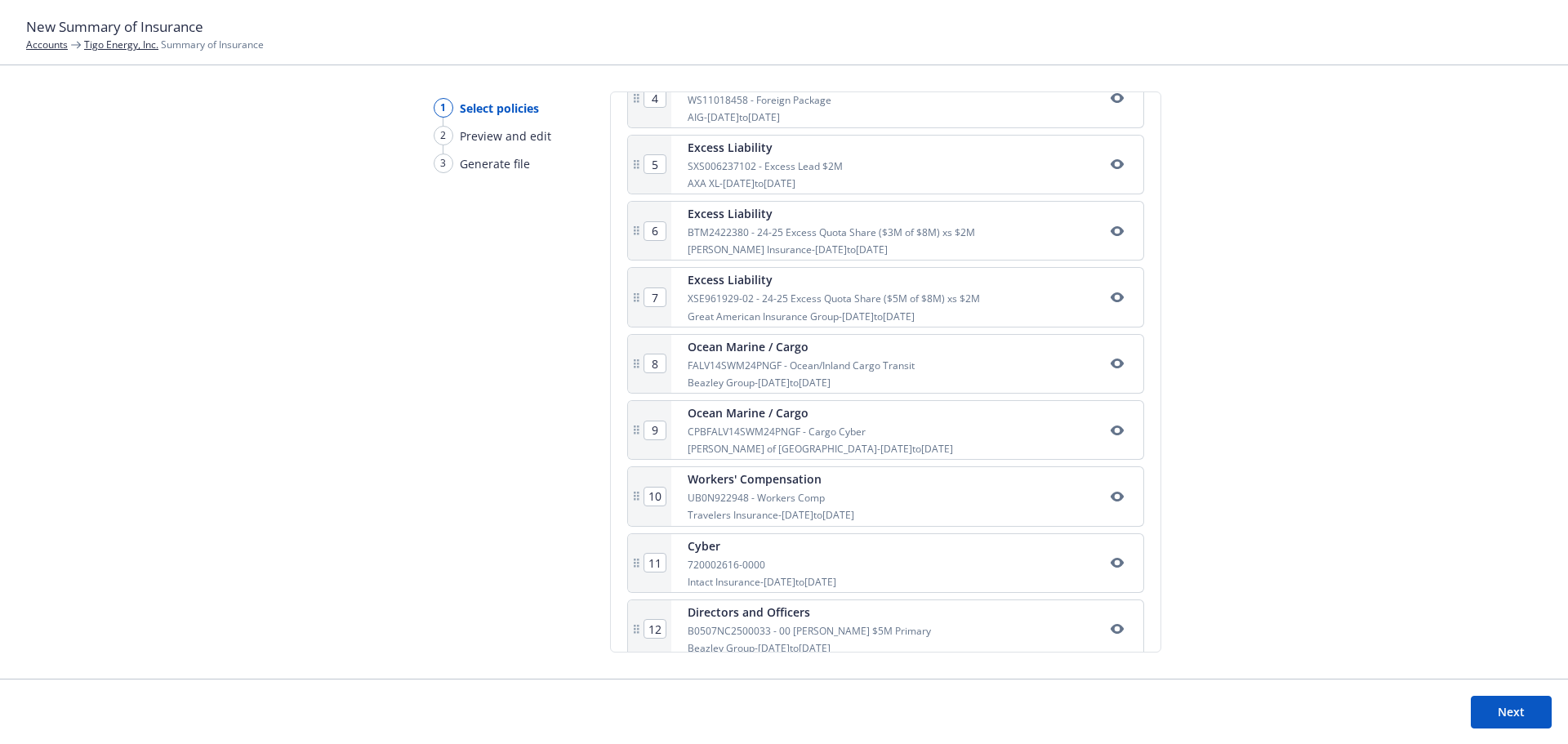
click at [1534, 703] on button "Next" at bounding box center [1511, 712] width 81 height 33
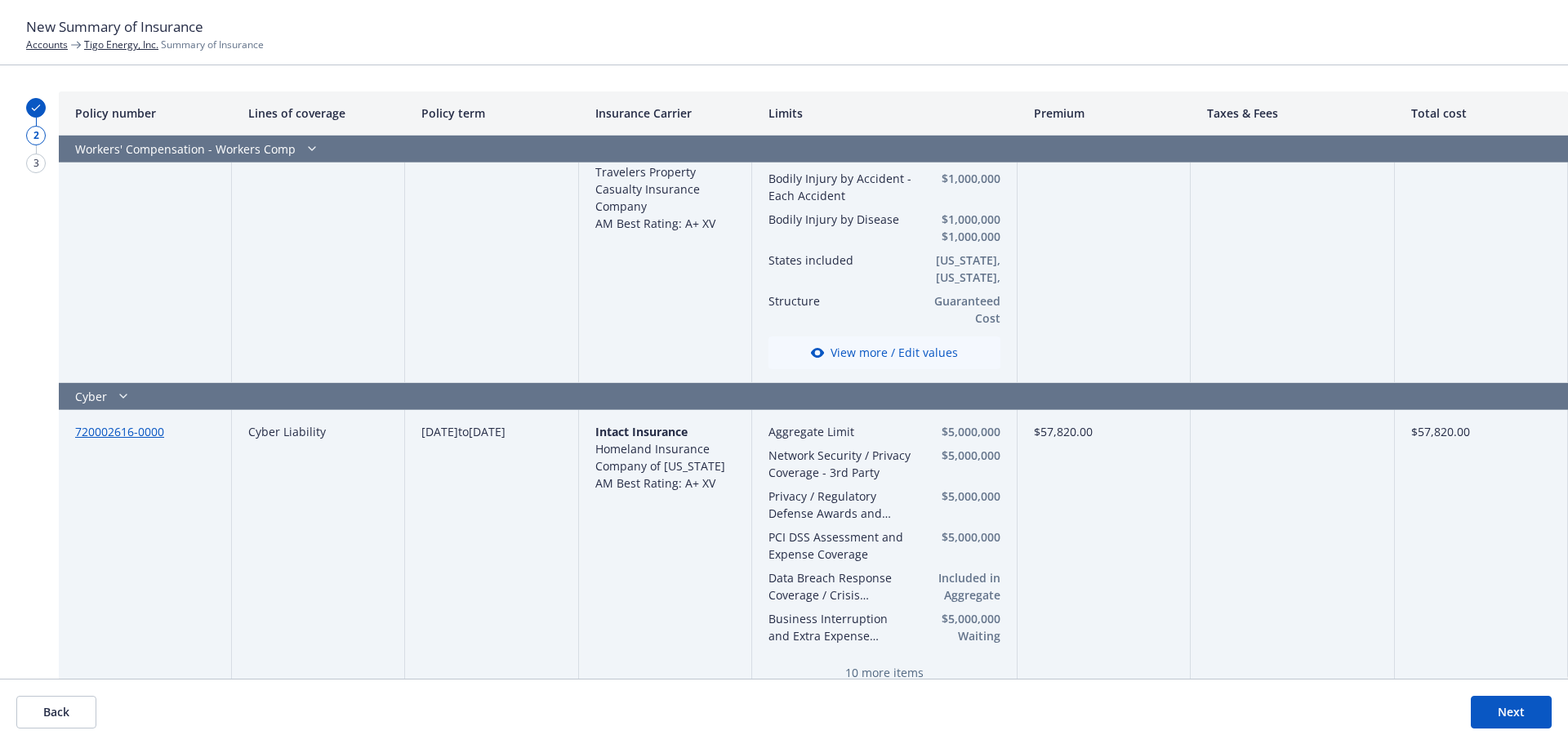
scroll to position [2943, 0]
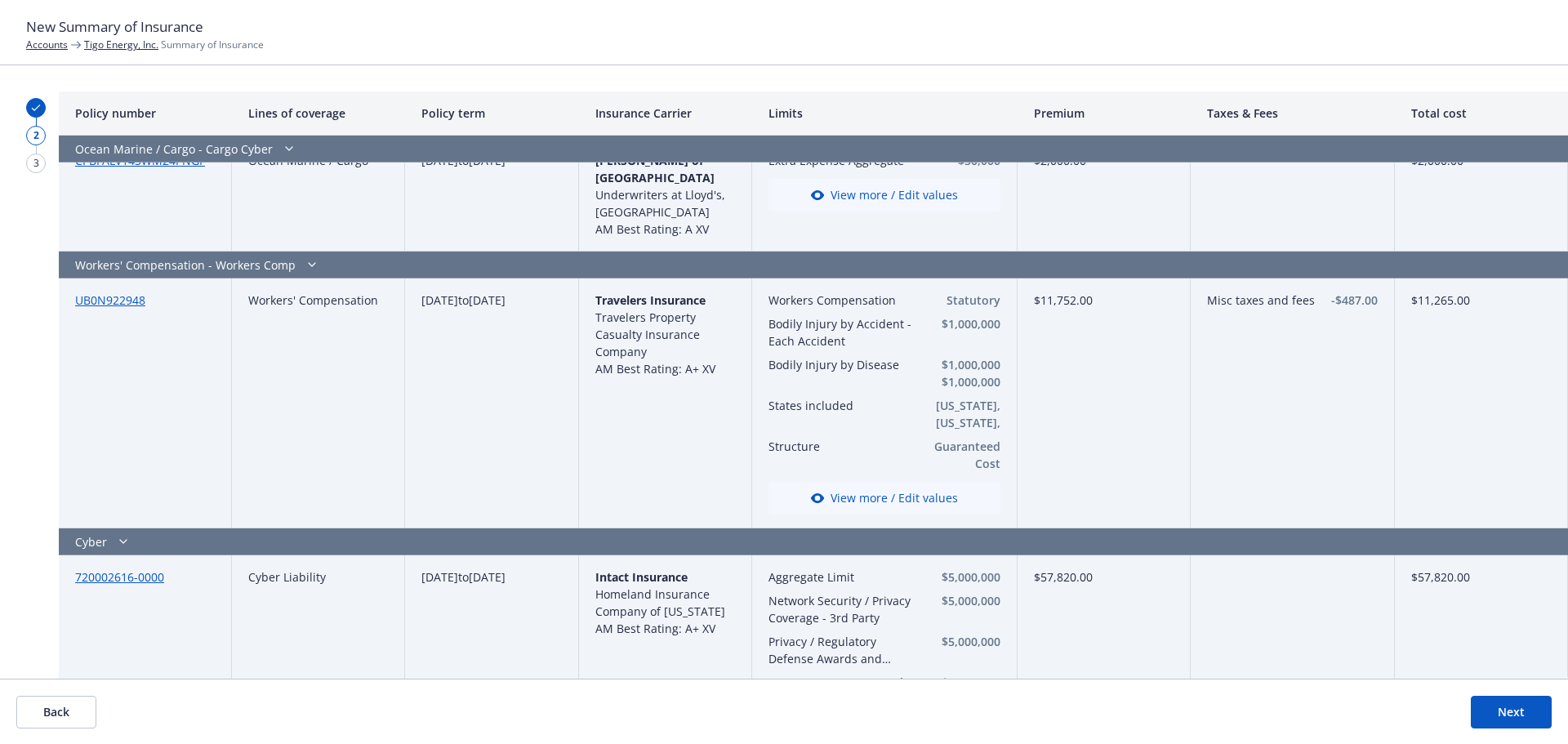
click at [57, 706] on button "Back" at bounding box center [56, 712] width 80 height 33
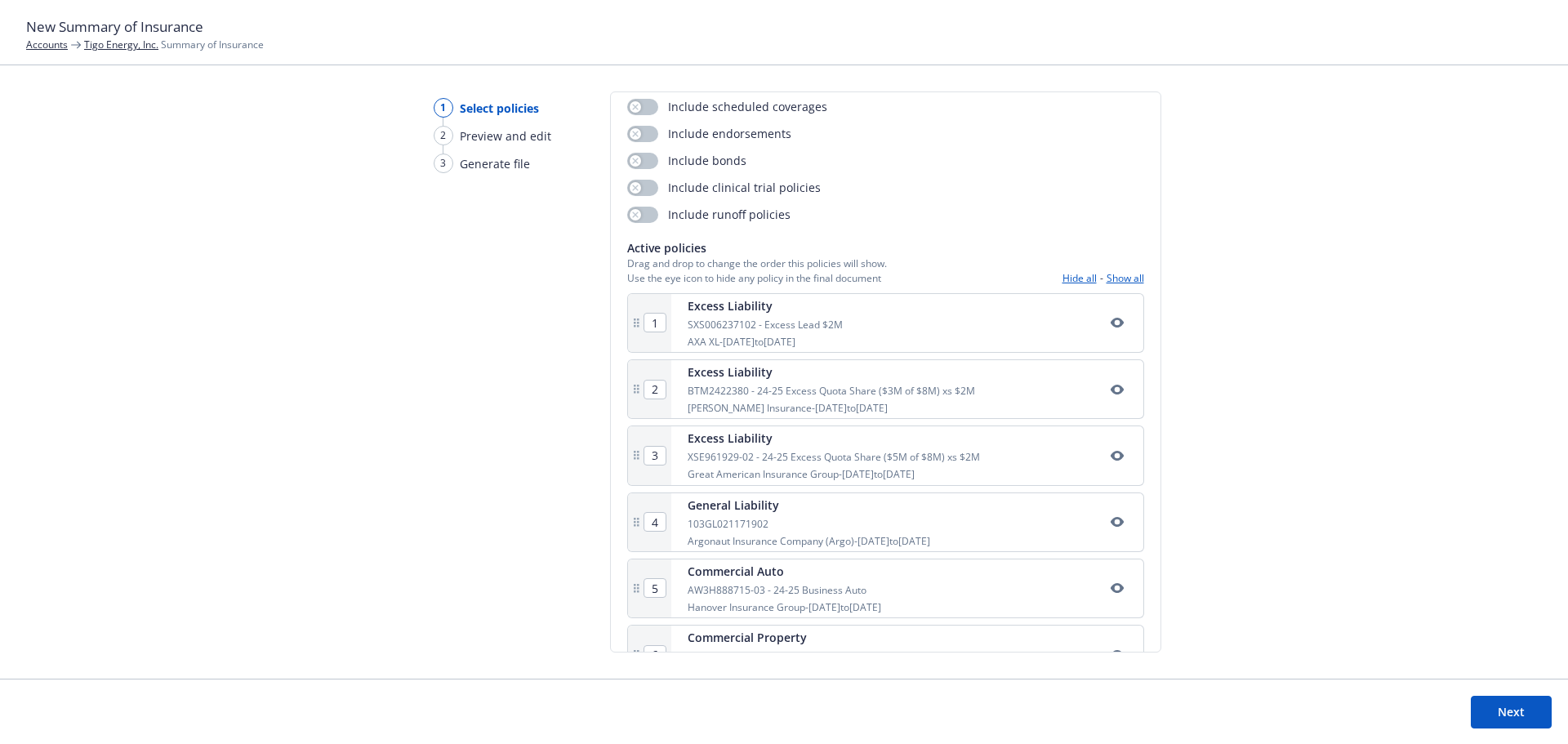
scroll to position [164, 0]
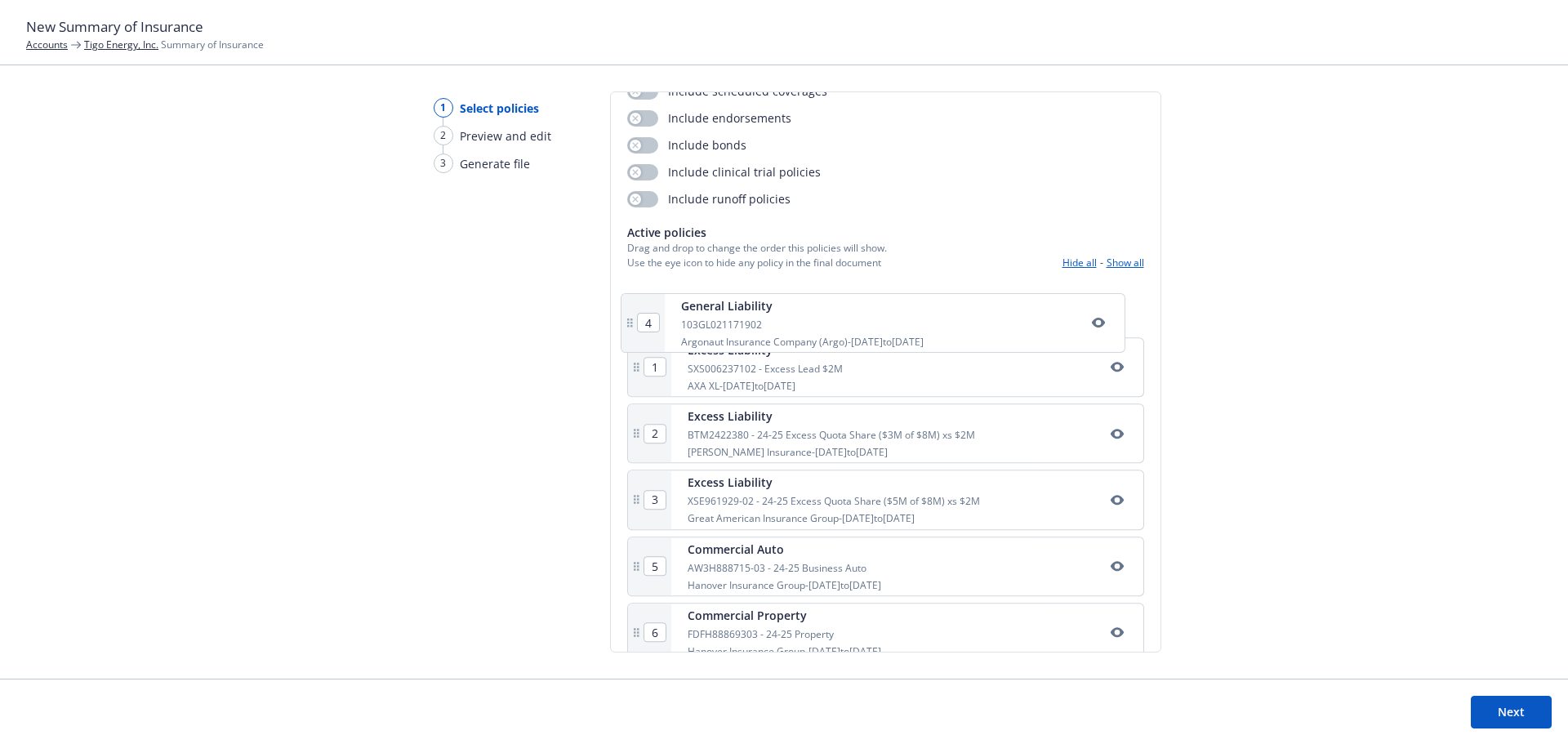
drag, startPoint x: 777, startPoint y: 511, endPoint x: 772, endPoint y: 321, distance: 190.1
click at [772, 321] on div "1 Excess Liability SXS006237102 - Excess Lead $2M AXA XL - [DATE] to [DATE] 2 E…" at bounding box center [886, 739] width 517 height 923
type input "2"
type input "3"
type input "4"
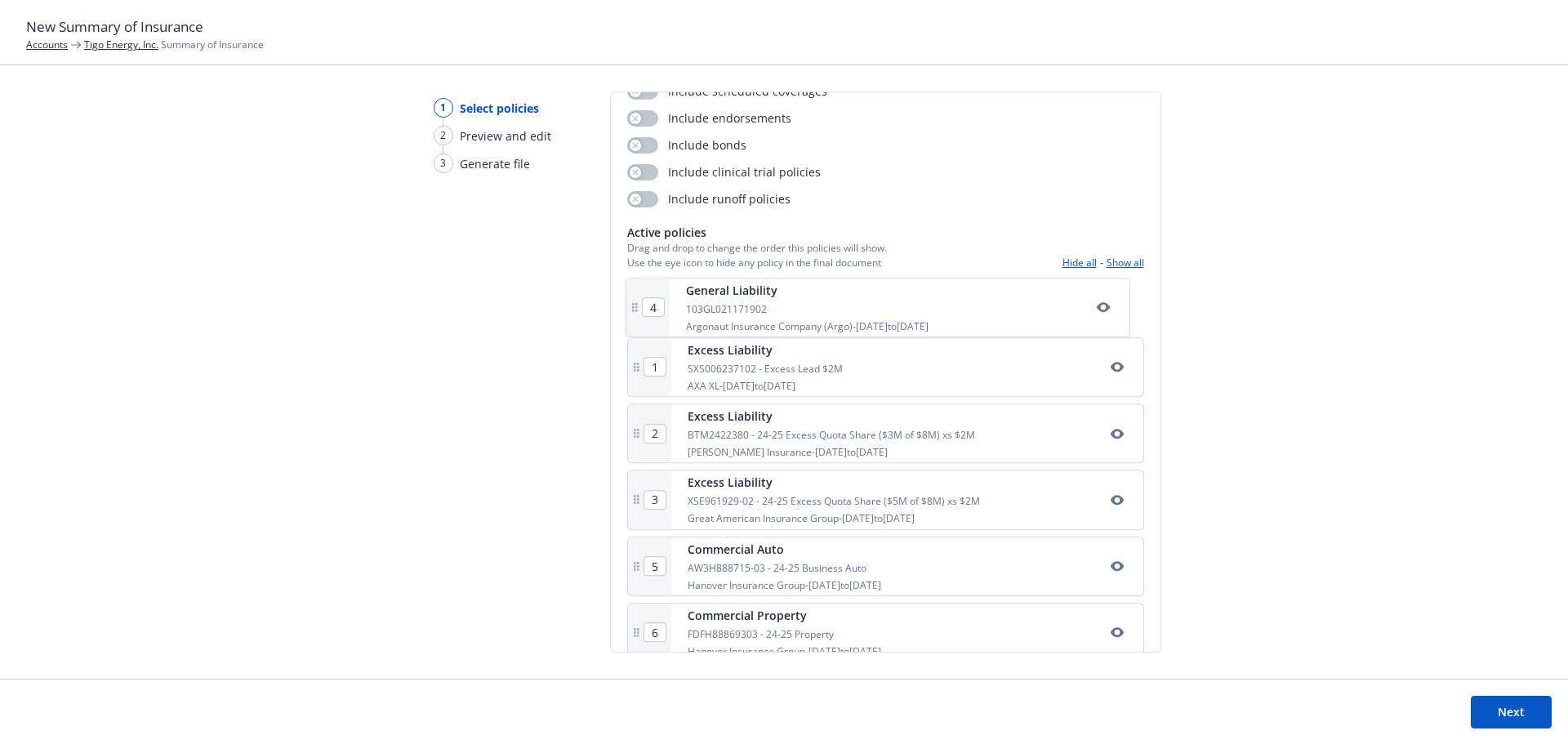
type input "1"
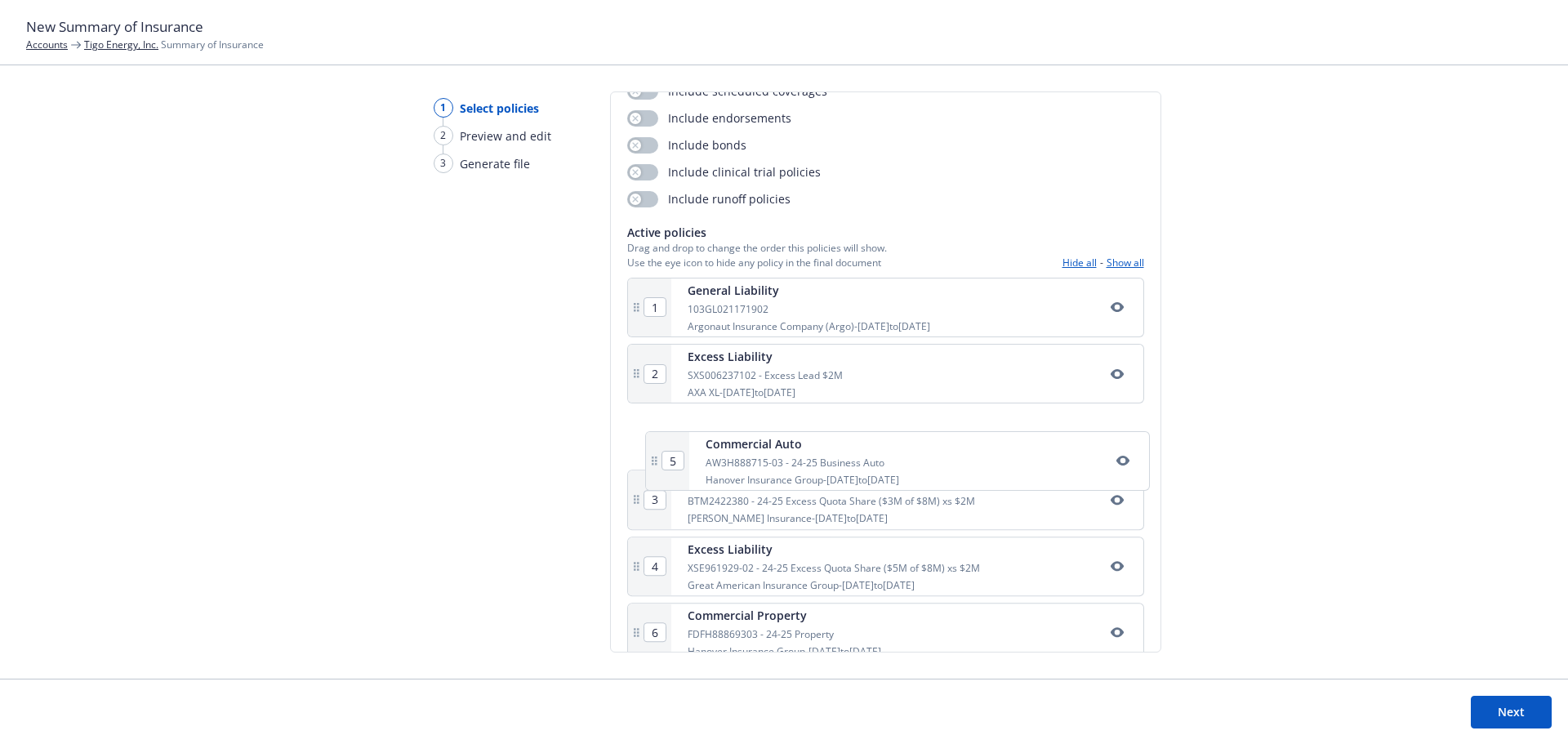
scroll to position [166, 0]
drag, startPoint x: 754, startPoint y: 578, endPoint x: 762, endPoint y: 359, distance: 219.1
click at [762, 359] on div "1 General Liability 103GL021171902 Argonaut Insurance Company (Argo) - 10/29/20…" at bounding box center [886, 736] width 517 height 923
type input "2"
type input "3"
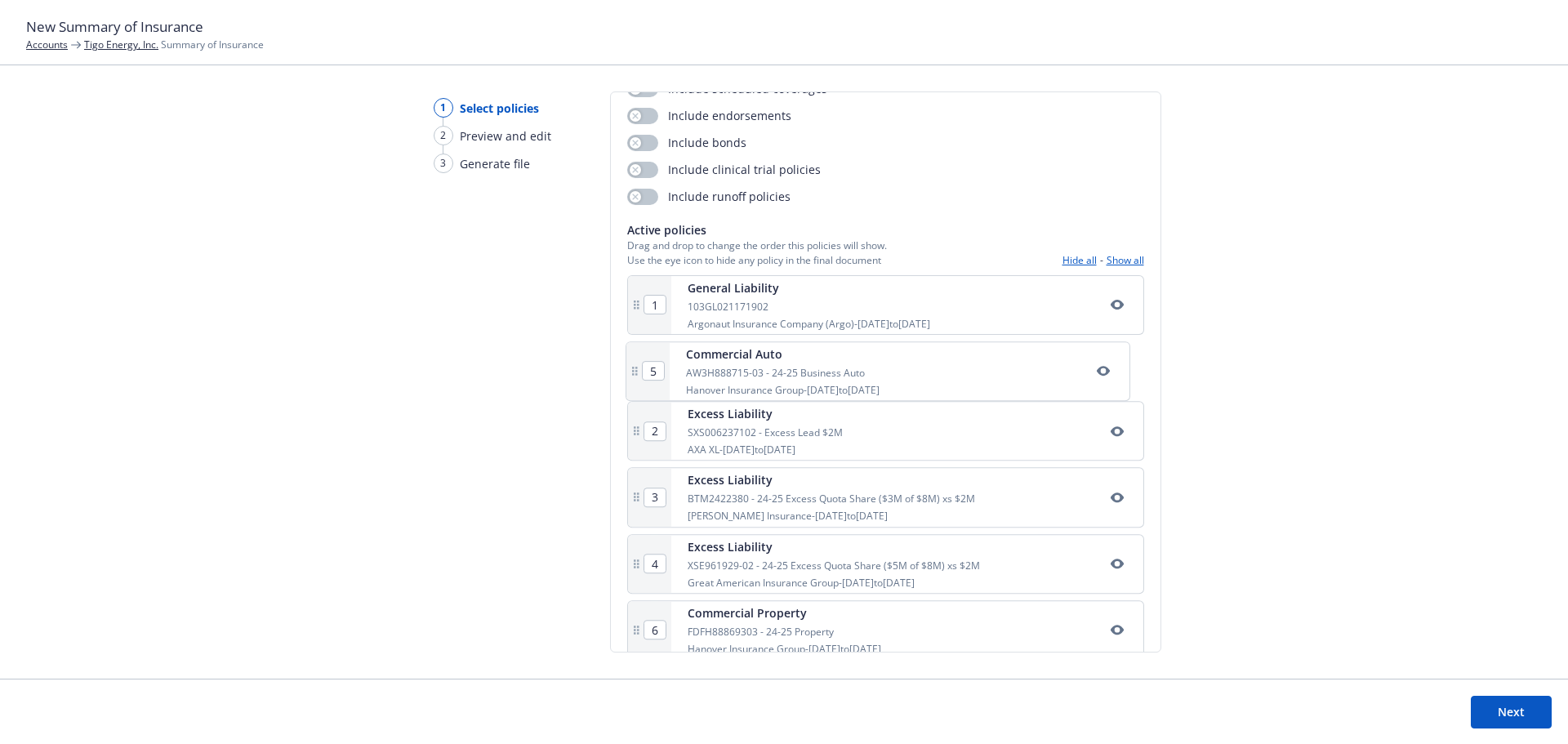
type input "4"
type input "5"
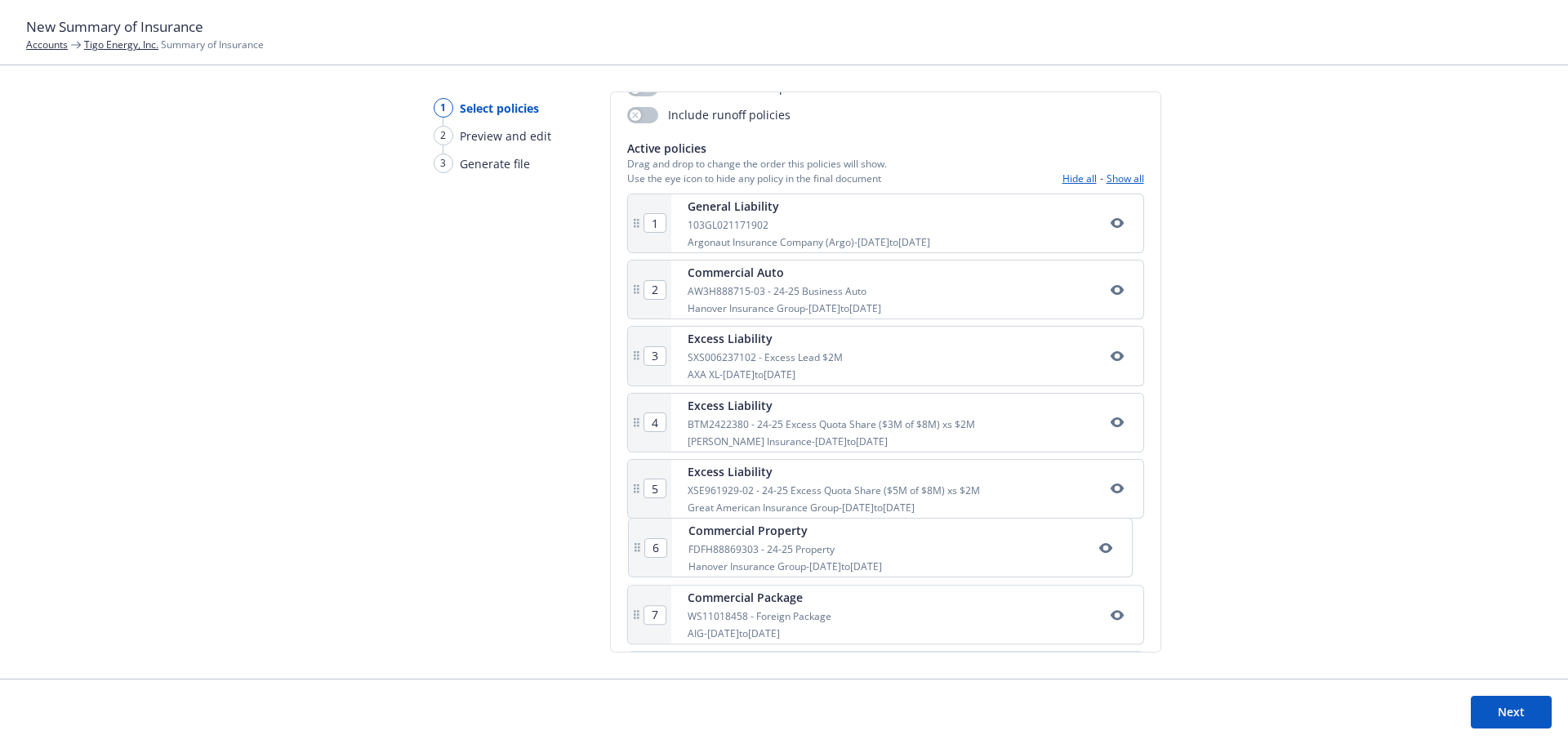
scroll to position [251, 0]
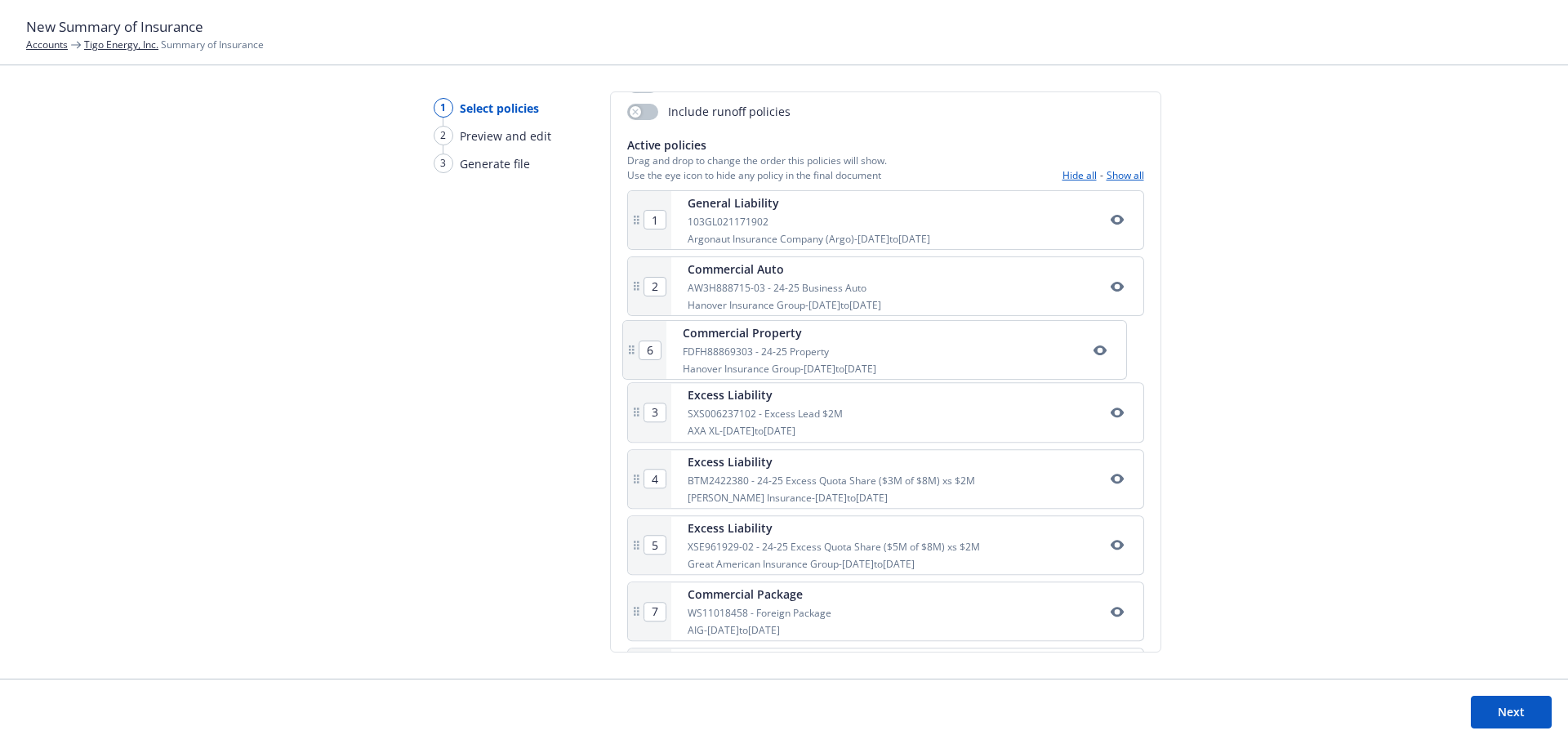
drag, startPoint x: 764, startPoint y: 564, endPoint x: 765, endPoint y: 352, distance: 212.0
click at [765, 352] on div "1 General Liability 103GL021171902 Argonaut Insurance Company (Argo) - 10/29/20…" at bounding box center [886, 652] width 517 height 923
type input "3"
type input "4"
type input "5"
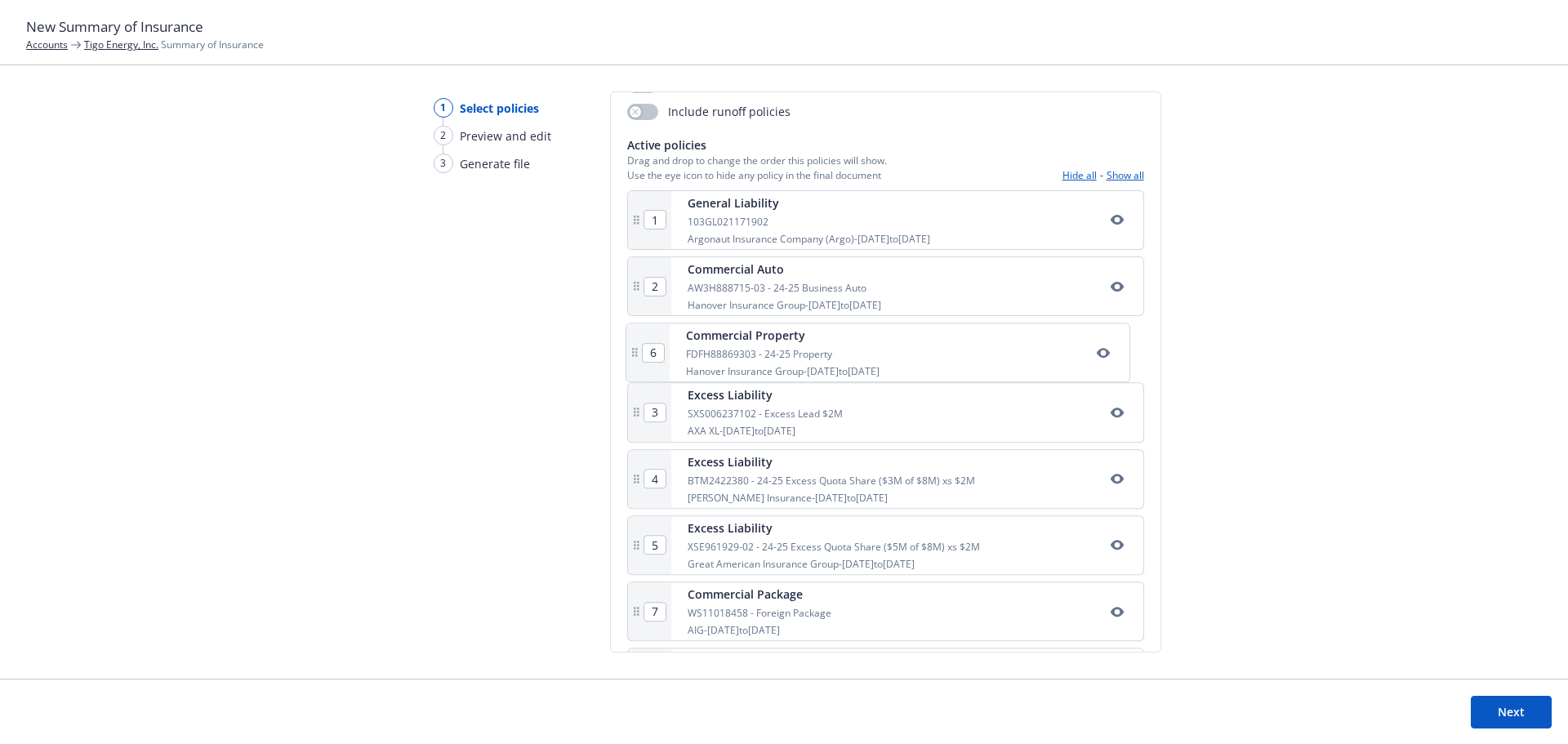
type input "6"
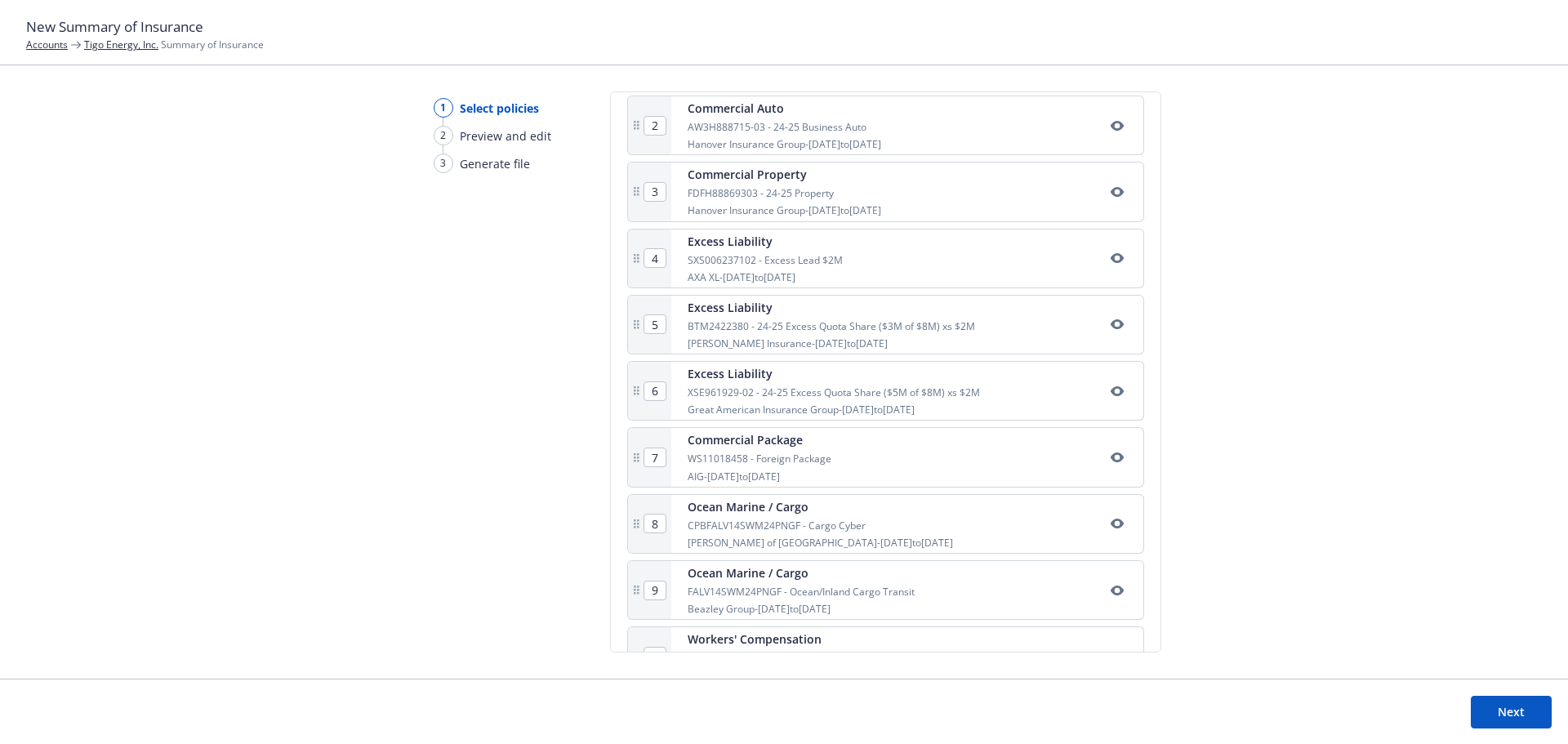
scroll to position [414, 0]
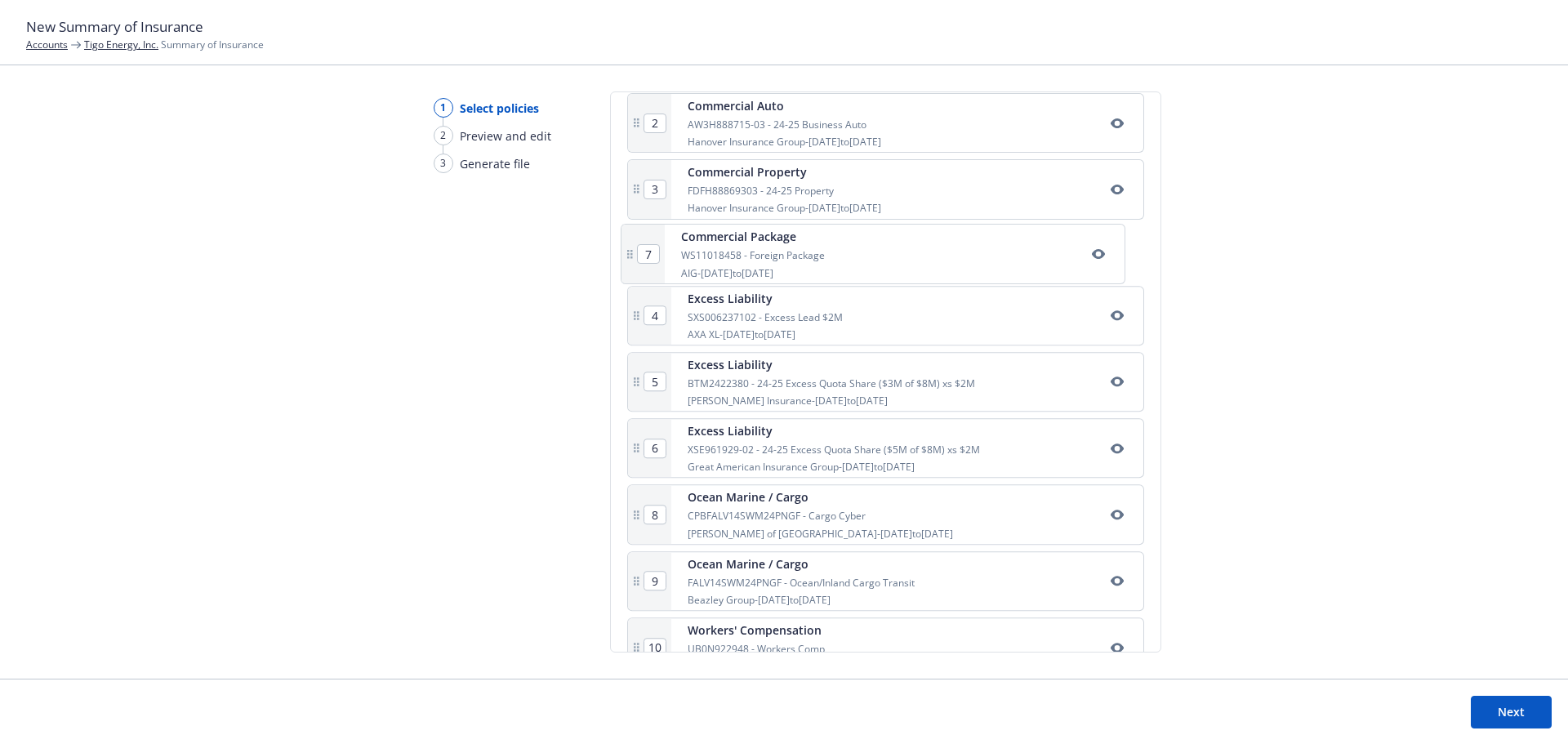
drag, startPoint x: 784, startPoint y: 458, endPoint x: 778, endPoint y: 252, distance: 206.1
click at [778, 252] on div "1 General Liability 103GL021171902 Argonaut Insurance Company (Argo) - 10/29/20…" at bounding box center [886, 488] width 517 height 923
type input "4"
type input "5"
type input "6"
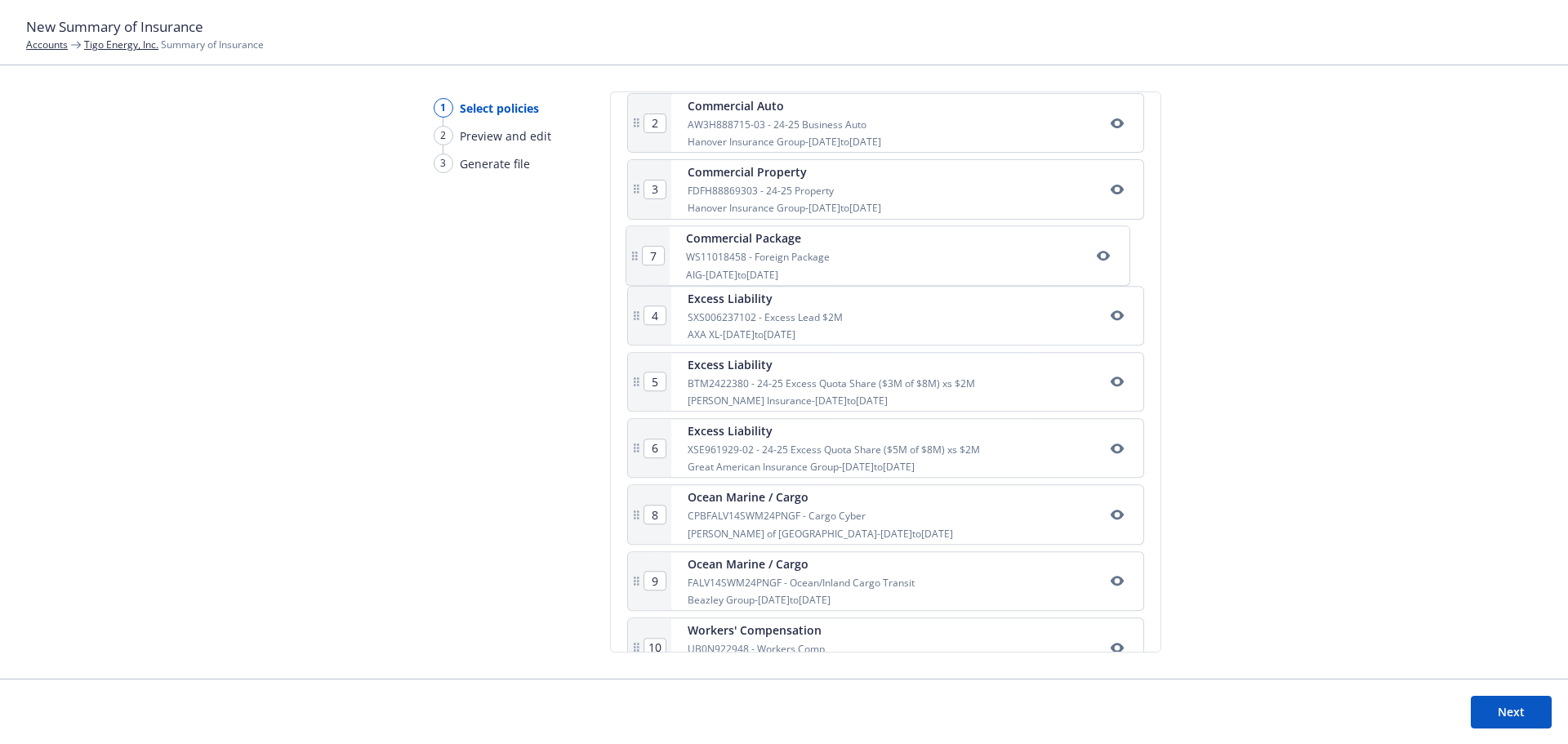
type input "7"
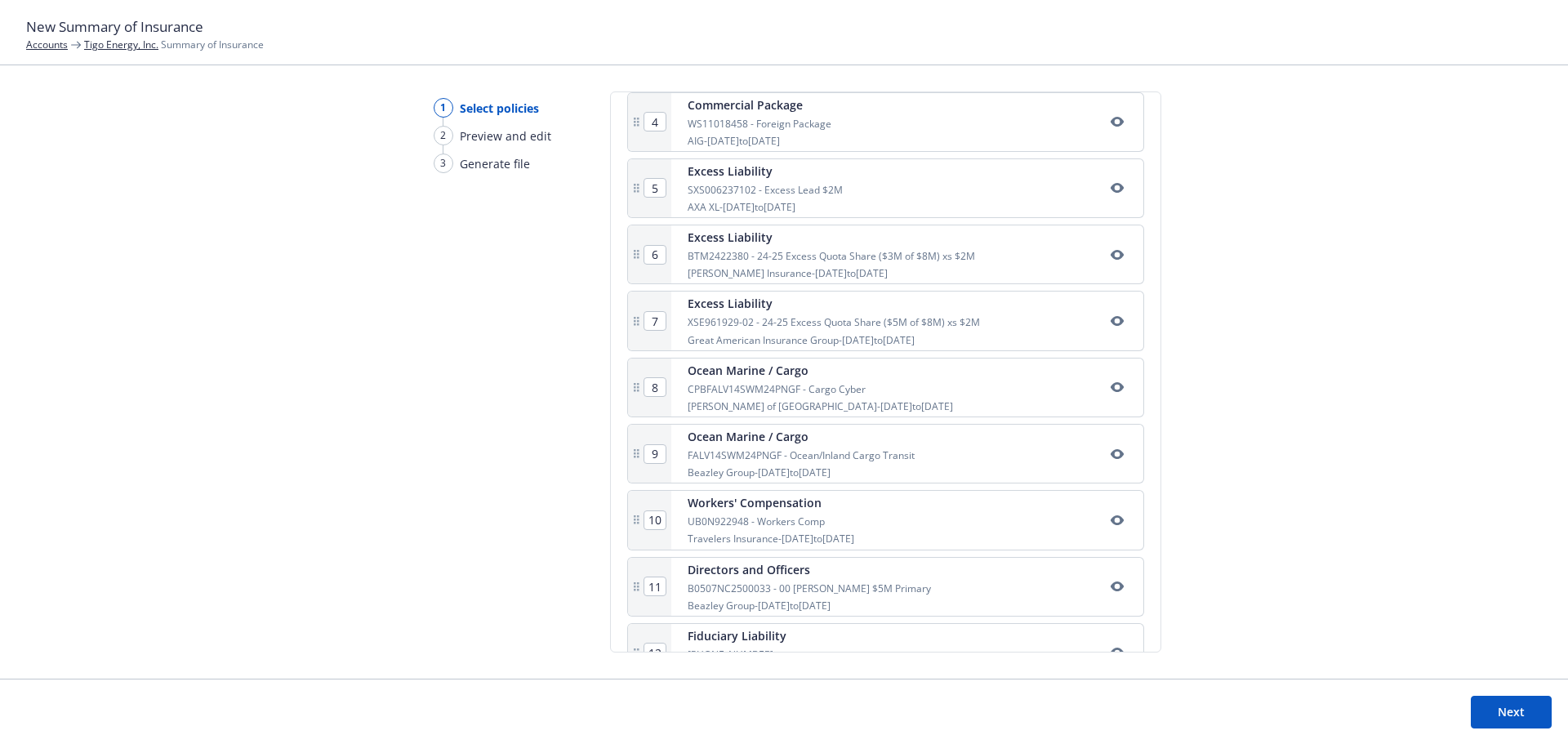
scroll to position [577, 0]
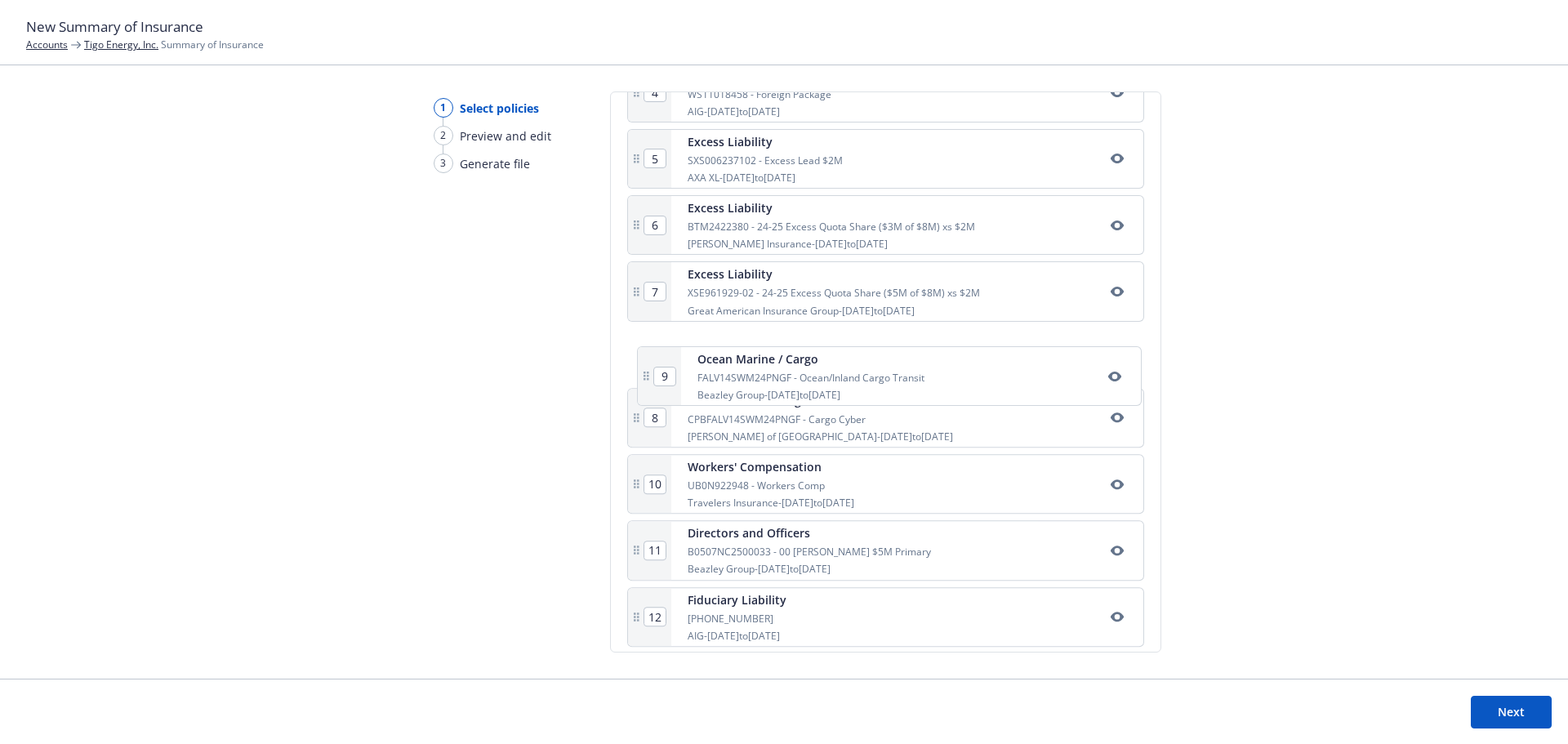
drag, startPoint x: 742, startPoint y: 427, endPoint x: 754, endPoint y: 373, distance: 55.3
click at [754, 373] on div "1 General Liability 103GL021171902 Argonaut Insurance Company (Argo) - 10/29/20…" at bounding box center [886, 324] width 517 height 923
type input "9"
type input "8"
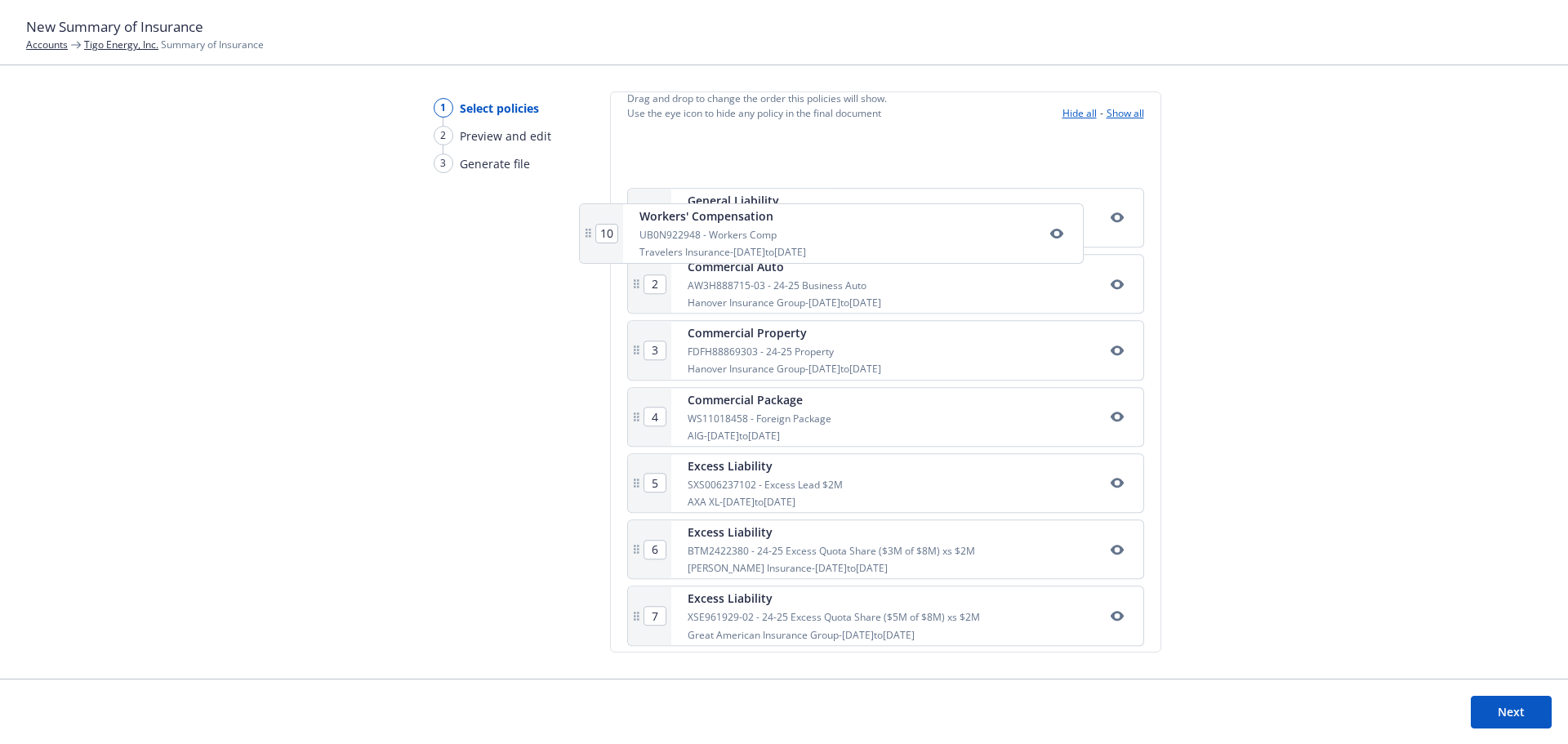
scroll to position [244, 0]
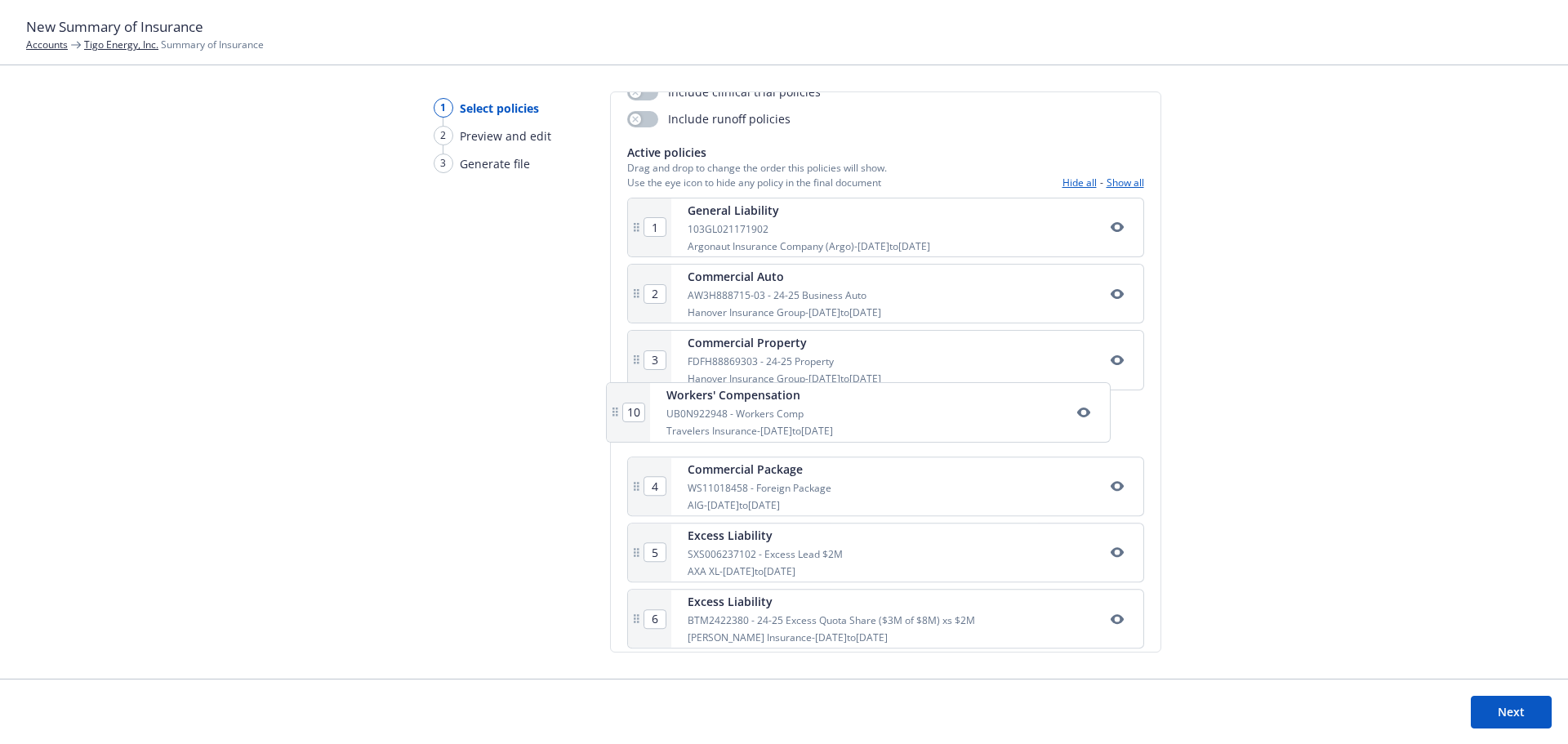
drag, startPoint x: 784, startPoint y: 504, endPoint x: 775, endPoint y: 422, distance: 82.5
click at [775, 422] on div "1 General Liability 103GL021171902 Argonaut Insurance Company (Argo) - 10/29/20…" at bounding box center [886, 658] width 517 height 923
type input "5"
type input "9"
type input "4"
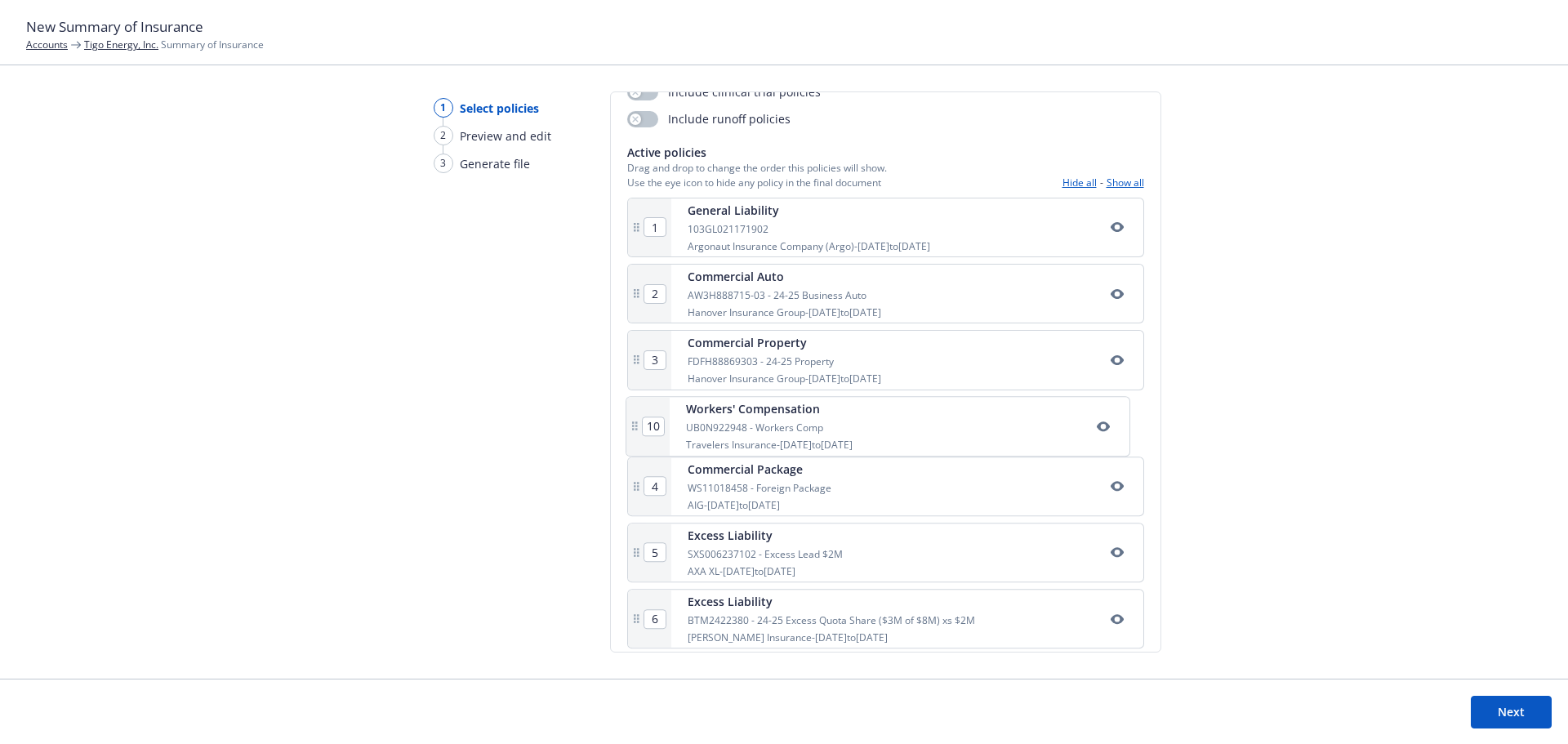
type input "6"
type input "7"
type input "8"
type input "10"
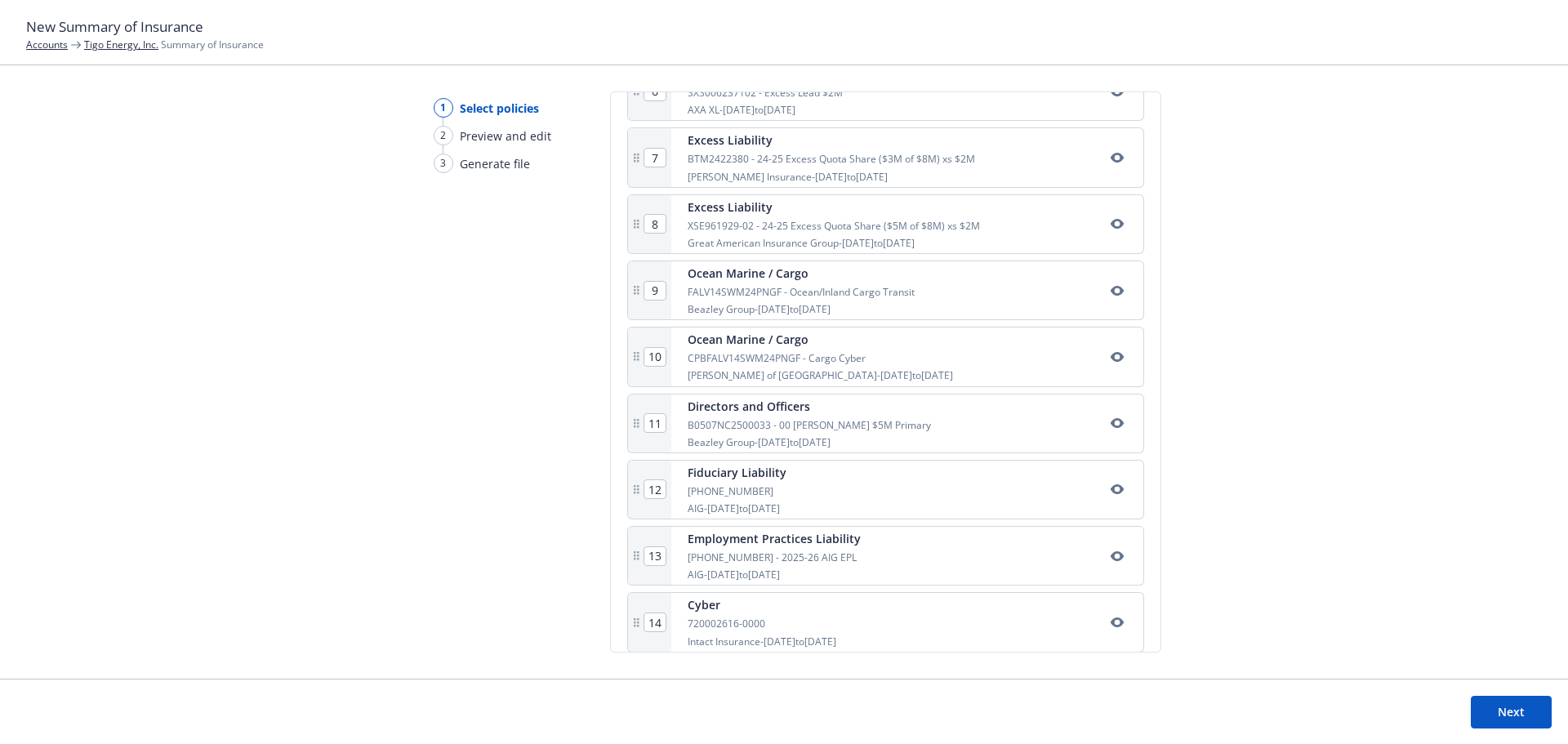
scroll to position [729, 0]
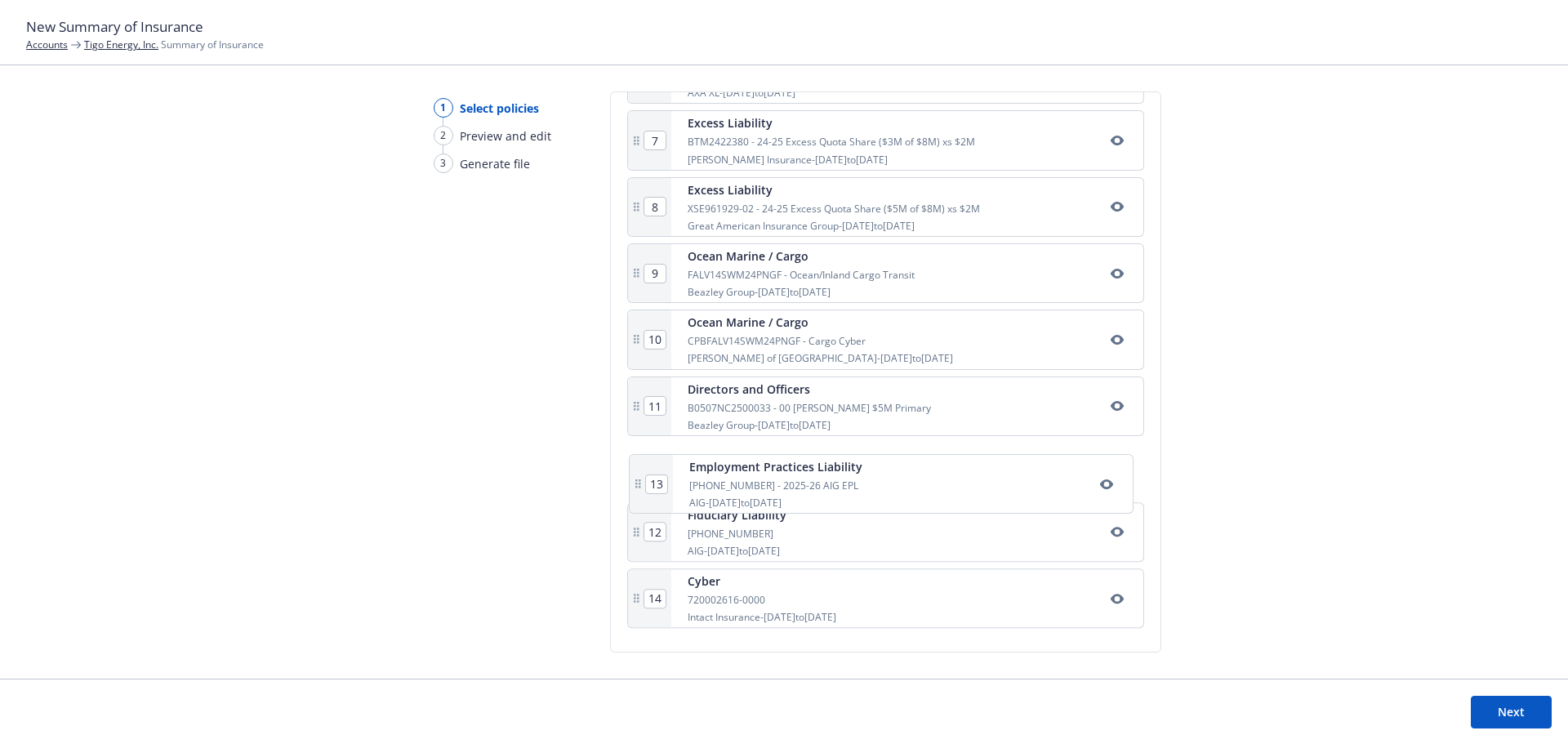
drag, startPoint x: 786, startPoint y: 537, endPoint x: 791, endPoint y: 474, distance: 63.2
click at [791, 474] on div "1 General Liability 103GL021171902 Argonaut Insurance Company (Argo) - 10/29/20…" at bounding box center [886, 173] width 517 height 923
type input "13"
type input "12"
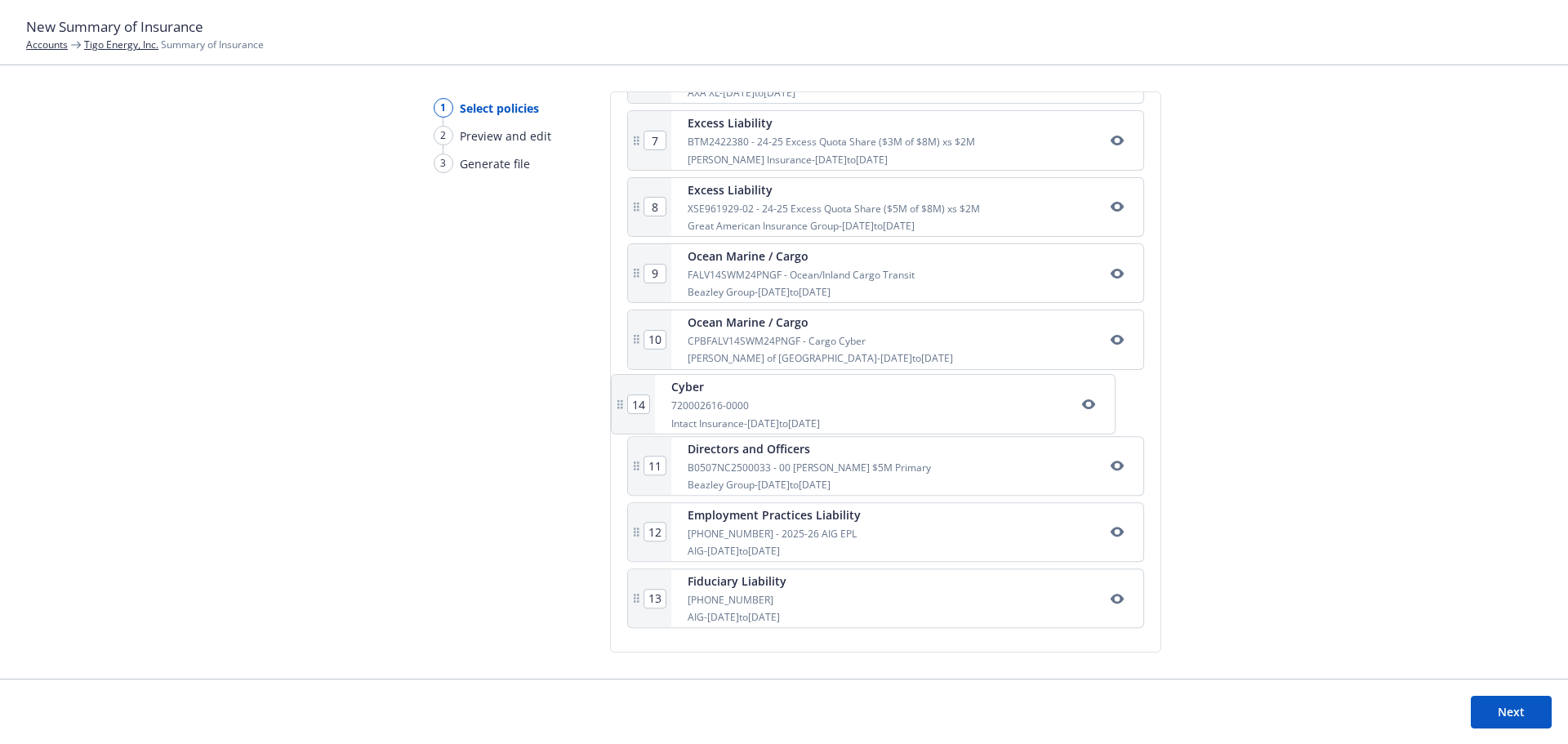
drag, startPoint x: 771, startPoint y: 618, endPoint x: 758, endPoint y: 413, distance: 205.4
click at [758, 413] on div "1 General Liability 103GL021171902 Argonaut Insurance Company (Argo) - 10/29/20…" at bounding box center [886, 173] width 517 height 923
type input "12"
type input "13"
type input "11"
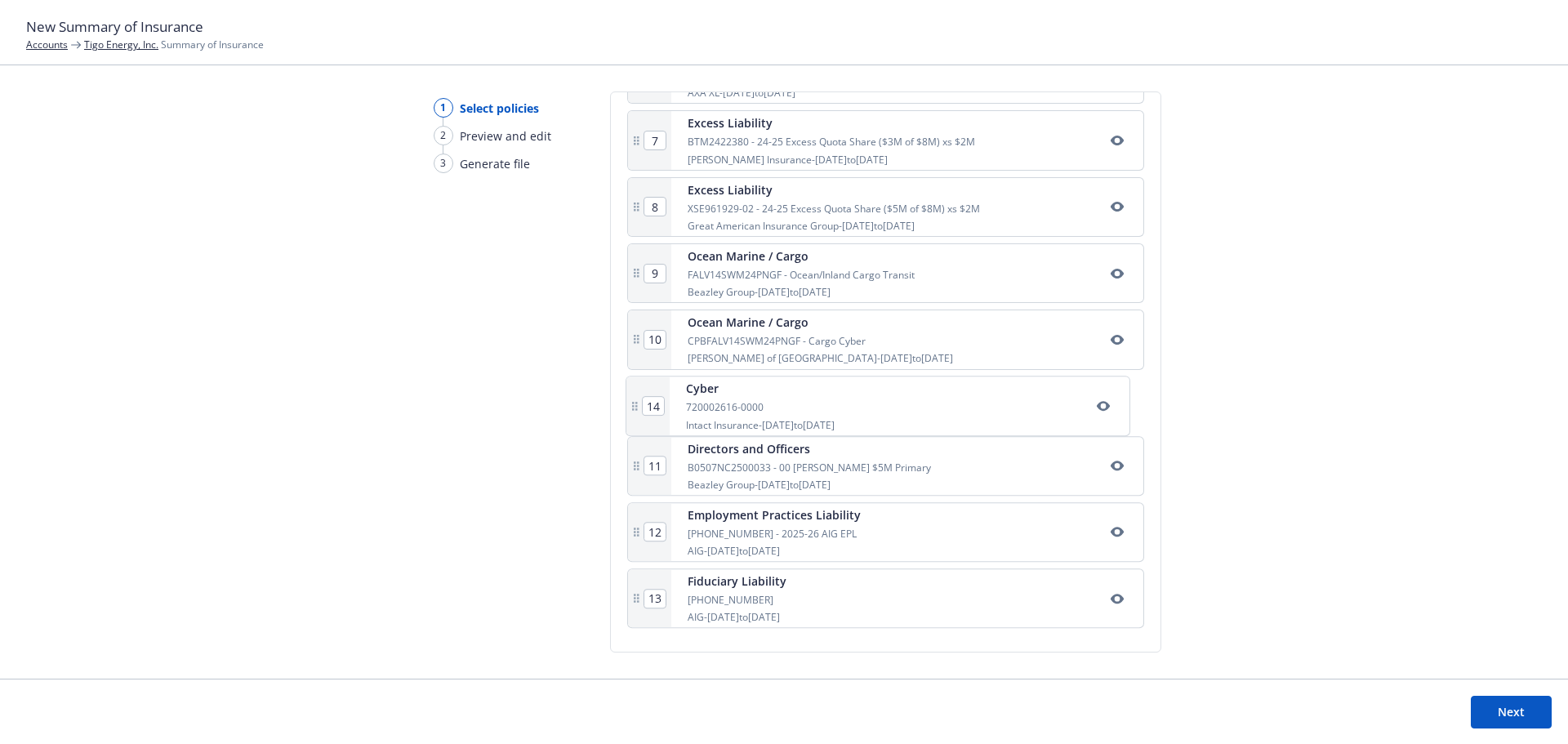
type input "14"
click at [1496, 707] on button "Next" at bounding box center [1511, 712] width 81 height 33
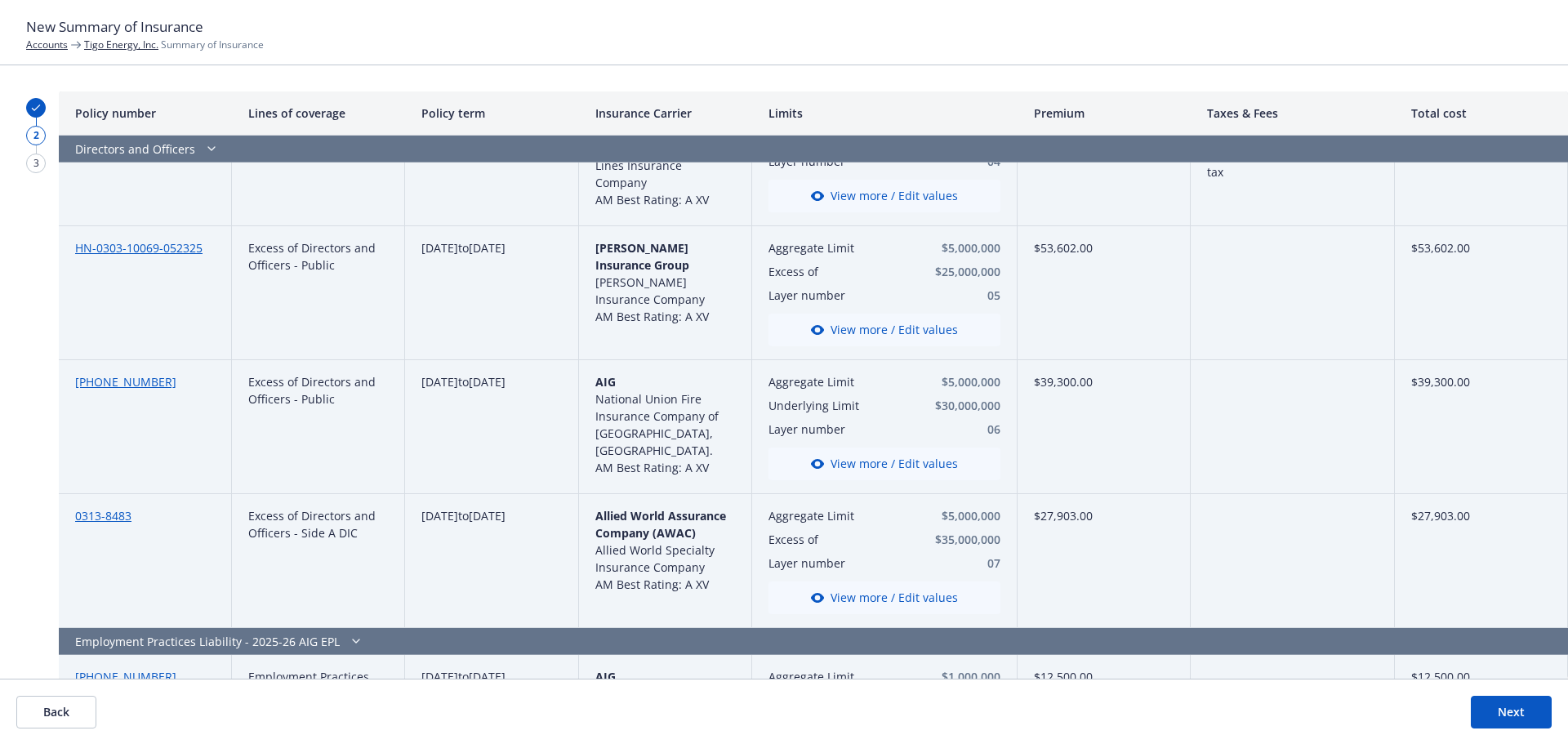
scroll to position [4608, 0]
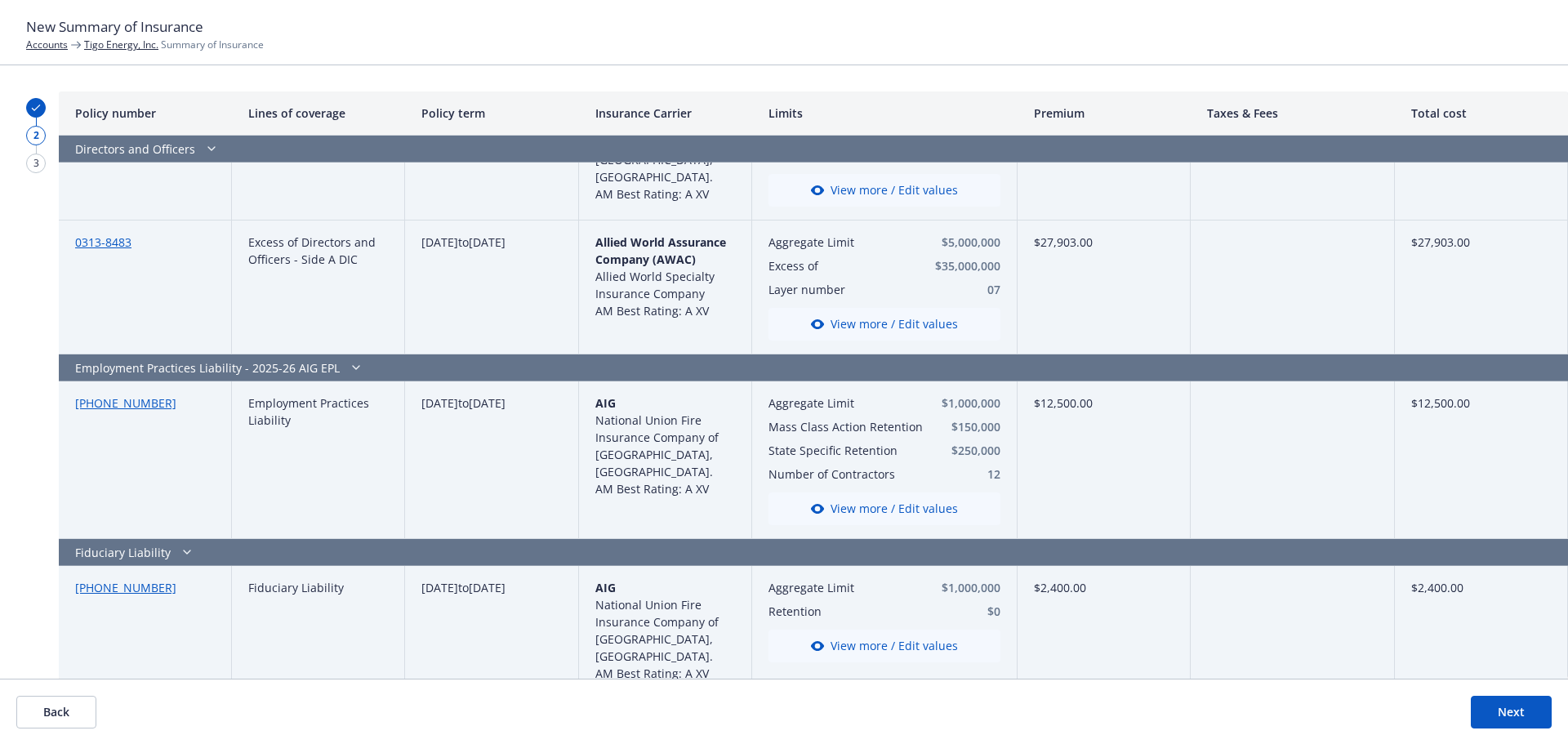
click at [1503, 711] on button "Next" at bounding box center [1511, 712] width 81 height 33
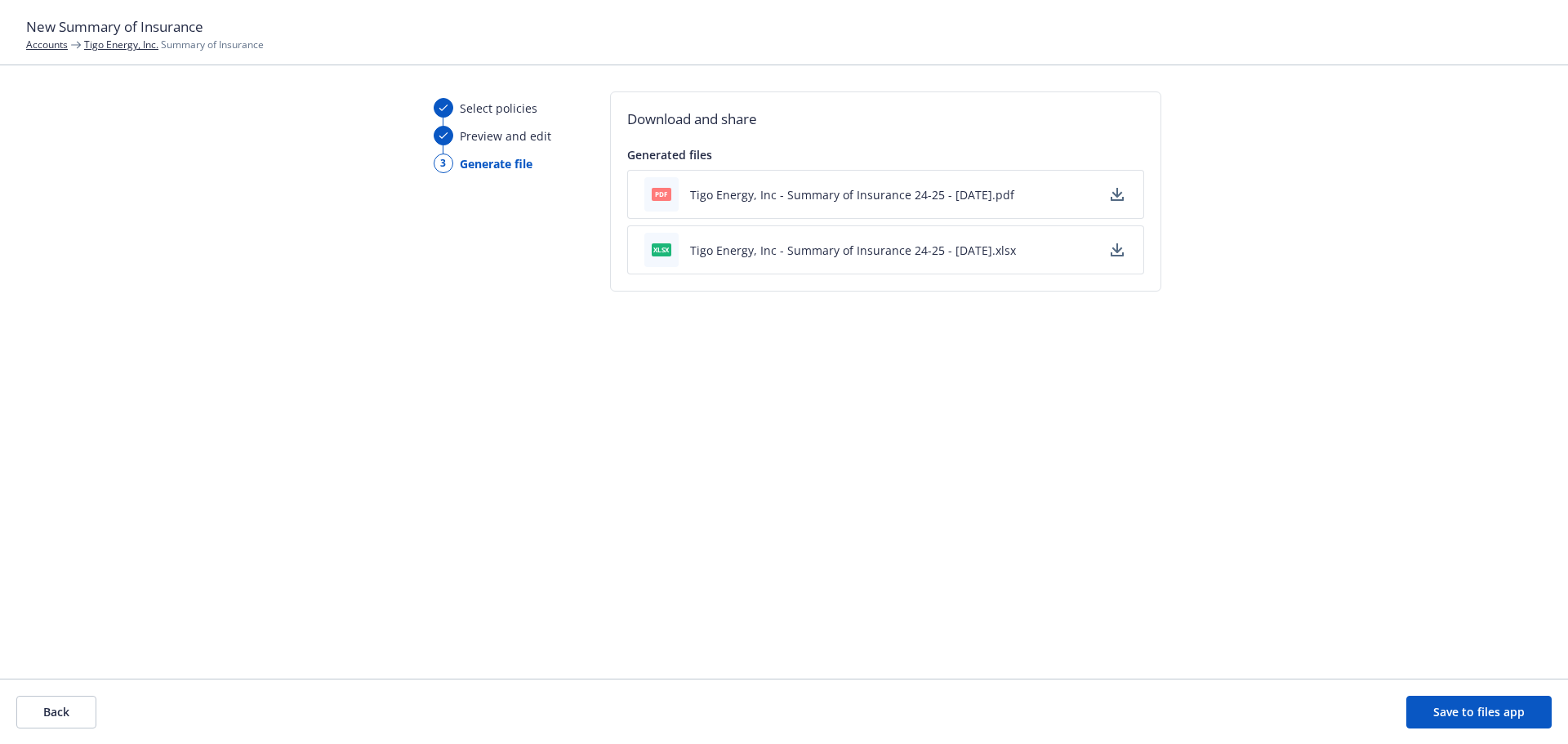
click at [1121, 252] on icon "button" at bounding box center [1118, 250] width 13 height 13
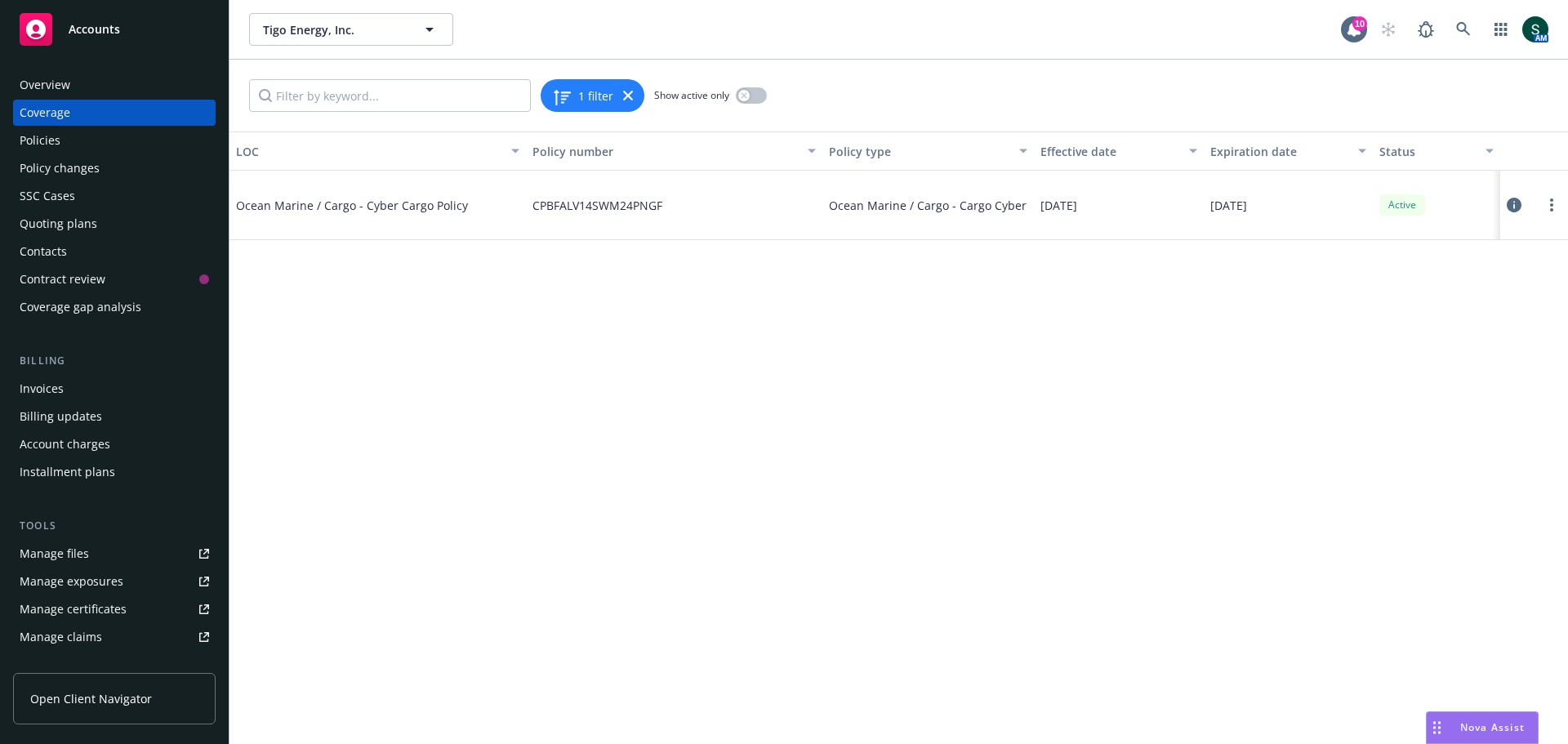
click at [61, 134] on div "Policies" at bounding box center [114, 140] width 190 height 26
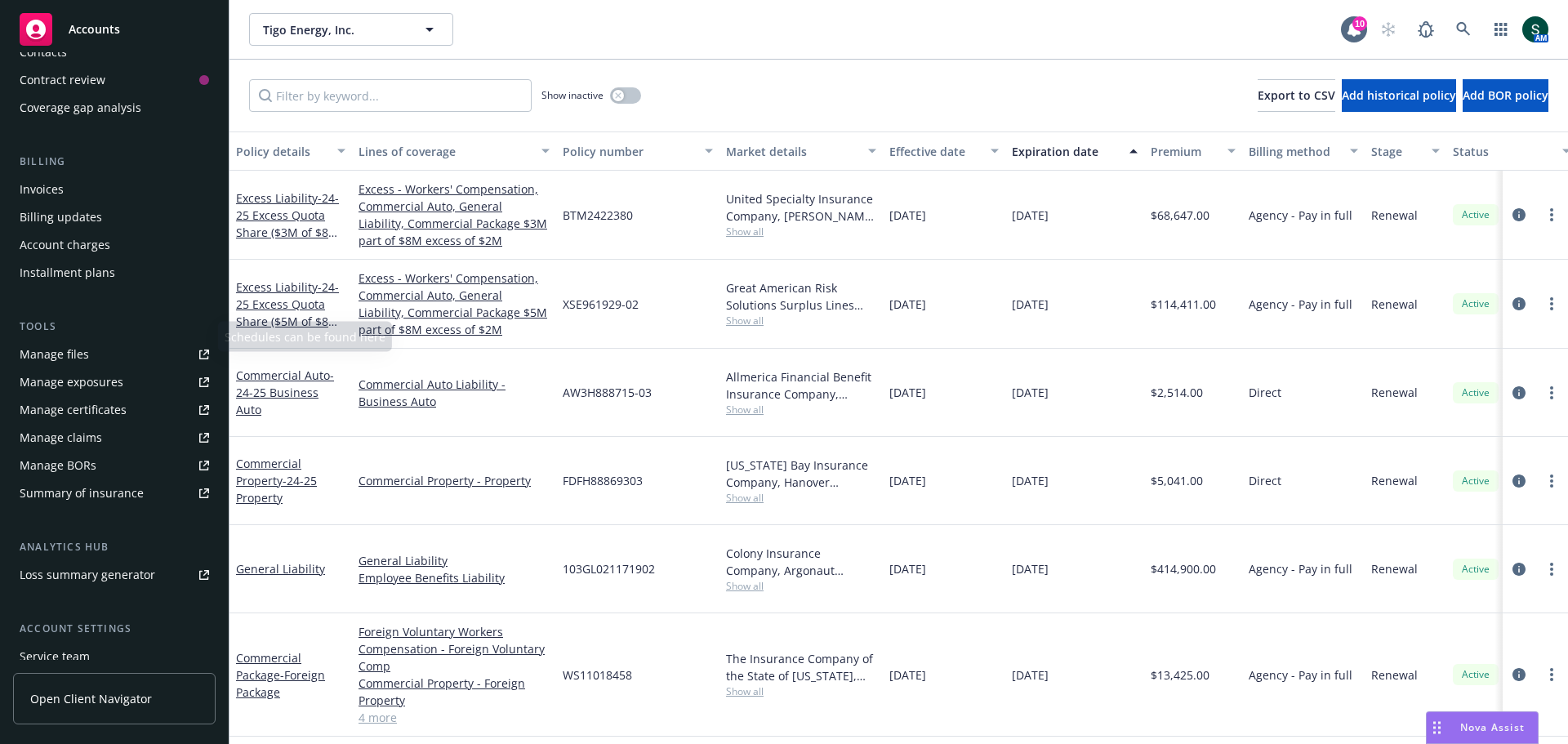
scroll to position [245, 0]
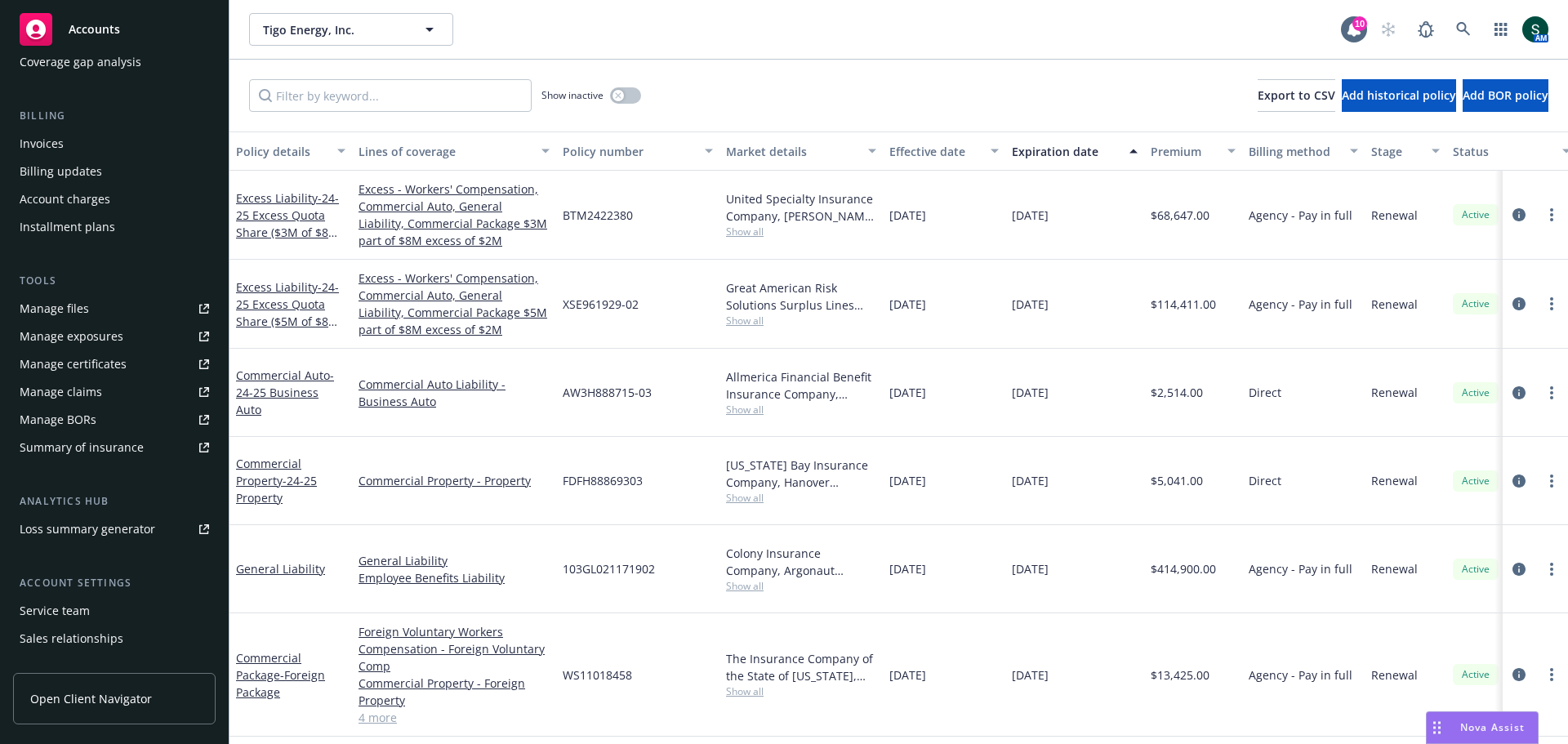
click at [105, 445] on div "Summary of insurance" at bounding box center [81, 447] width 124 height 26
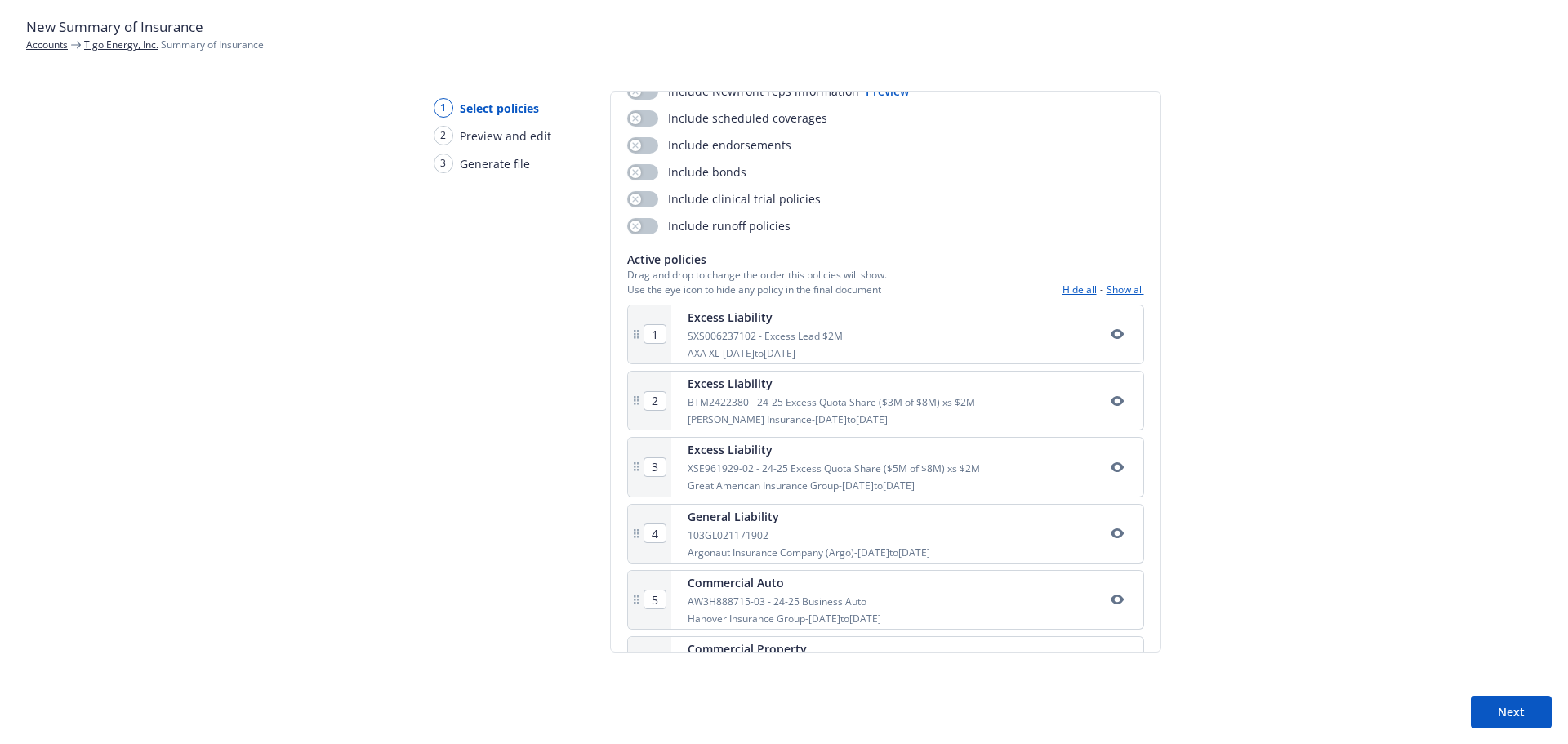
scroll to position [164, 0]
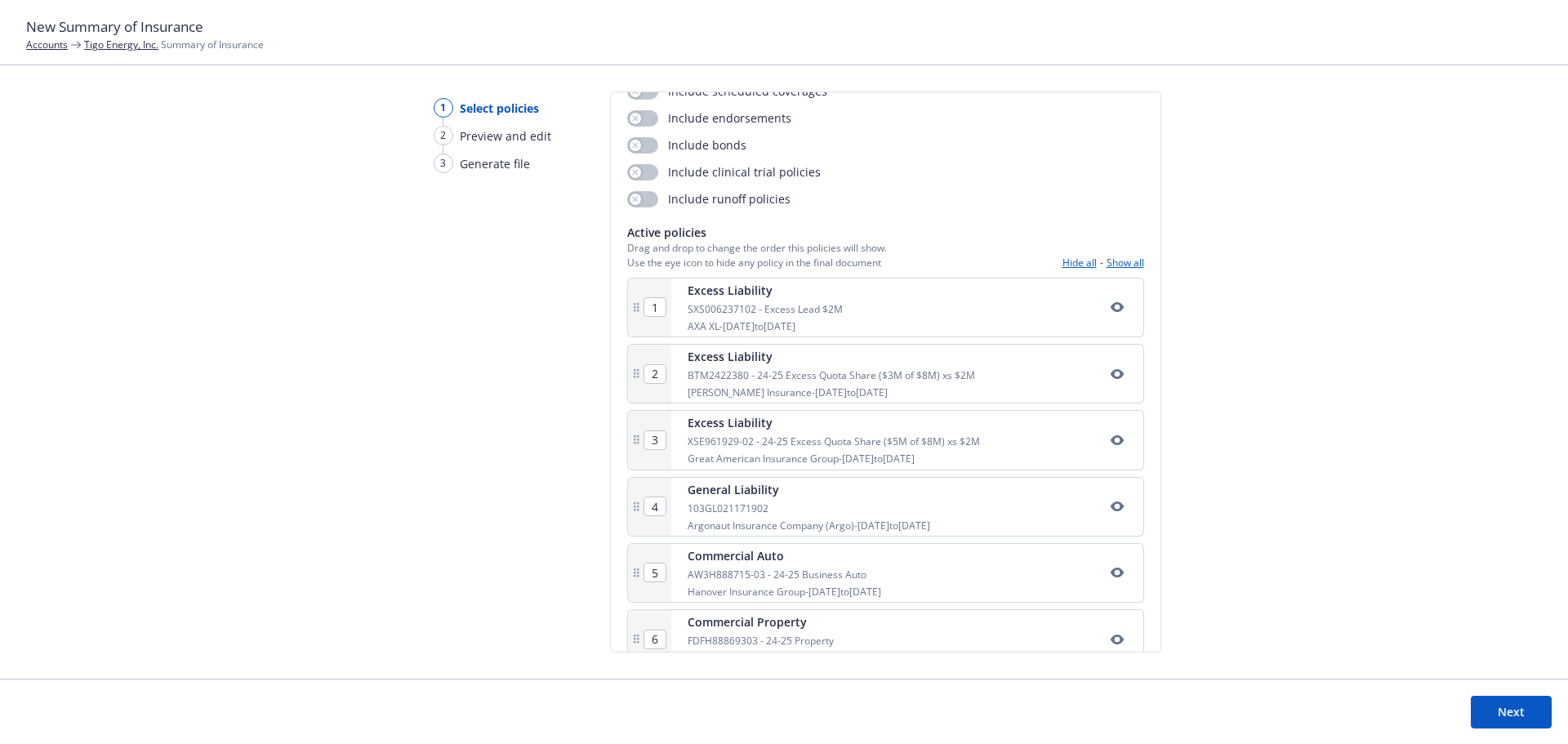
click at [1110, 311] on icon "button" at bounding box center [1117, 307] width 13 height 10
click at [1108, 382] on button "button" at bounding box center [1118, 373] width 19 height 19
click at [1103, 450] on div "Excess Liability XSE961929-02 - 24-25 Excess Quota Share ($5M of $8M) xs $2M Gr…" at bounding box center [908, 440] width 473 height 58
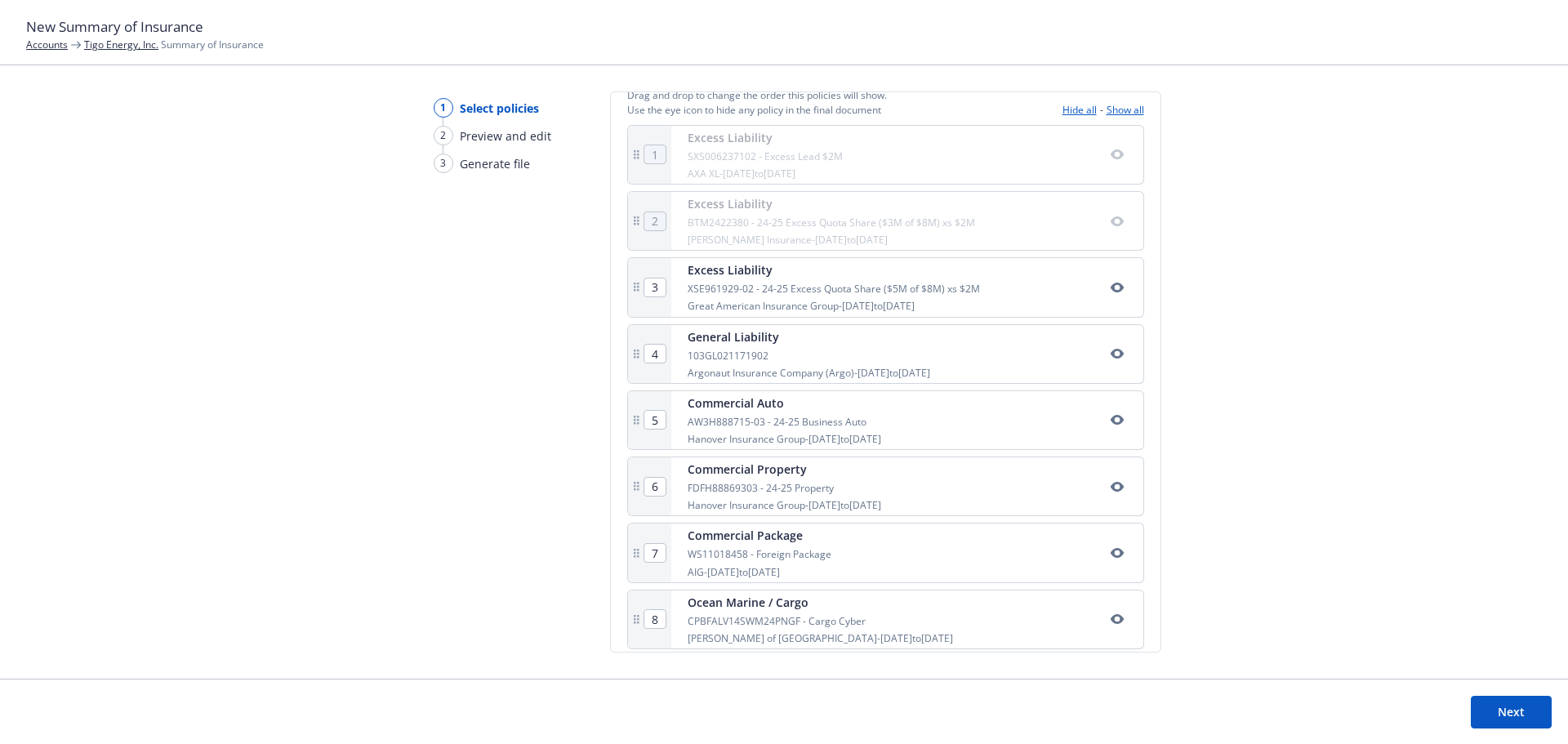
scroll to position [326, 0]
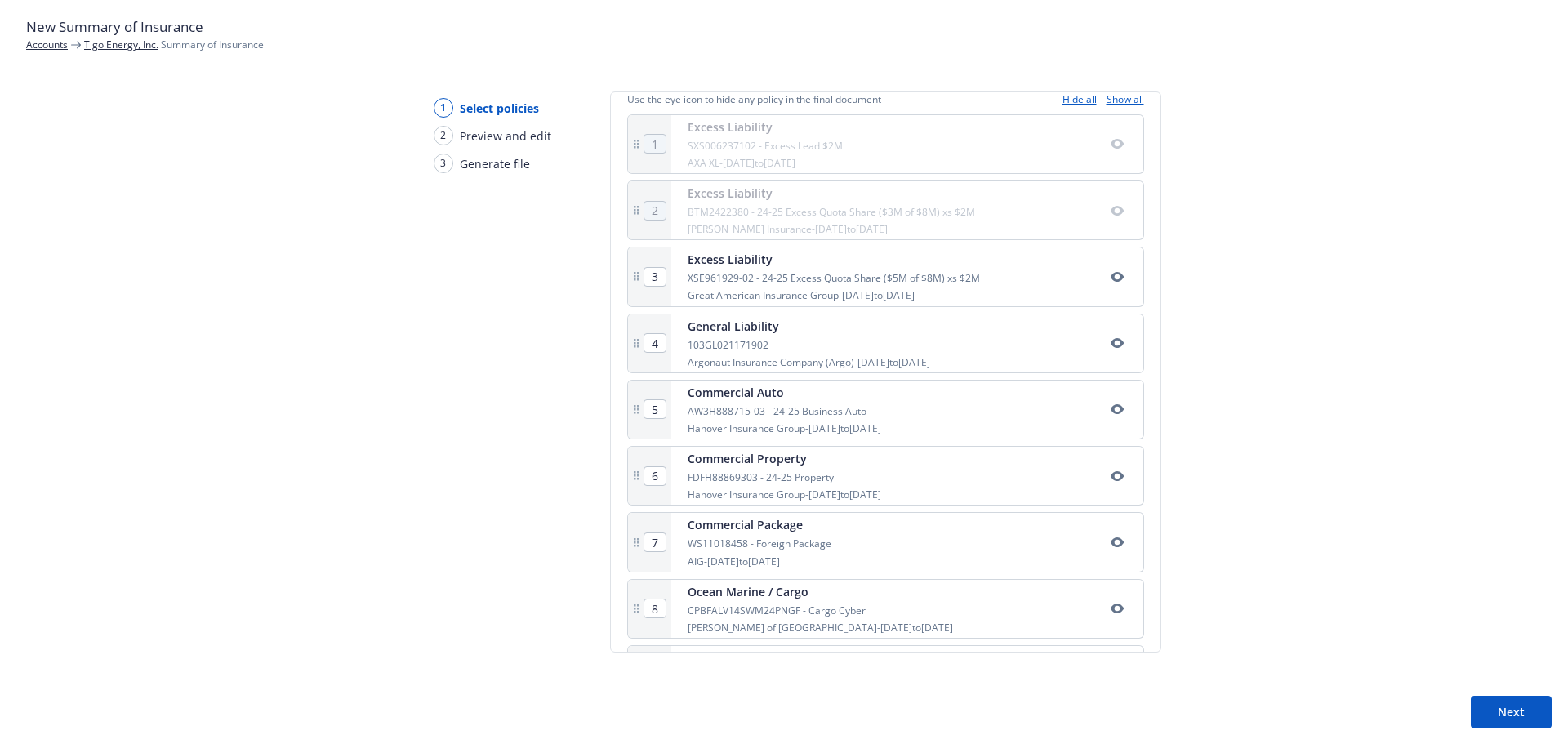
click at [1110, 281] on icon "button" at bounding box center [1117, 277] width 13 height 10
click at [1108, 351] on button "button" at bounding box center [1118, 343] width 19 height 19
click at [1112, 423] on div "Commercial Auto AW3H888715-03 - 24-25 Business Auto Hanover Insurance Group - […" at bounding box center [908, 409] width 473 height 58
click at [1111, 416] on icon "button" at bounding box center [1118, 409] width 13 height 13
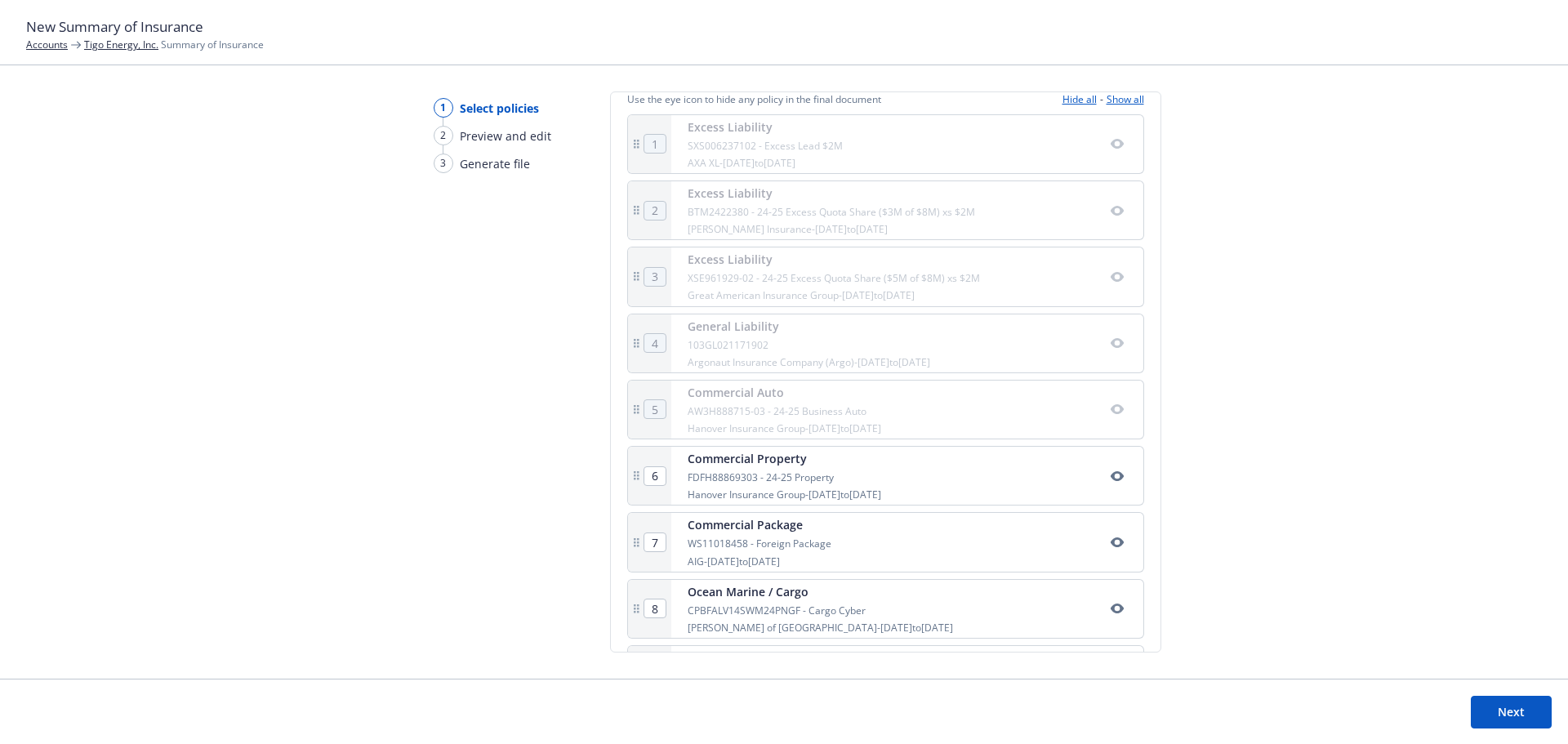
click at [1111, 476] on icon "button" at bounding box center [1118, 476] width 13 height 13
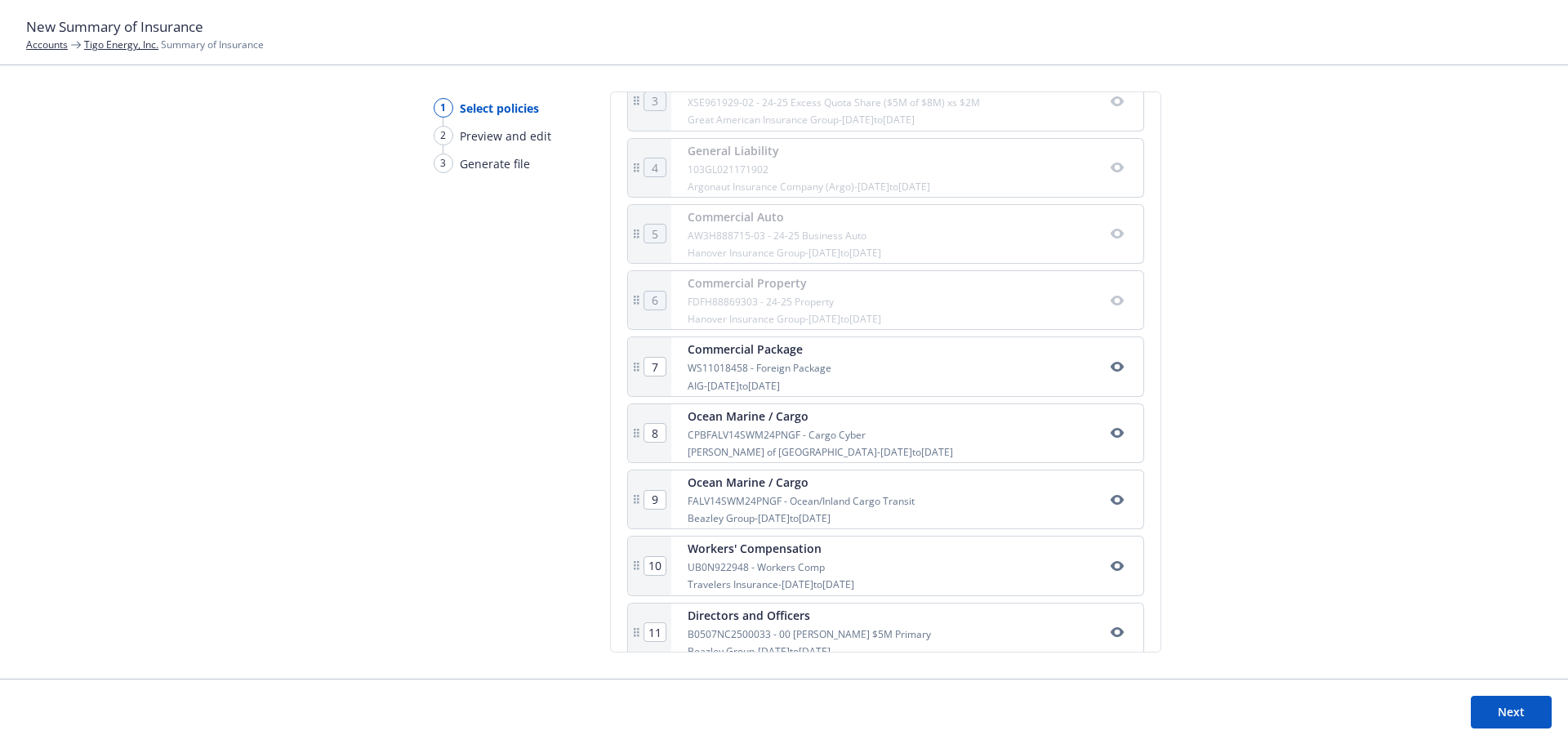
scroll to position [572, 0]
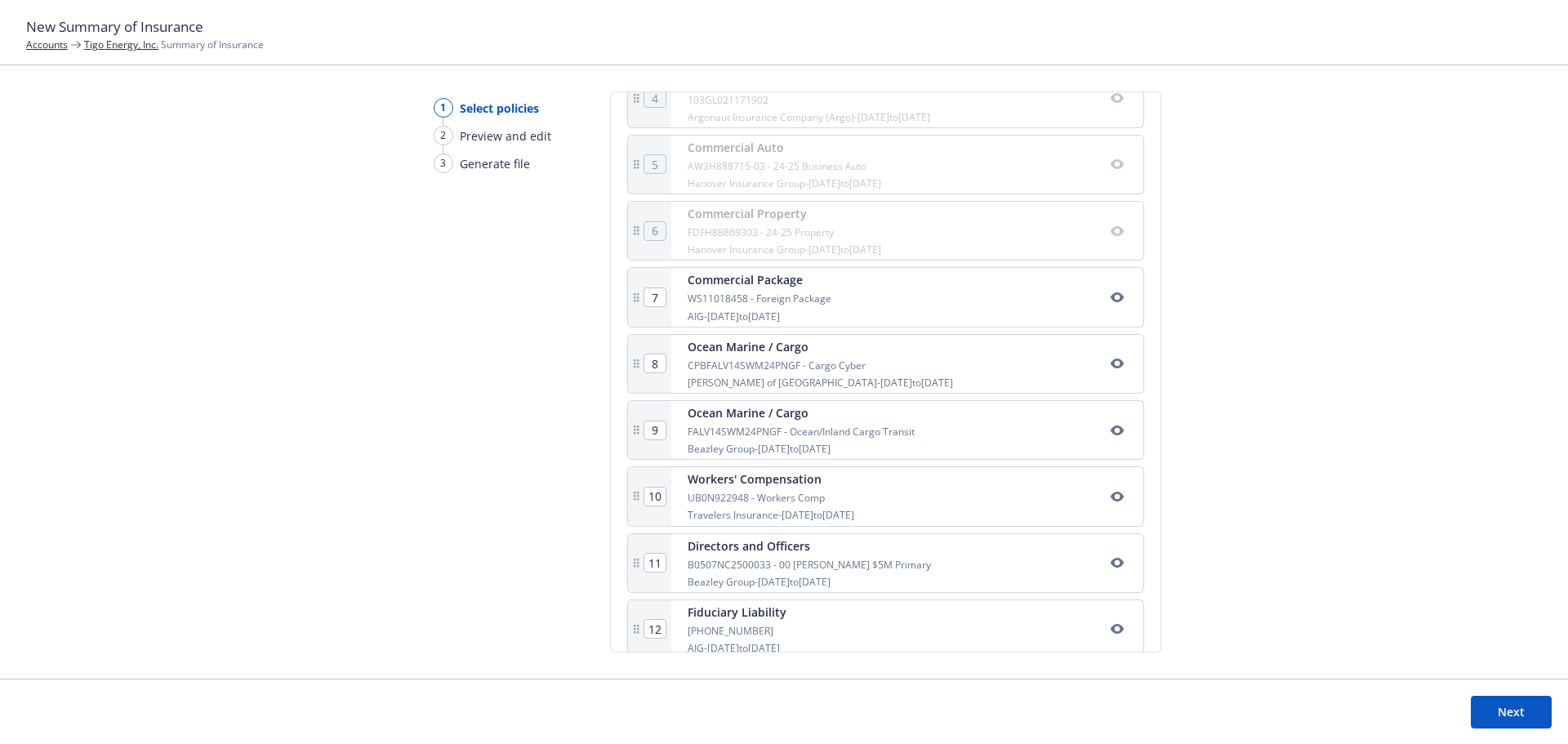
click at [1105, 307] on div "Commercial Package WS11018458 - Foreign Package AIG - [DATE] to [DATE]" at bounding box center [908, 296] width 473 height 58
click at [1111, 299] on icon "button" at bounding box center [1118, 297] width 13 height 13
click at [1111, 364] on icon "button" at bounding box center [1118, 364] width 13 height 13
click at [1111, 429] on icon "button" at bounding box center [1118, 430] width 13 height 13
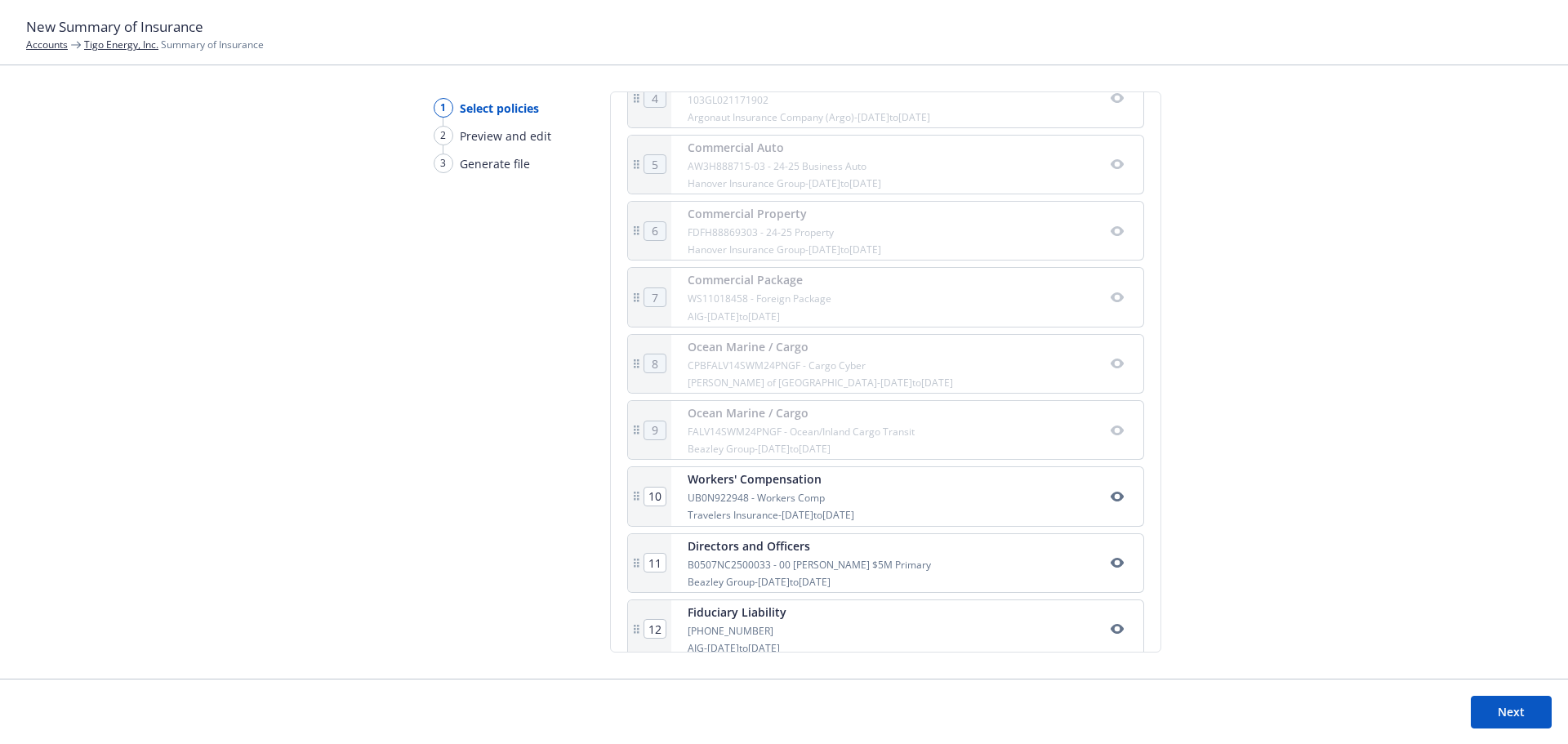
click at [1111, 501] on icon "button" at bounding box center [1118, 497] width 13 height 13
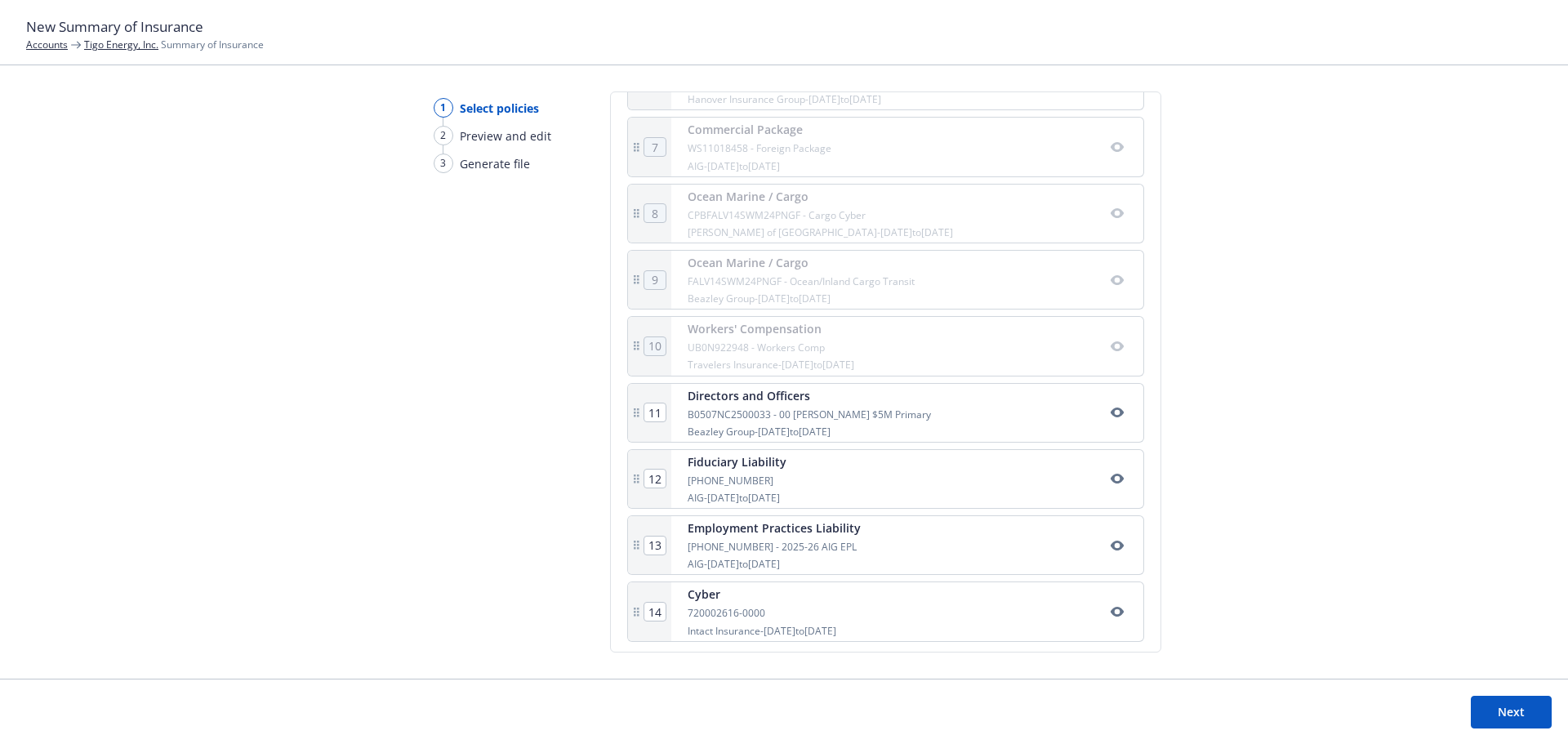
scroll to position [729, 0]
drag, startPoint x: 720, startPoint y: 537, endPoint x: 727, endPoint y: 471, distance: 66.4
click at [727, 471] on div "1 Excess Liability SXS006237102 - Excess Lead $2M AXA XL - [DATE] to [DATE] 2 E…" at bounding box center [886, 173] width 517 height 923
type input "13"
type input "12"
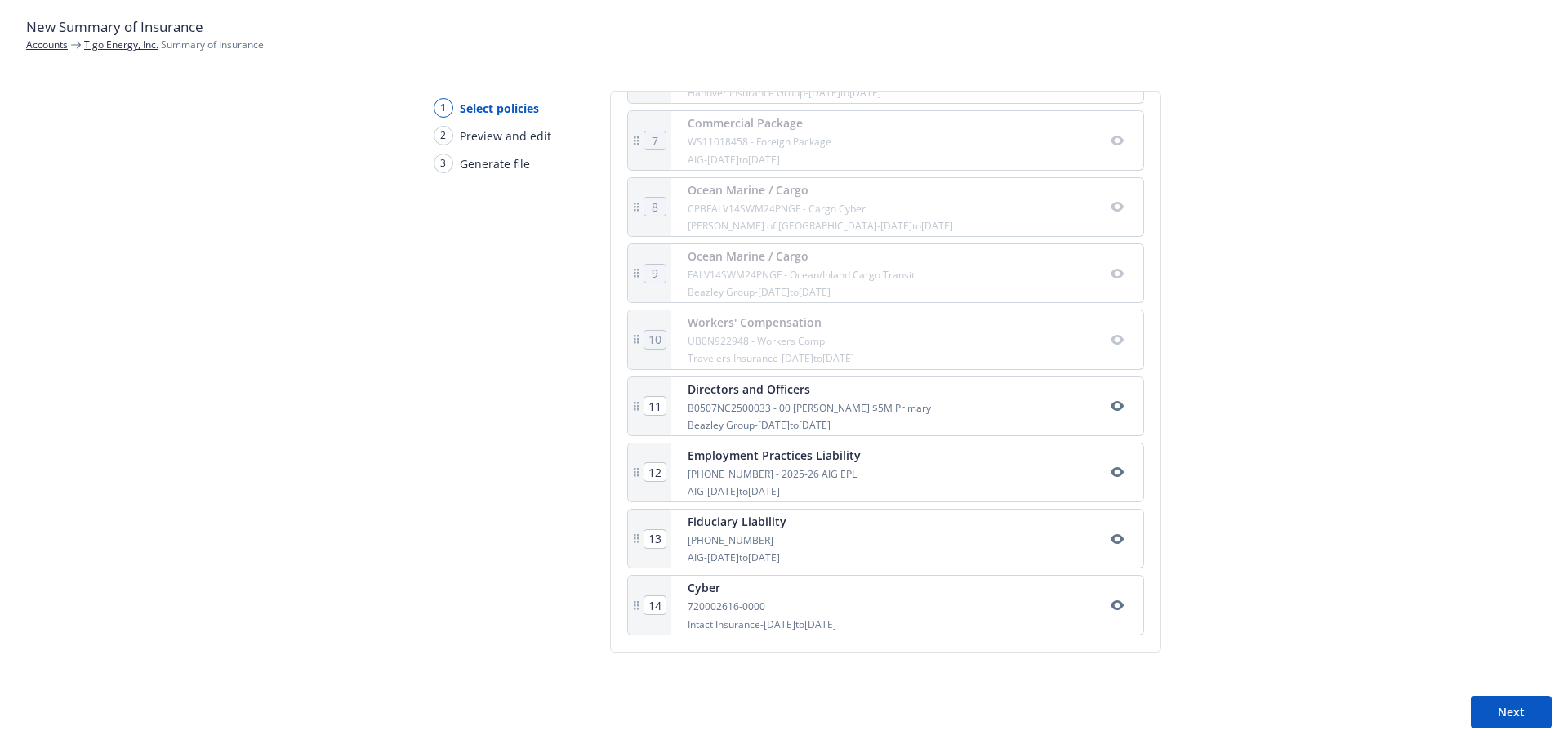
click at [1529, 715] on button "Next" at bounding box center [1511, 712] width 81 height 33
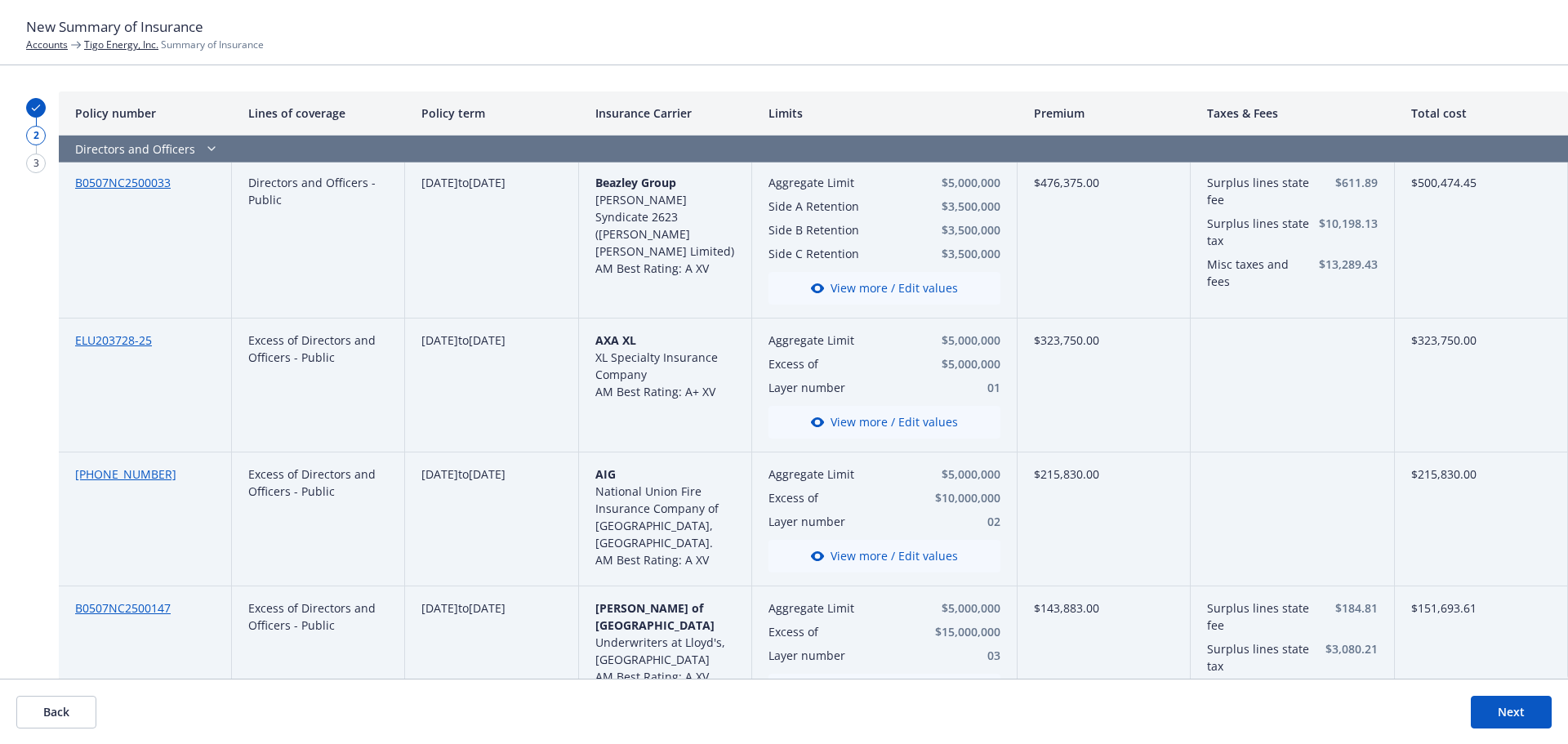
scroll to position [0, 0]
click at [1515, 713] on button "Next" at bounding box center [1511, 712] width 81 height 33
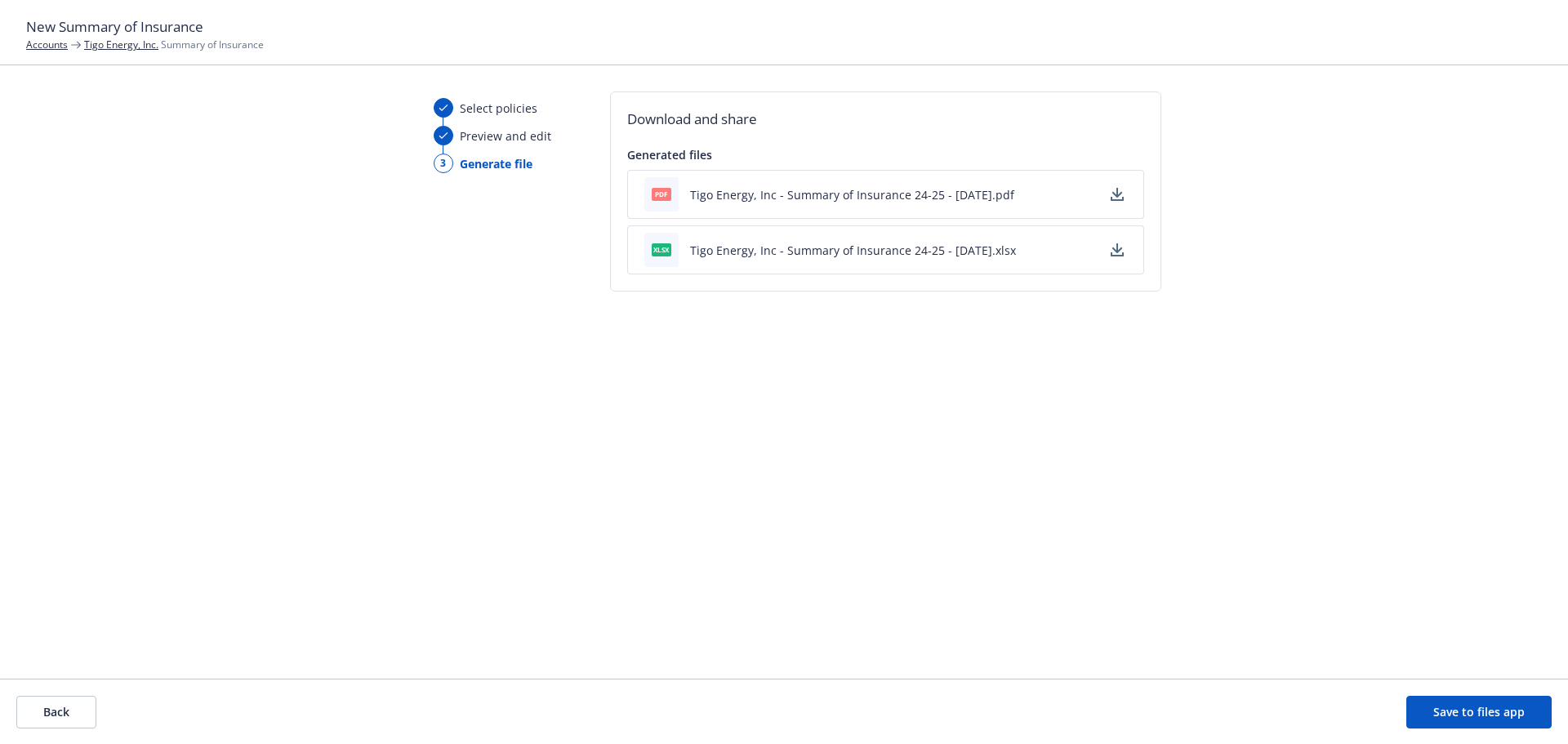
click at [52, 720] on button "Back" at bounding box center [56, 712] width 80 height 33
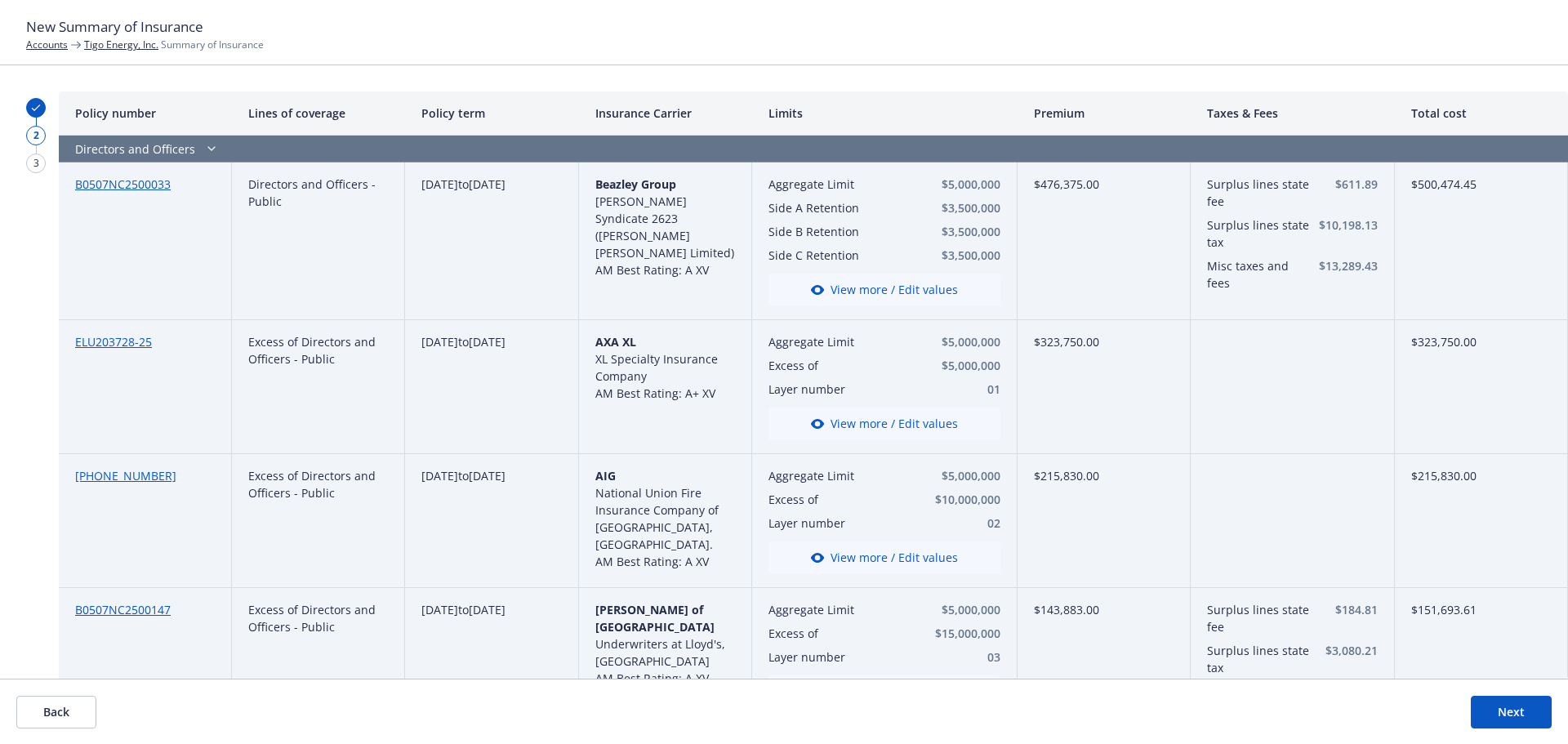
click at [51, 720] on button "Back" at bounding box center [56, 712] width 80 height 33
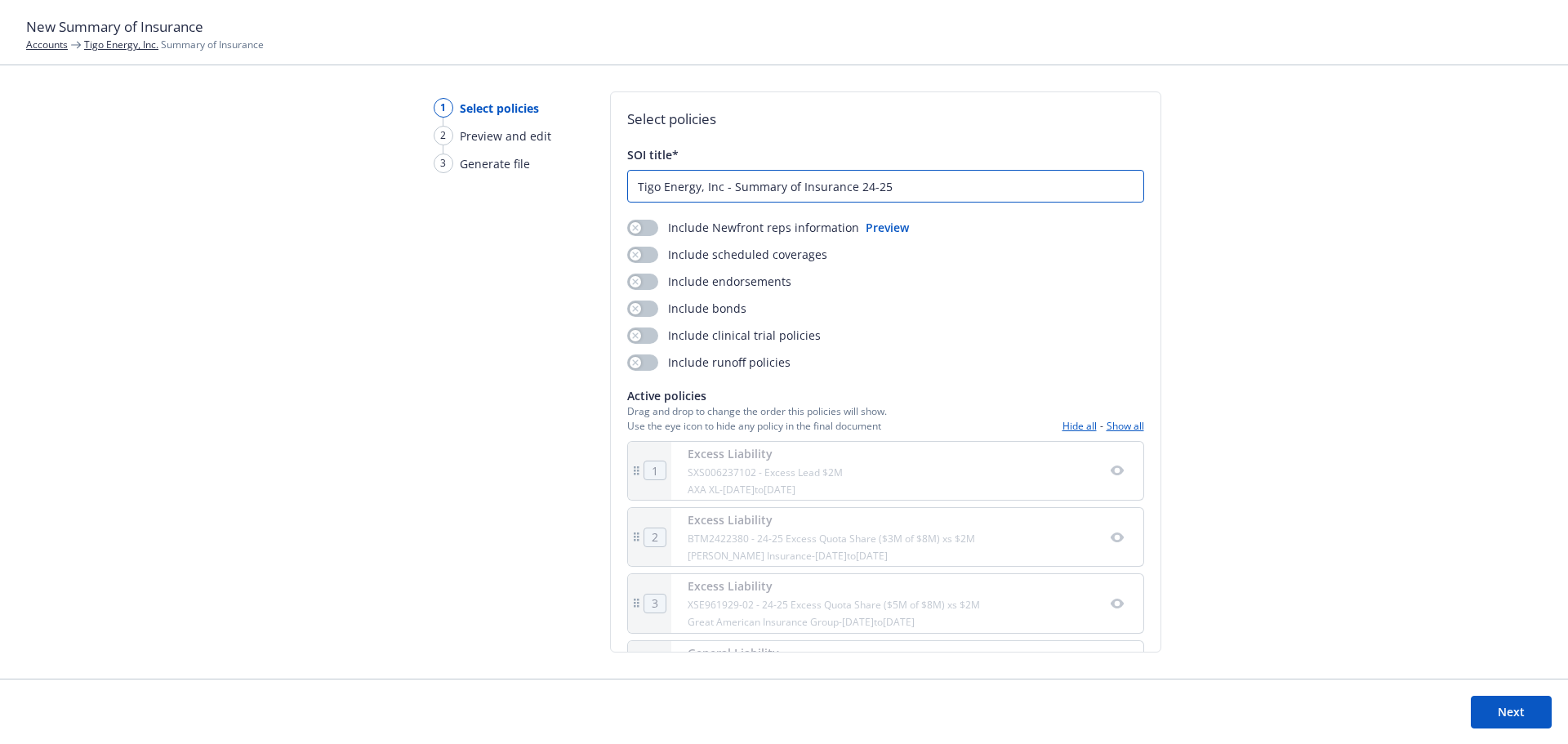
click at [731, 189] on input "Tigo Energy, Inc - Summary of Insurance 24-25" at bounding box center [886, 186] width 515 height 31
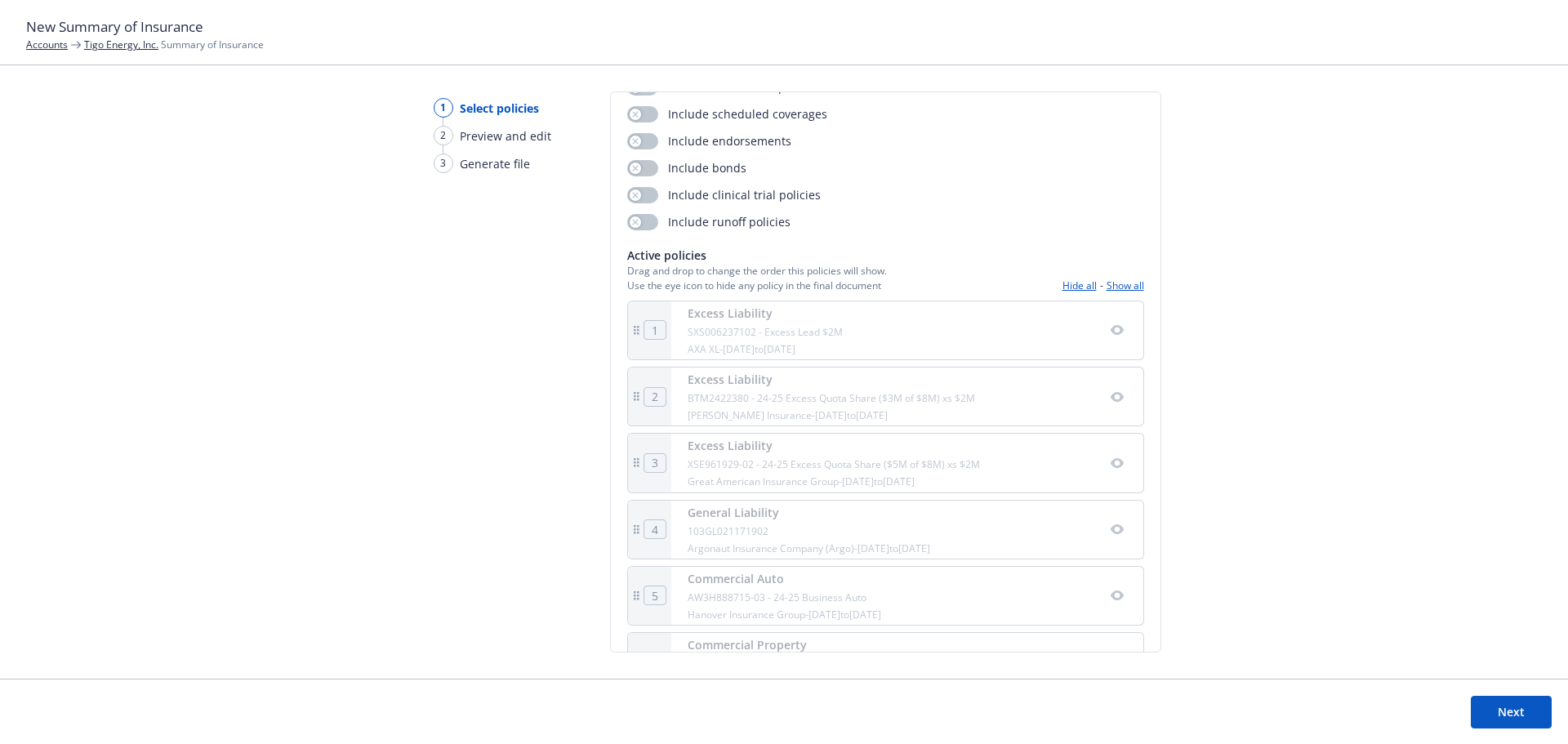
scroll to position [408, 0]
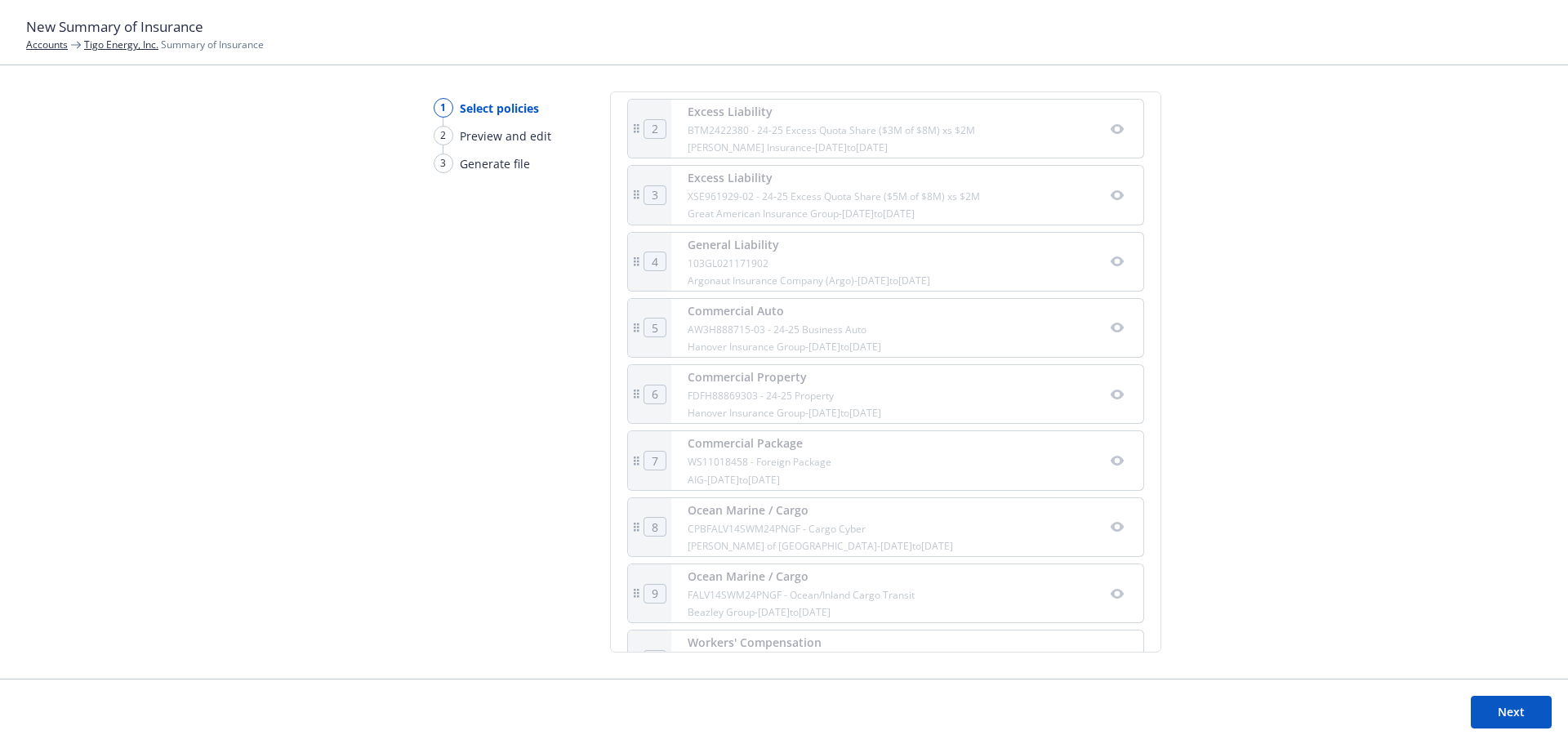
type input "Tigo Energy, Inc - Mgmt Lines Summary of Insurance 24-25"
click at [1515, 714] on button "Next" at bounding box center [1511, 712] width 81 height 33
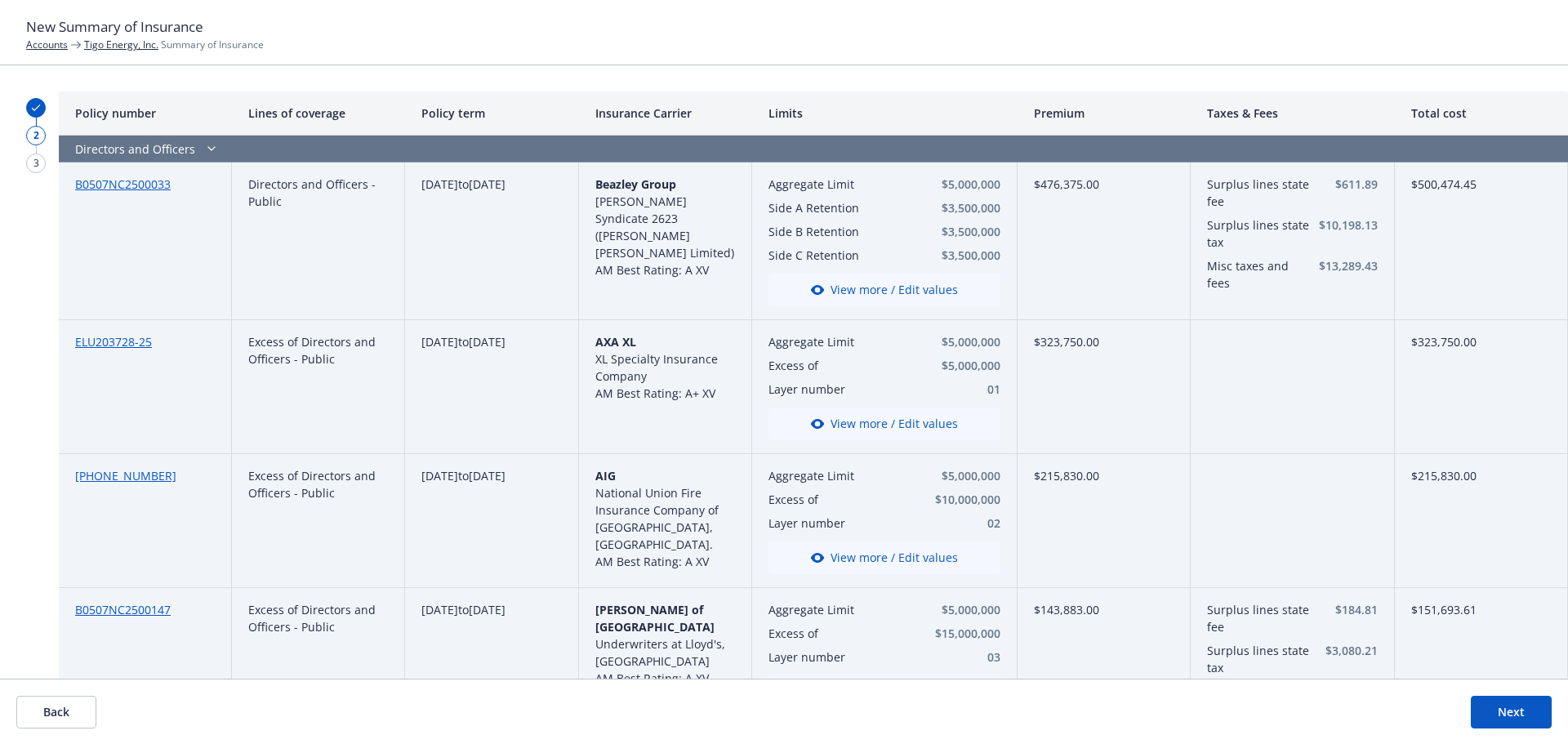
click at [1515, 714] on button "Next" at bounding box center [1511, 712] width 81 height 33
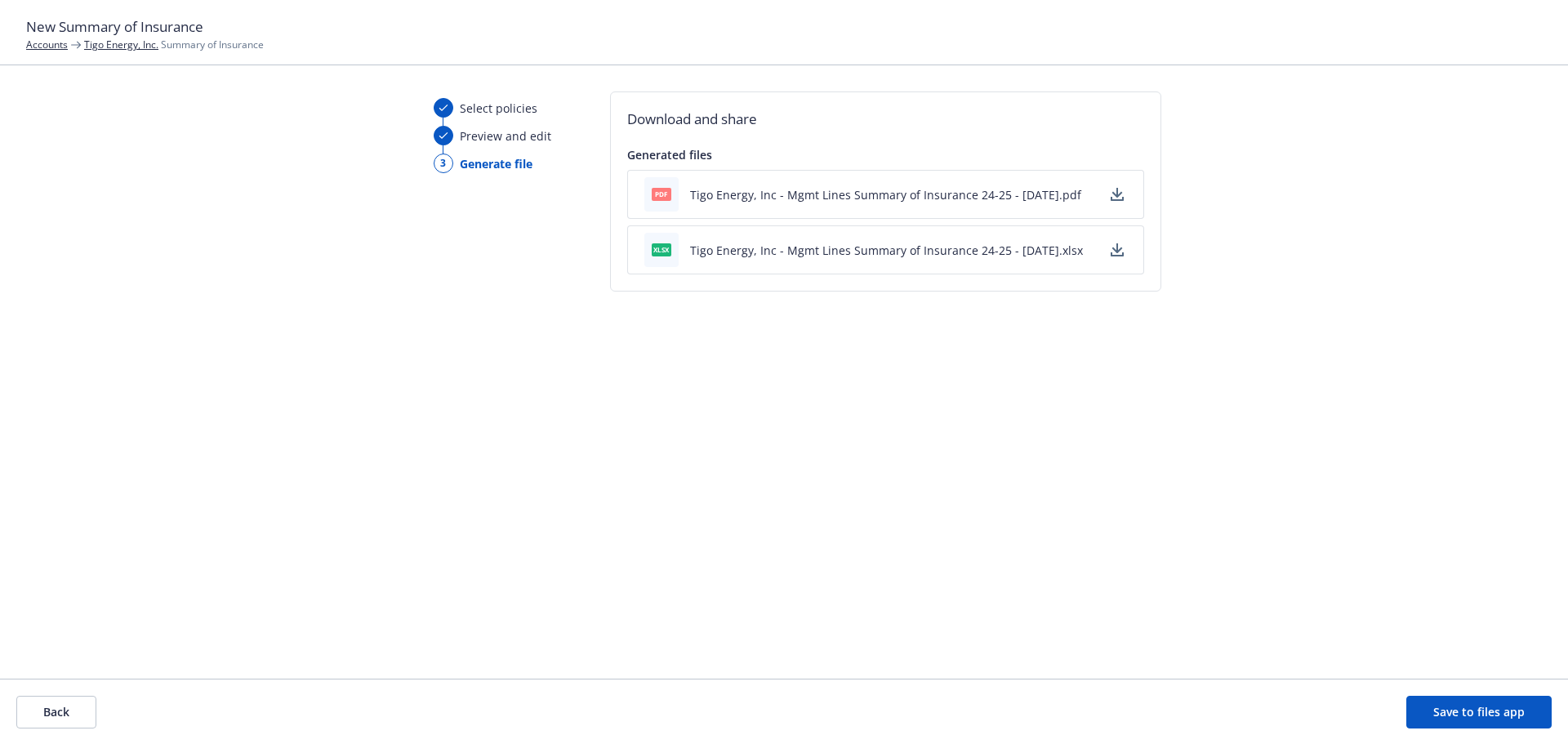
click at [671, 195] on div "pdf" at bounding box center [662, 194] width 35 height 35
click at [1115, 193] on icon "button" at bounding box center [1117, 192] width 11 height 10
